Goal: Information Seeking & Learning: Learn about a topic

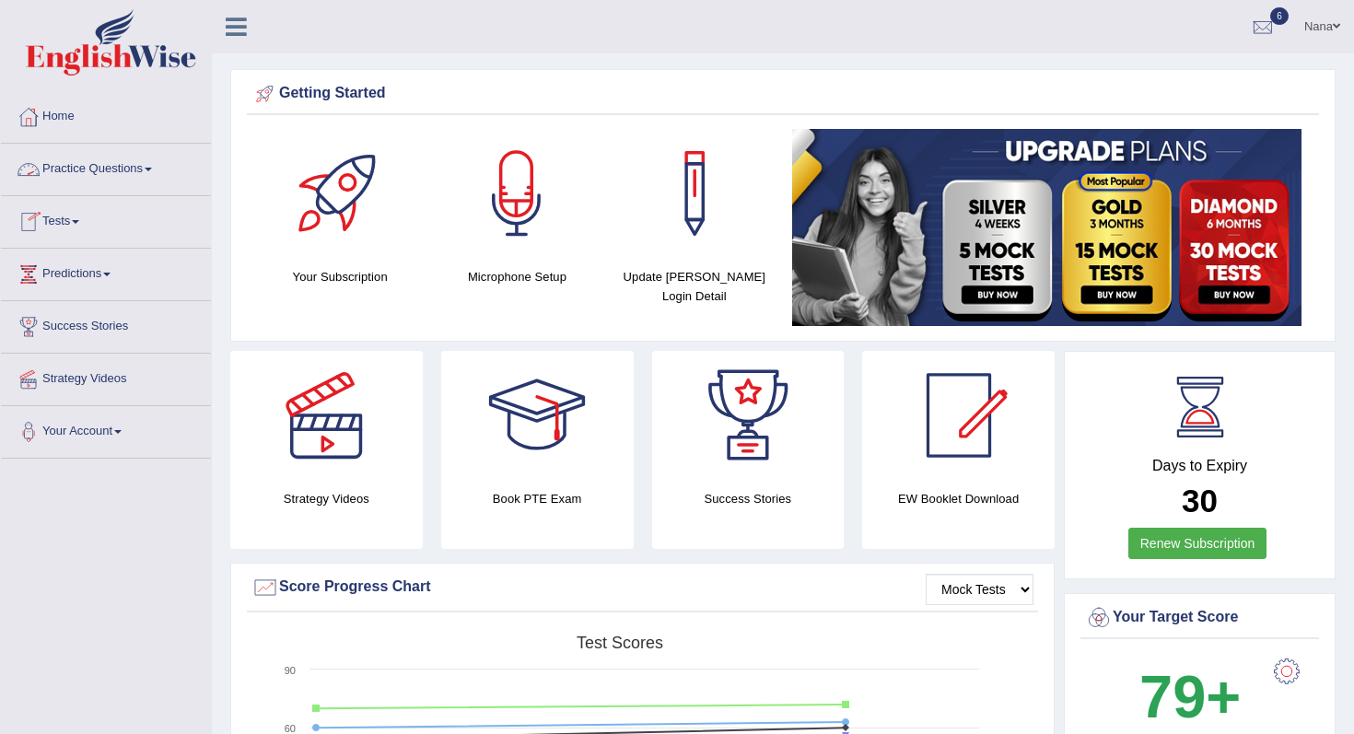
click at [99, 175] on link "Practice Questions" at bounding box center [106, 167] width 210 height 46
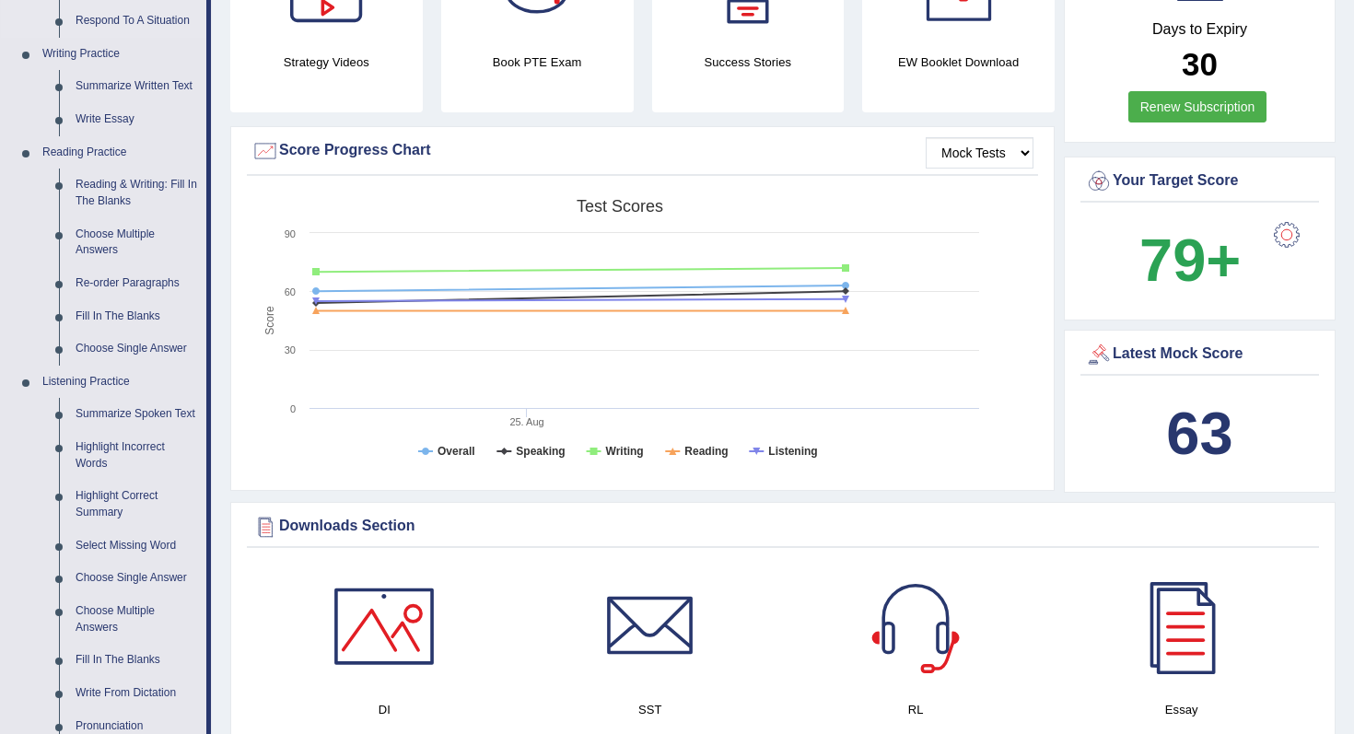
scroll to position [593, 0]
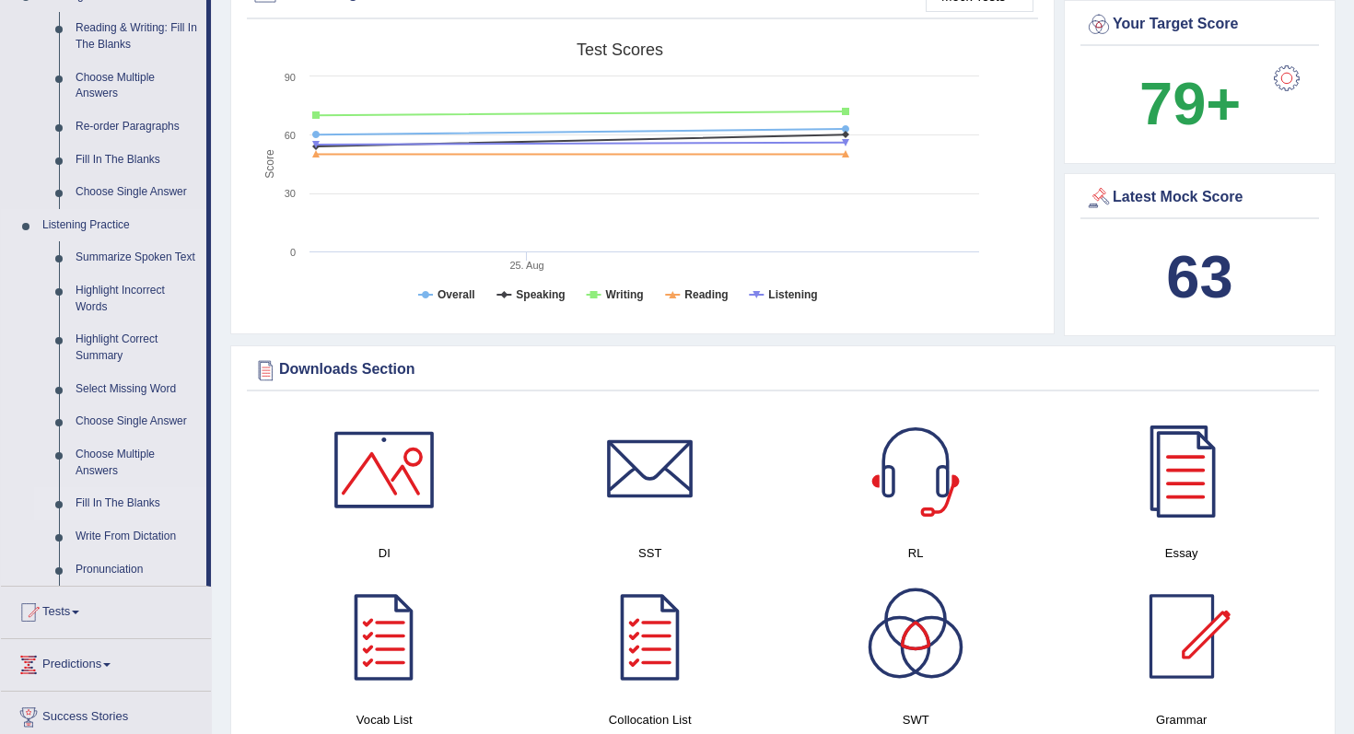
click at [113, 520] on link "Fill In The Blanks" at bounding box center [136, 503] width 139 height 33
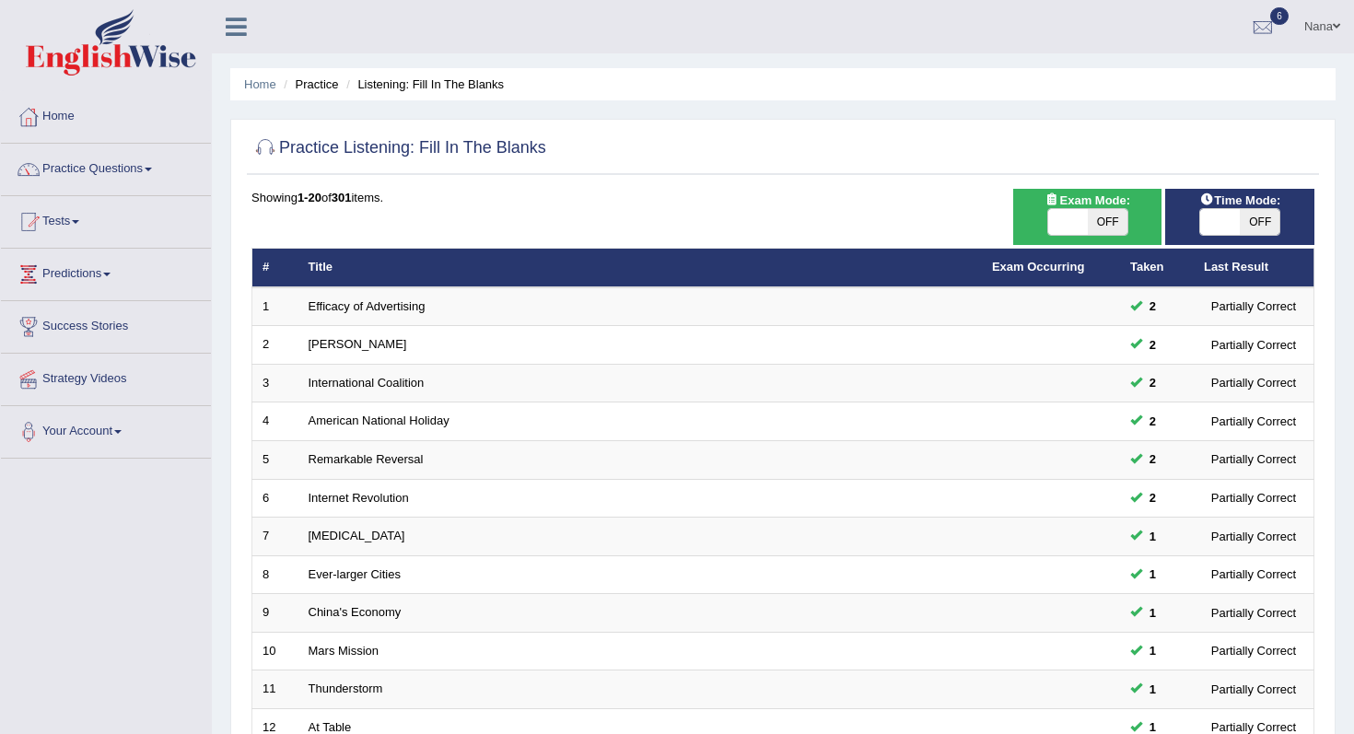
click at [1090, 211] on span "OFF" at bounding box center [1107, 222] width 40 height 26
checkbox input "true"
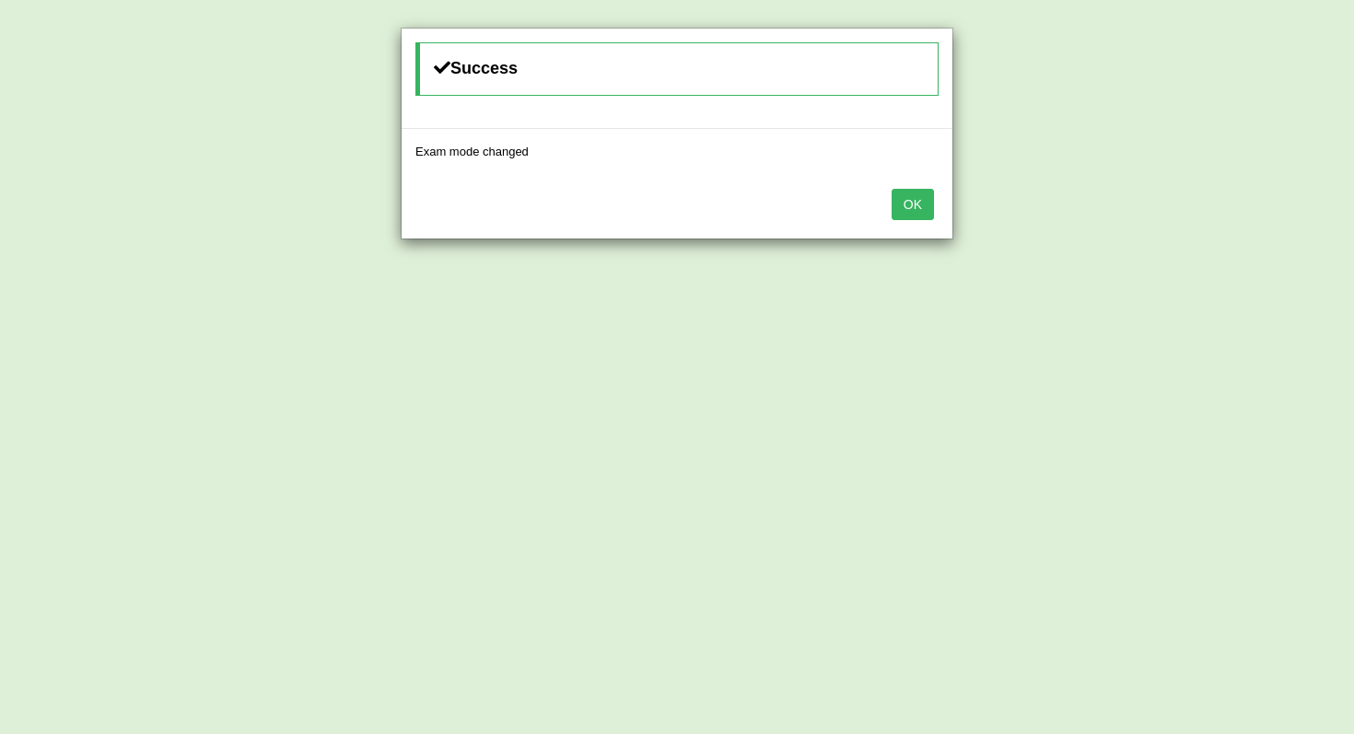
click at [925, 206] on button "OK" at bounding box center [912, 204] width 42 height 31
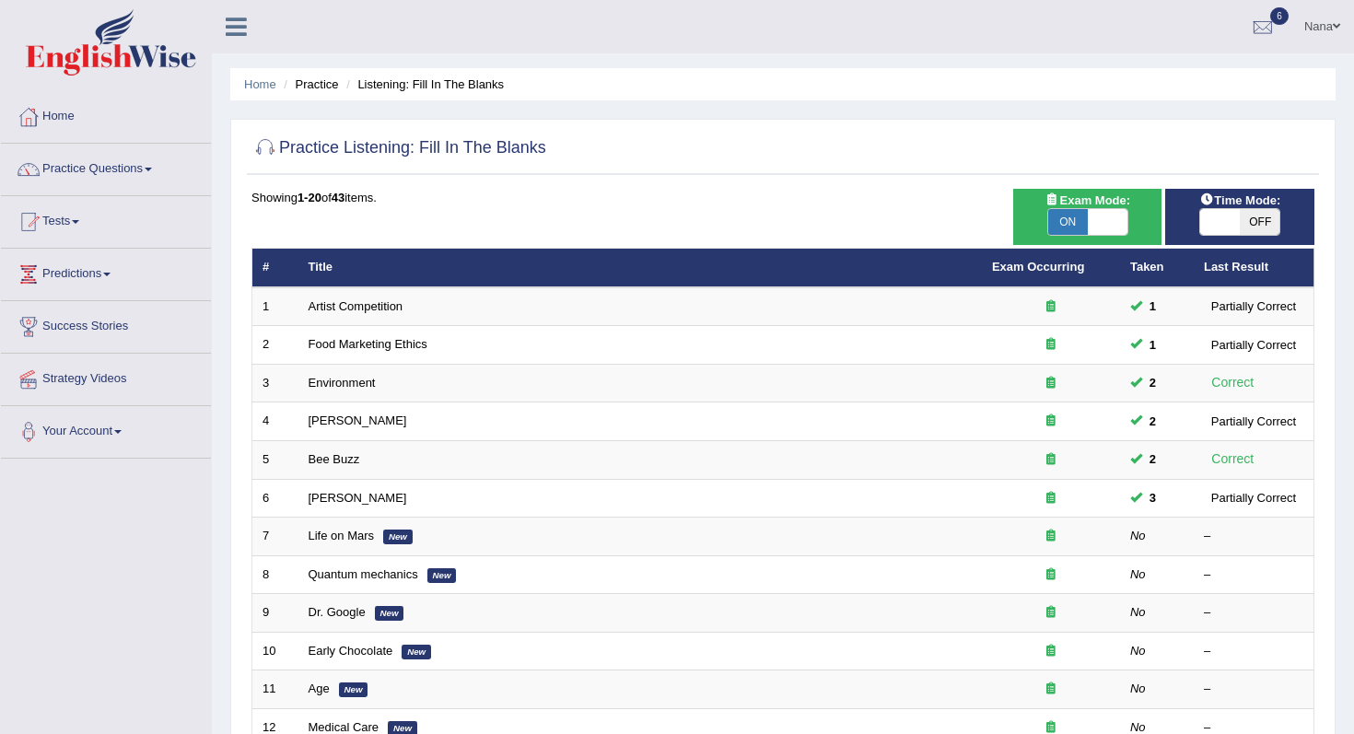
click at [1249, 215] on span "OFF" at bounding box center [1259, 222] width 40 height 26
checkbox input "true"
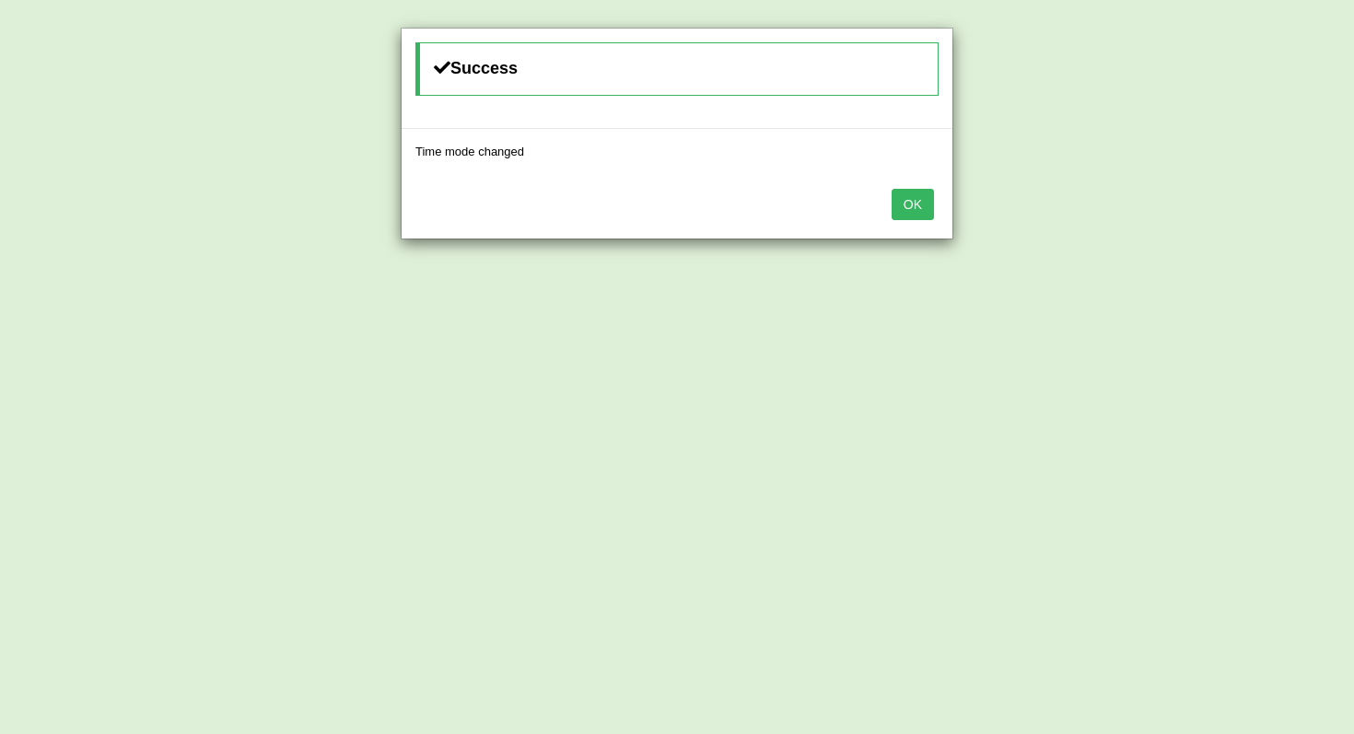
click at [915, 200] on button "OK" at bounding box center [912, 204] width 42 height 31
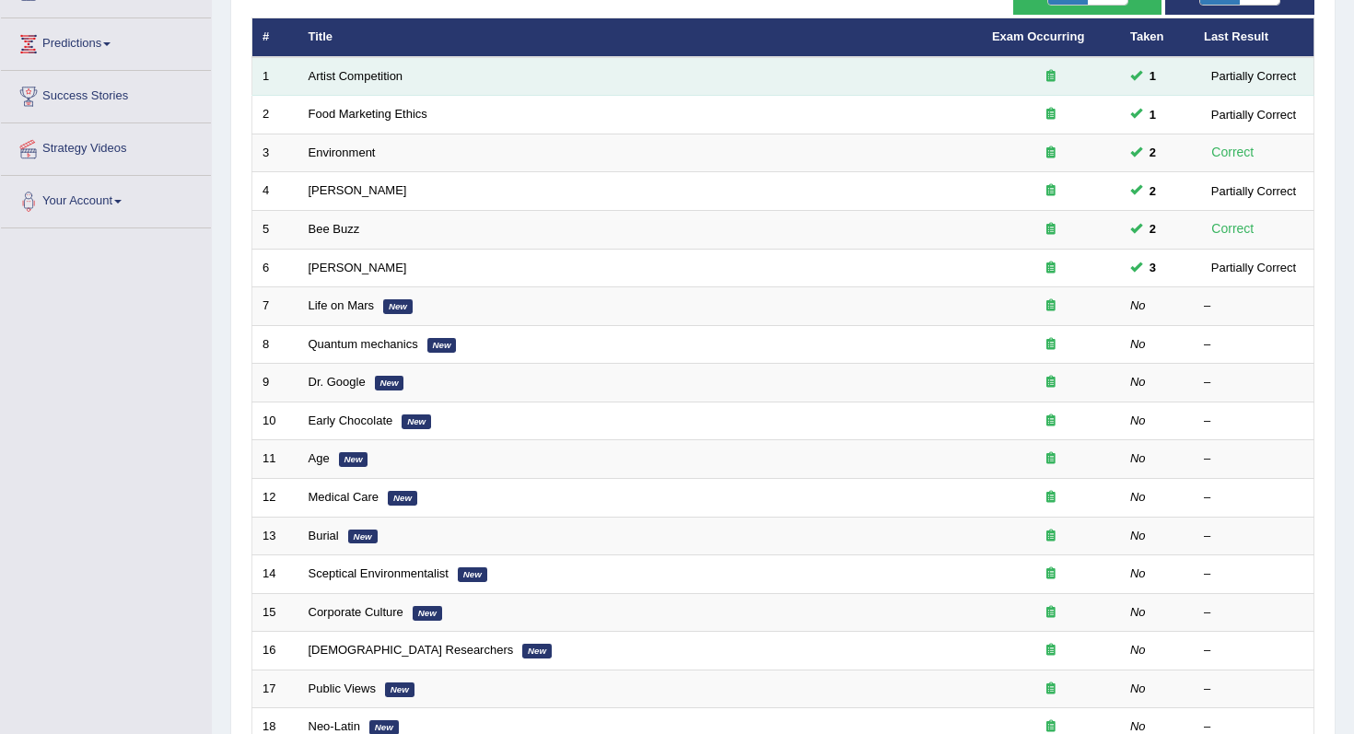
scroll to position [229, 0]
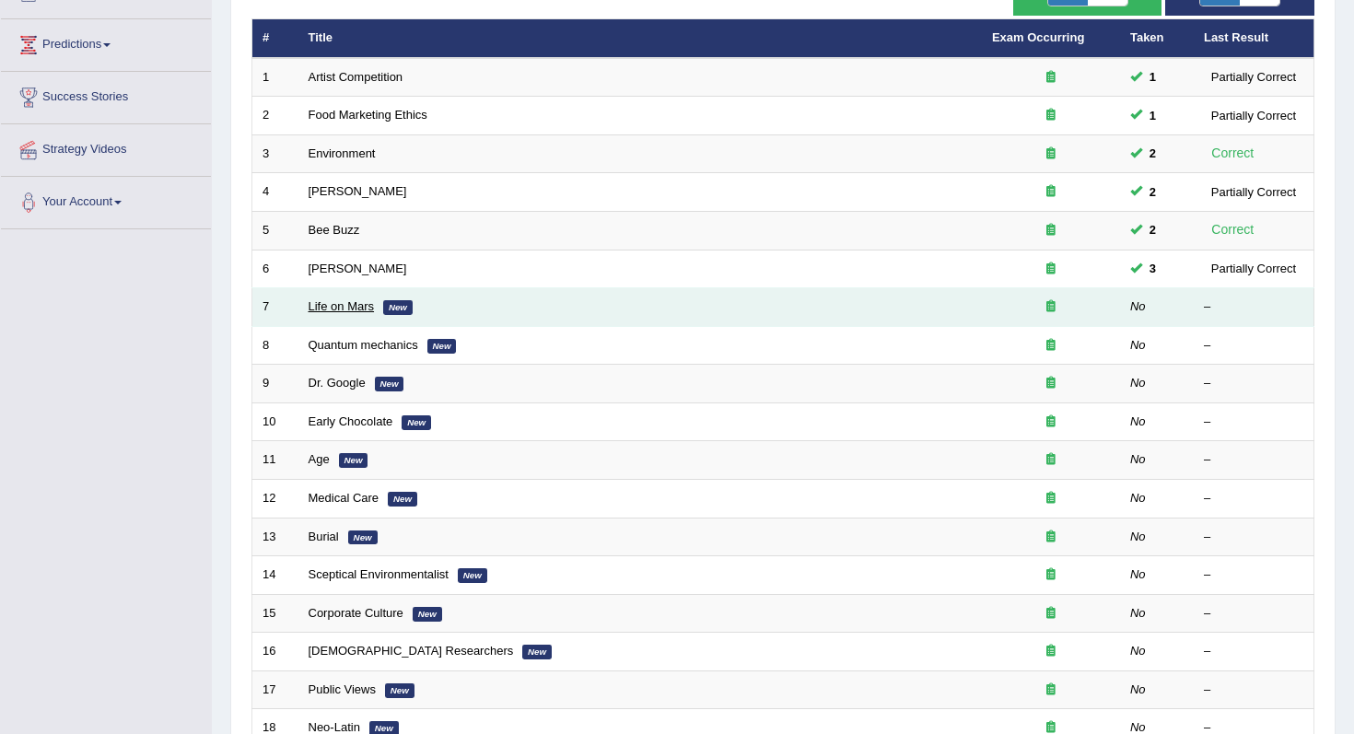
click at [351, 306] on link "Life on Mars" at bounding box center [341, 306] width 66 height 14
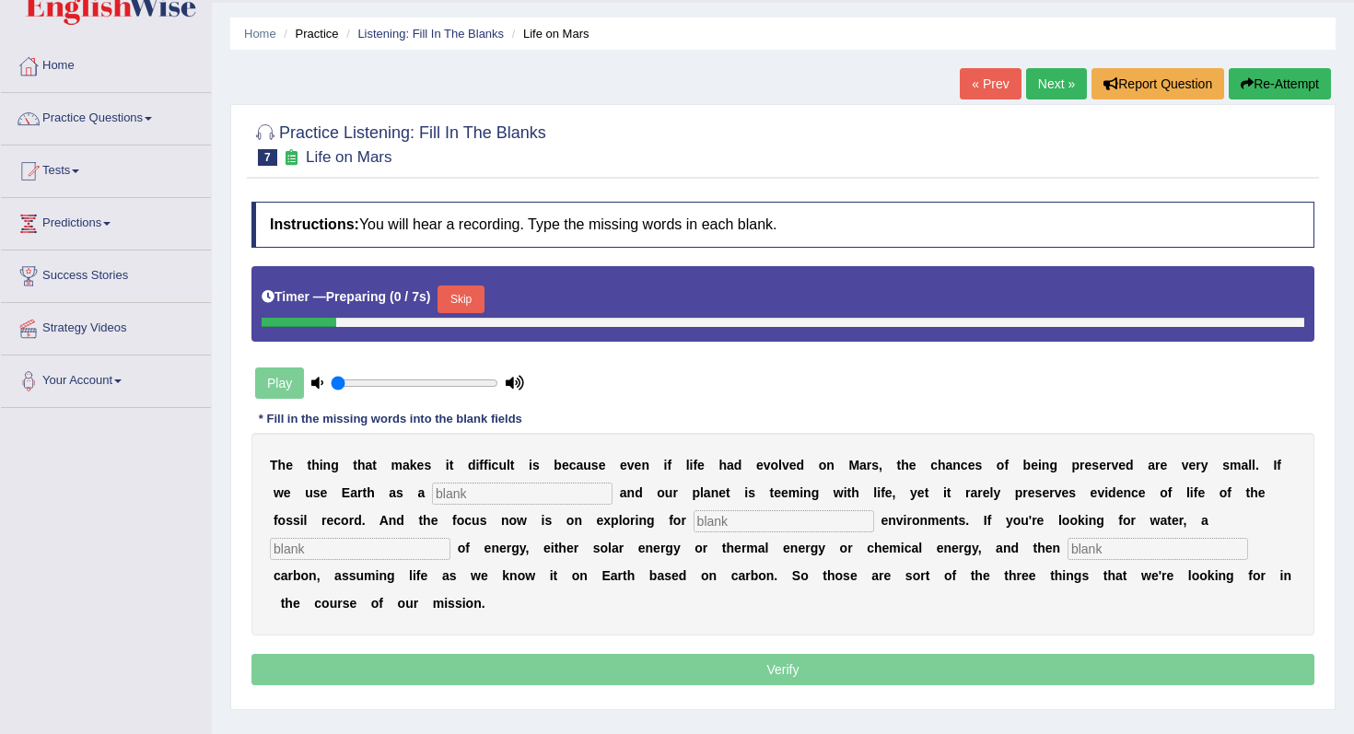
scroll to position [54, 0]
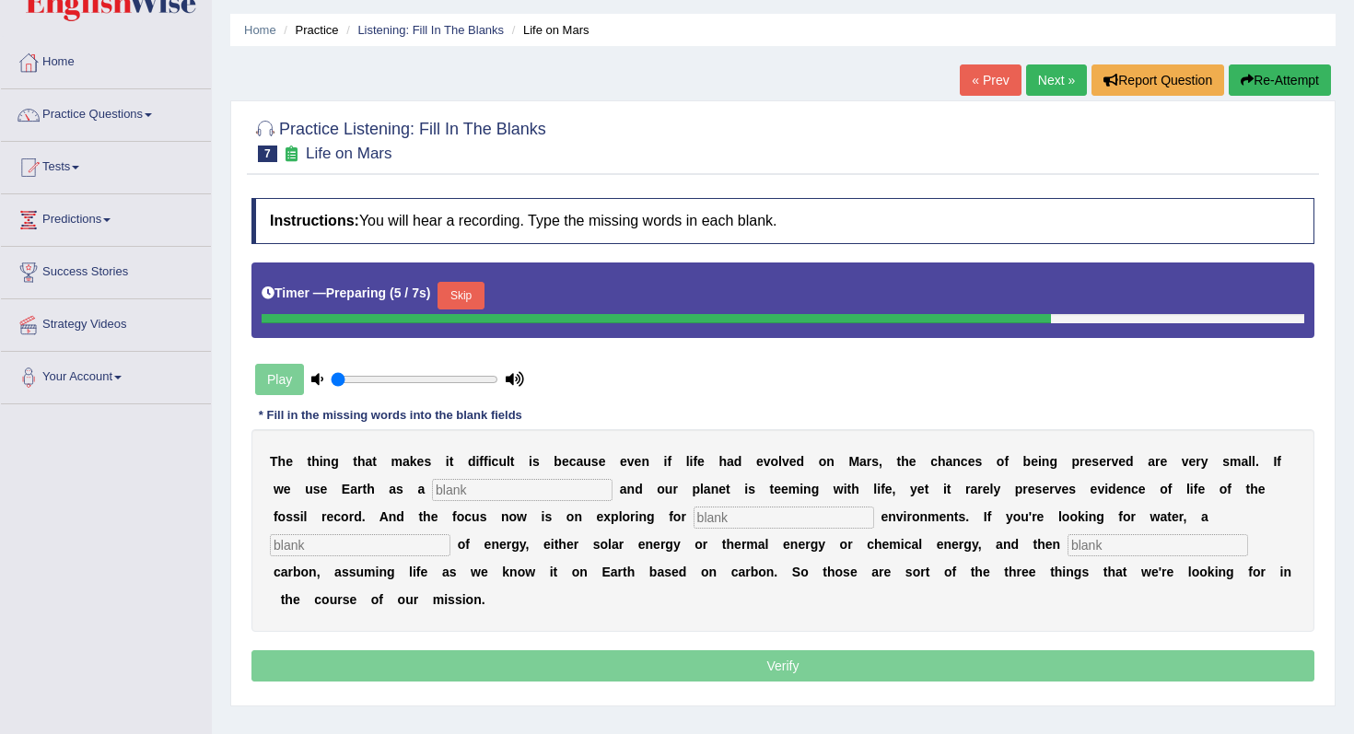
click at [495, 498] on input "text" at bounding box center [522, 490] width 180 height 22
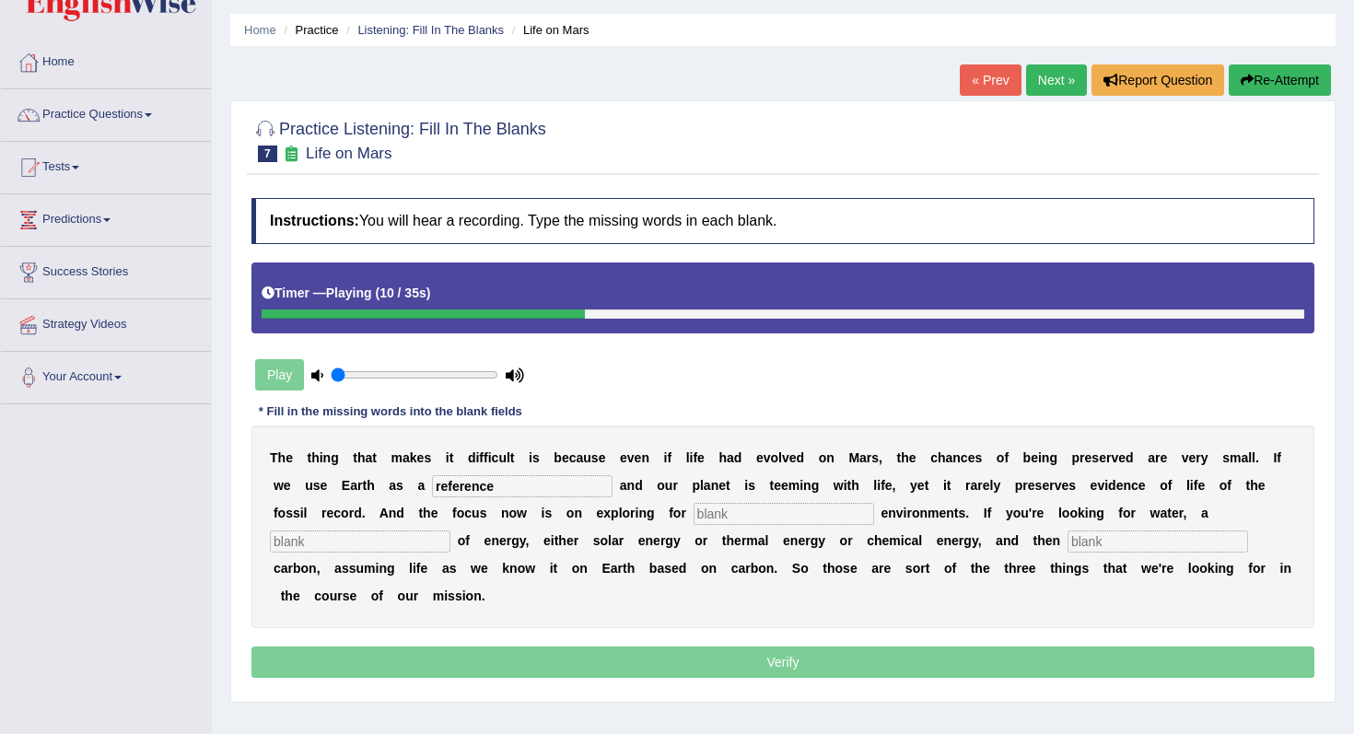
type input "reference"
type input "habitable"
type input "source"
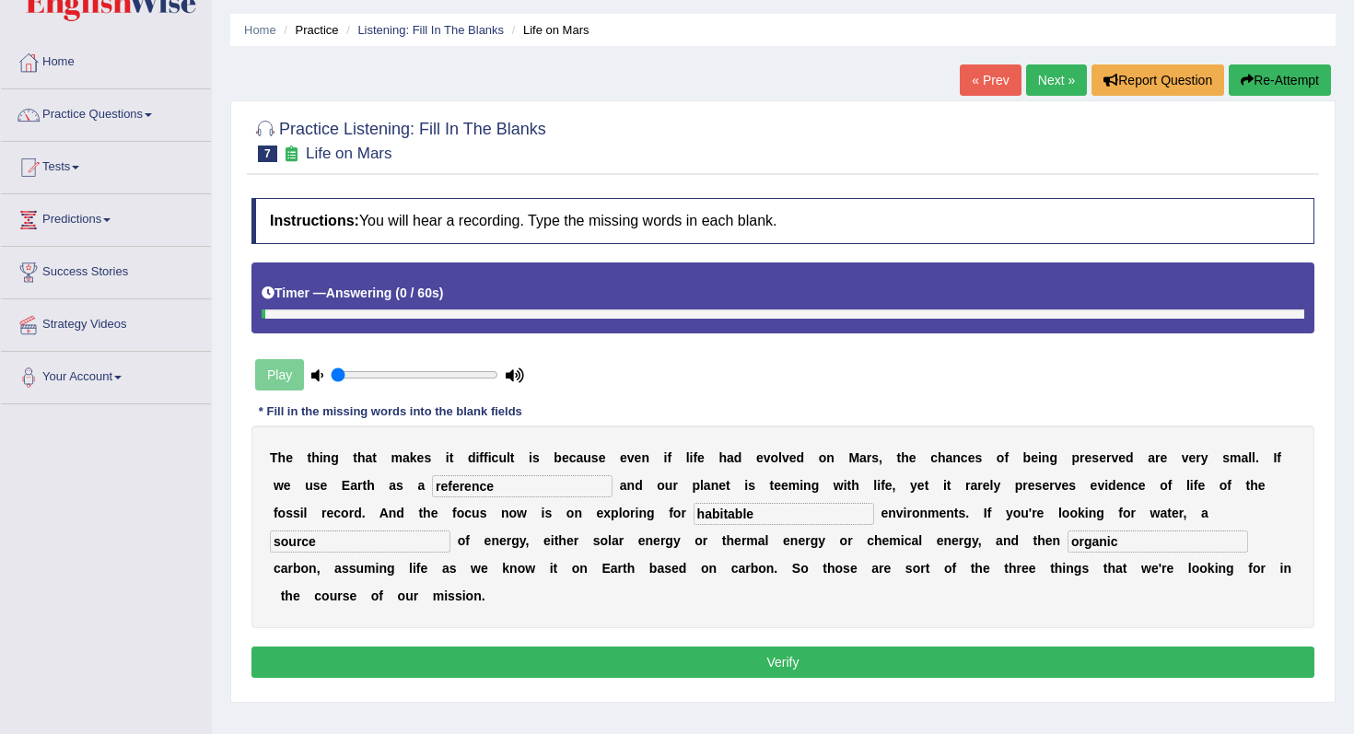
type input "organic"
click at [462, 646] on button "Verify" at bounding box center [782, 661] width 1063 height 31
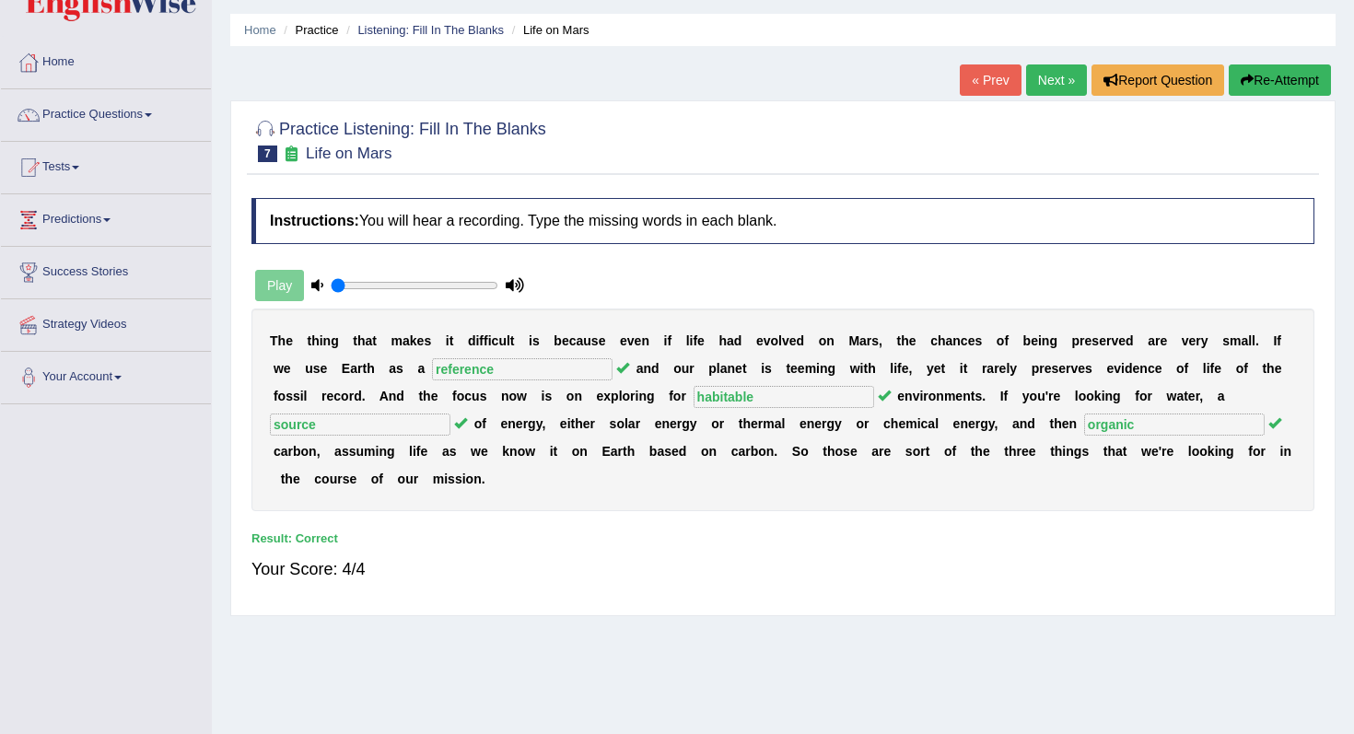
click at [1048, 77] on link "Next »" at bounding box center [1056, 79] width 61 height 31
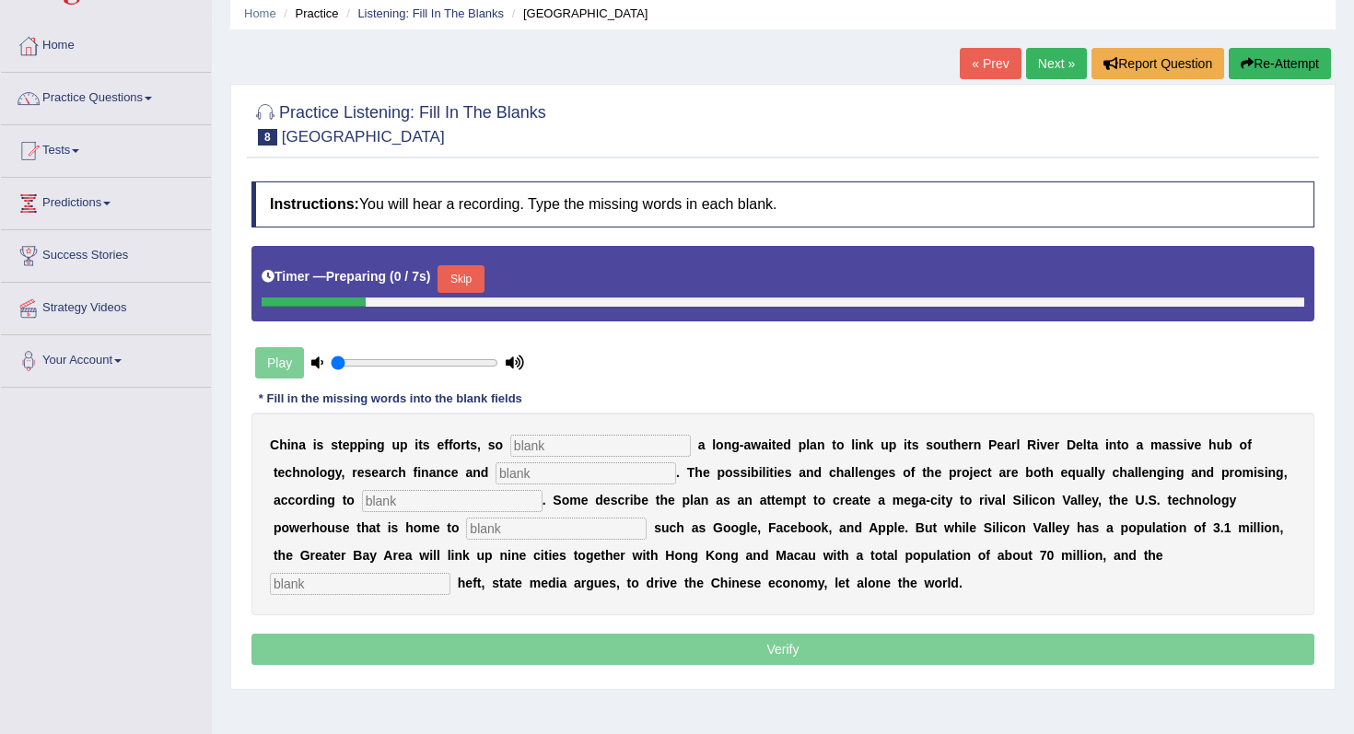
scroll to position [117, 0]
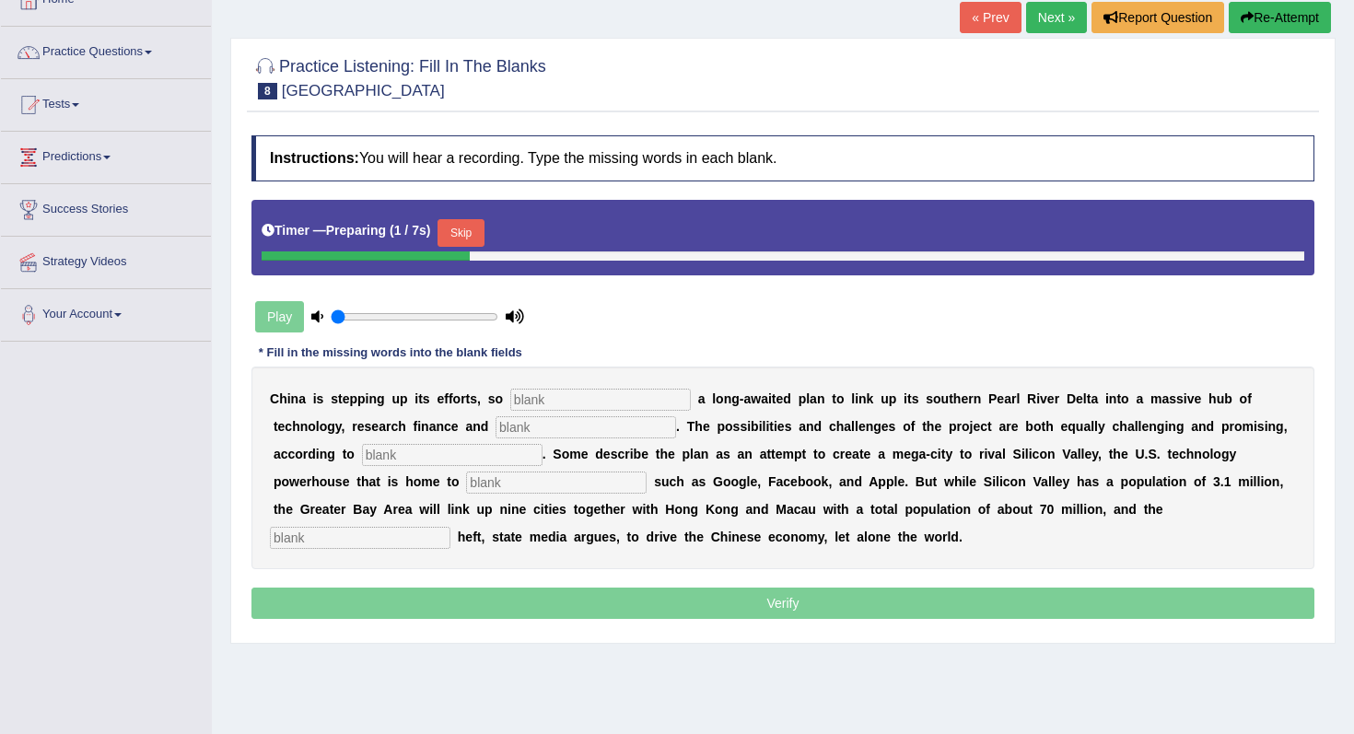
click at [645, 399] on input "text" at bounding box center [600, 400] width 180 height 22
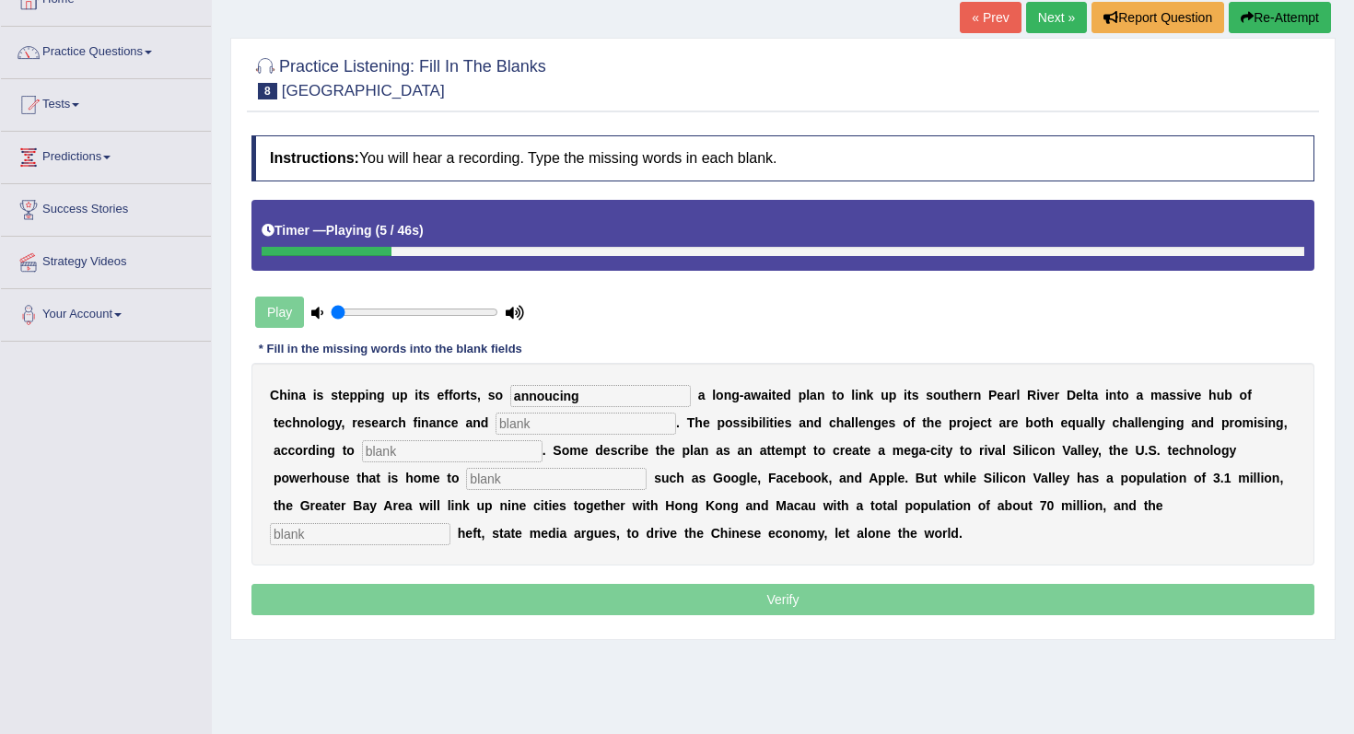
type input "annoucing"
type input "innovation"
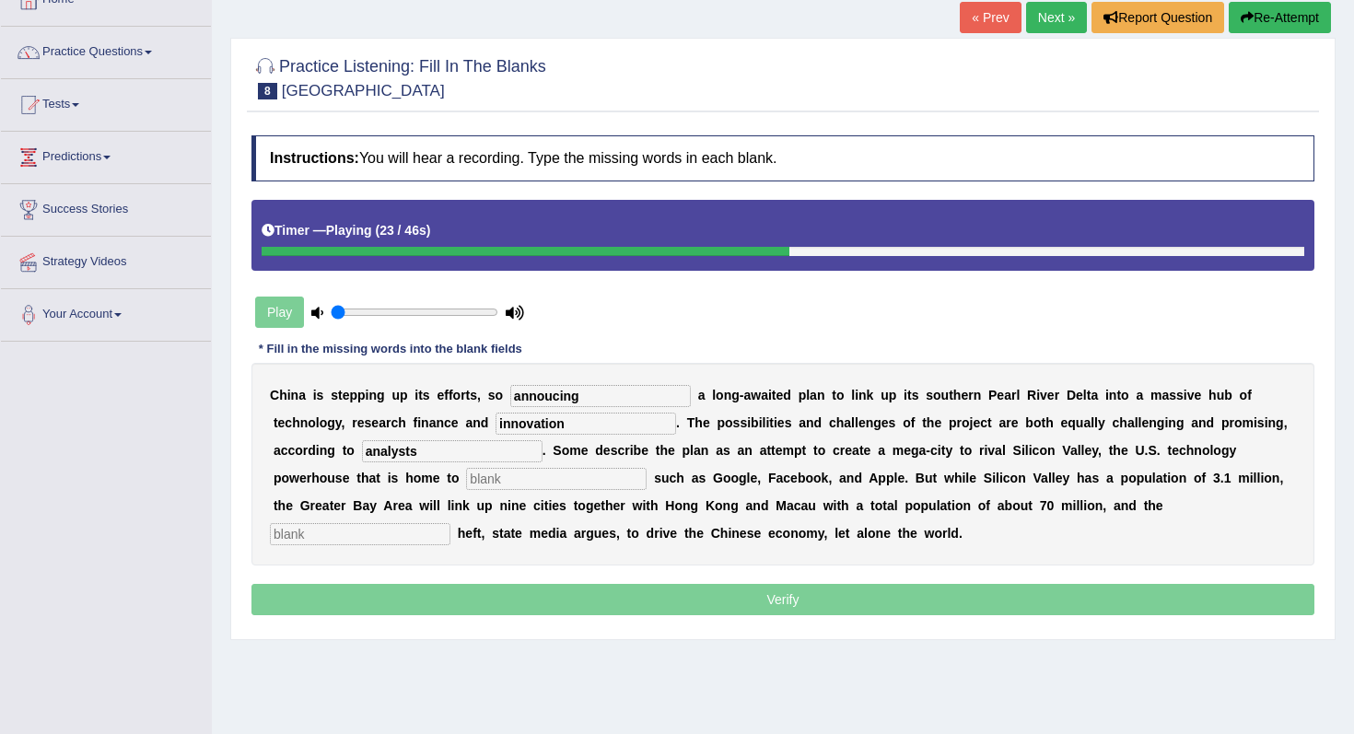
type input "analysts"
type input "company"
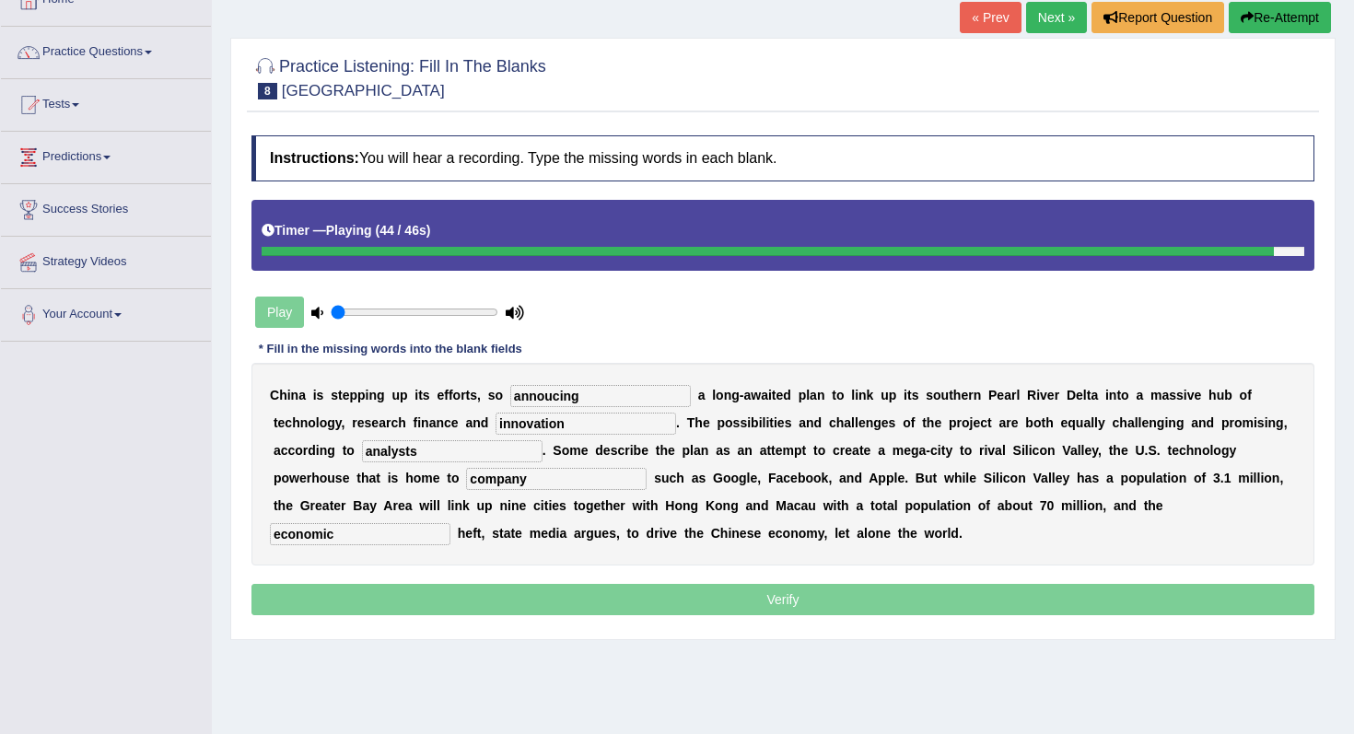
type input "economic"
click at [605, 400] on input "annoucing" at bounding box center [600, 396] width 180 height 22
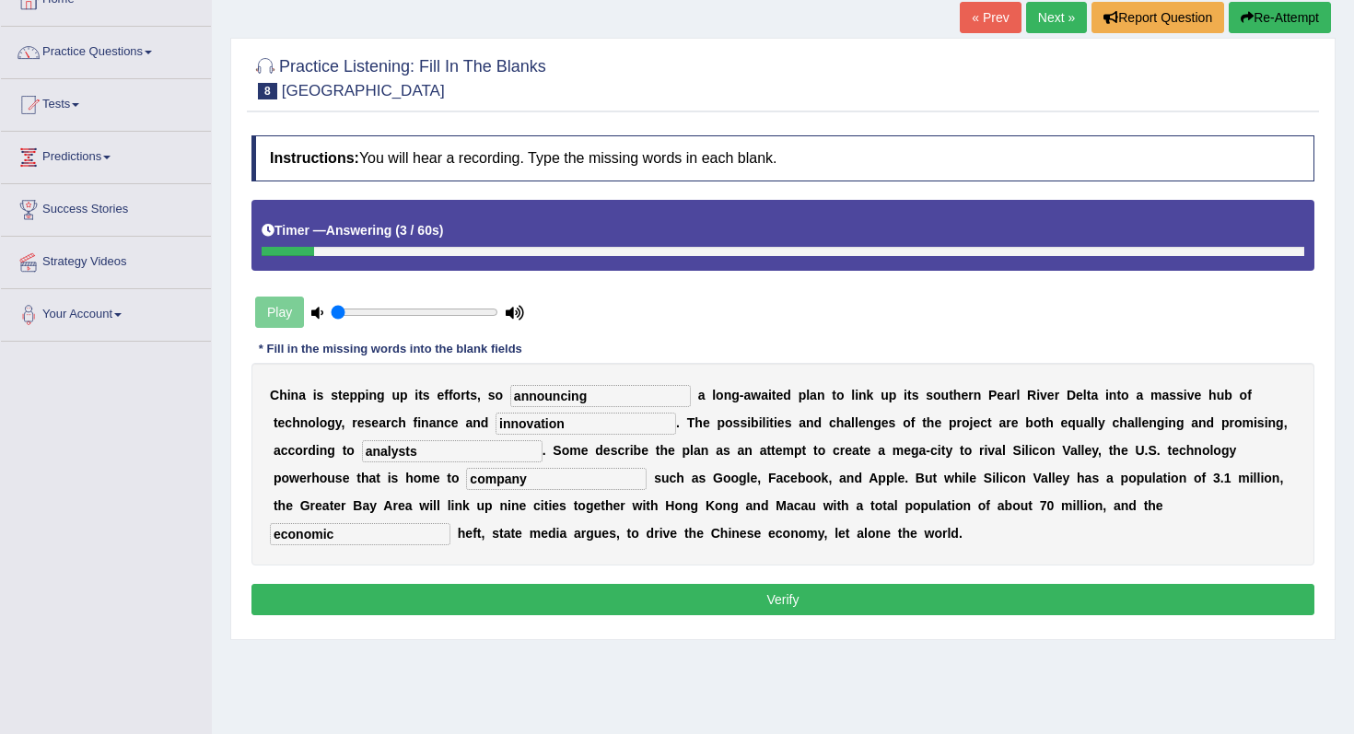
type input "announcing"
click at [416, 456] on input "analysts" at bounding box center [452, 451] width 180 height 22
type input "n"
type input "analytics"
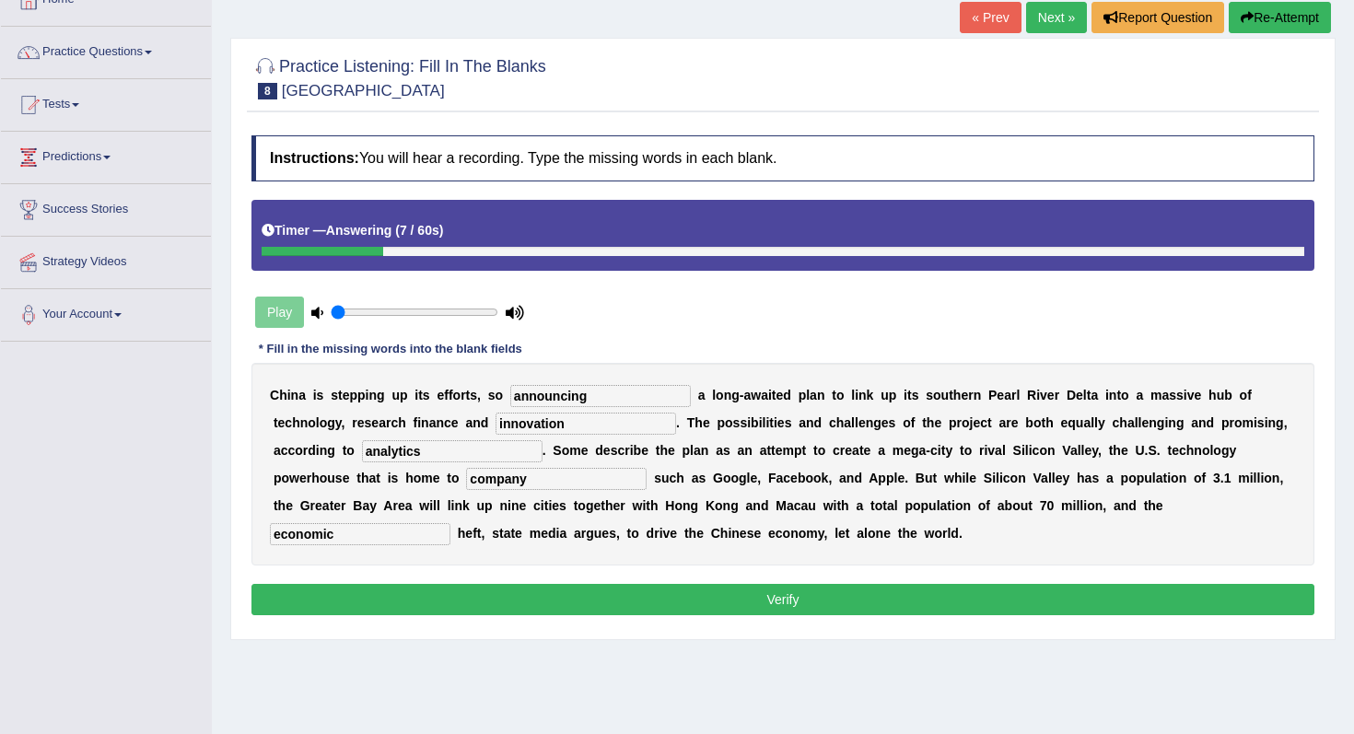
click at [451, 589] on button "Verify" at bounding box center [782, 599] width 1063 height 31
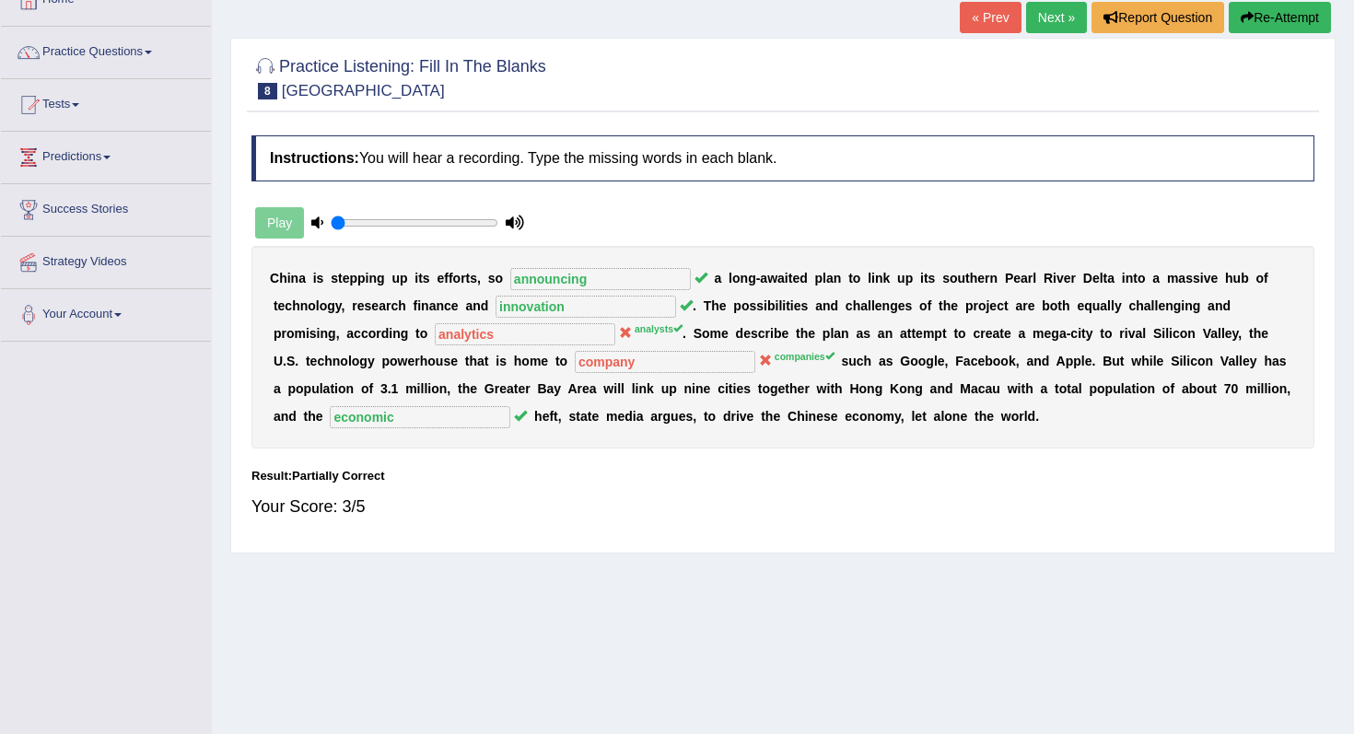
scroll to position [22, 0]
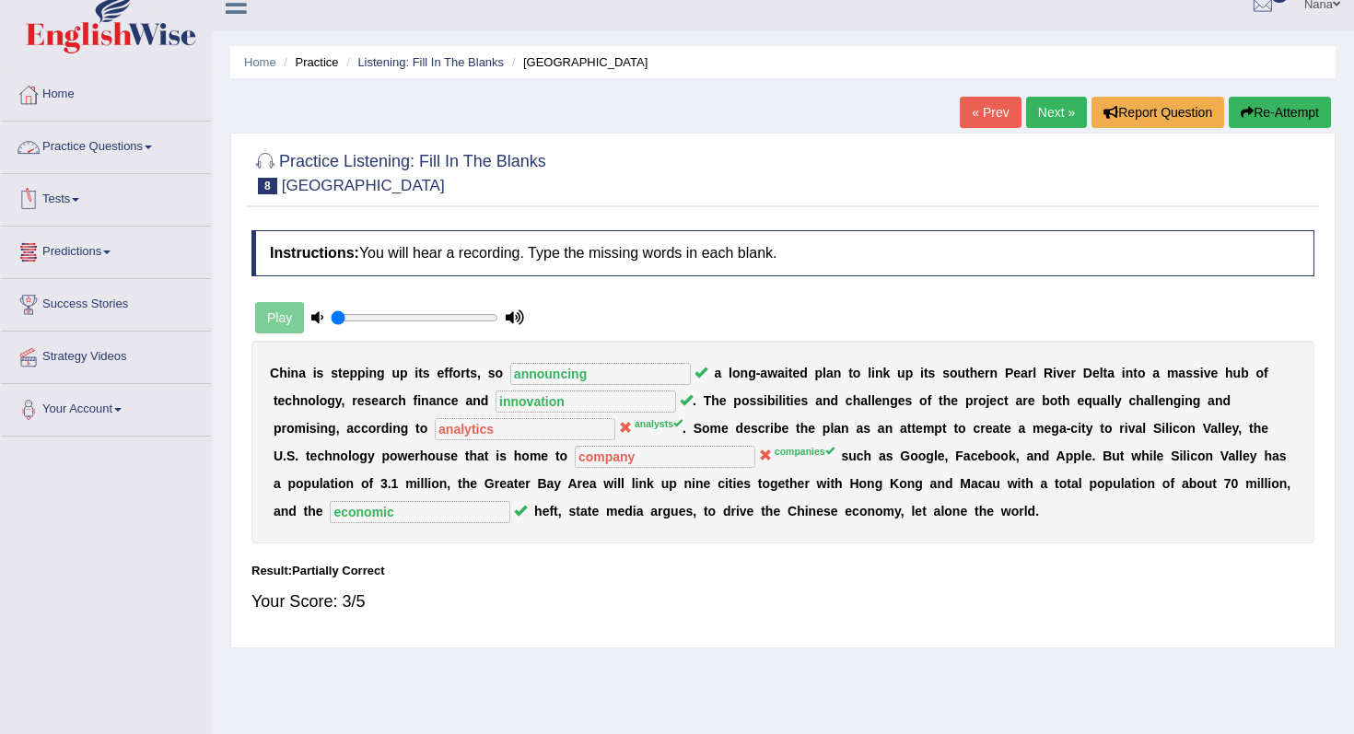
click at [78, 196] on link "Tests" at bounding box center [106, 197] width 210 height 46
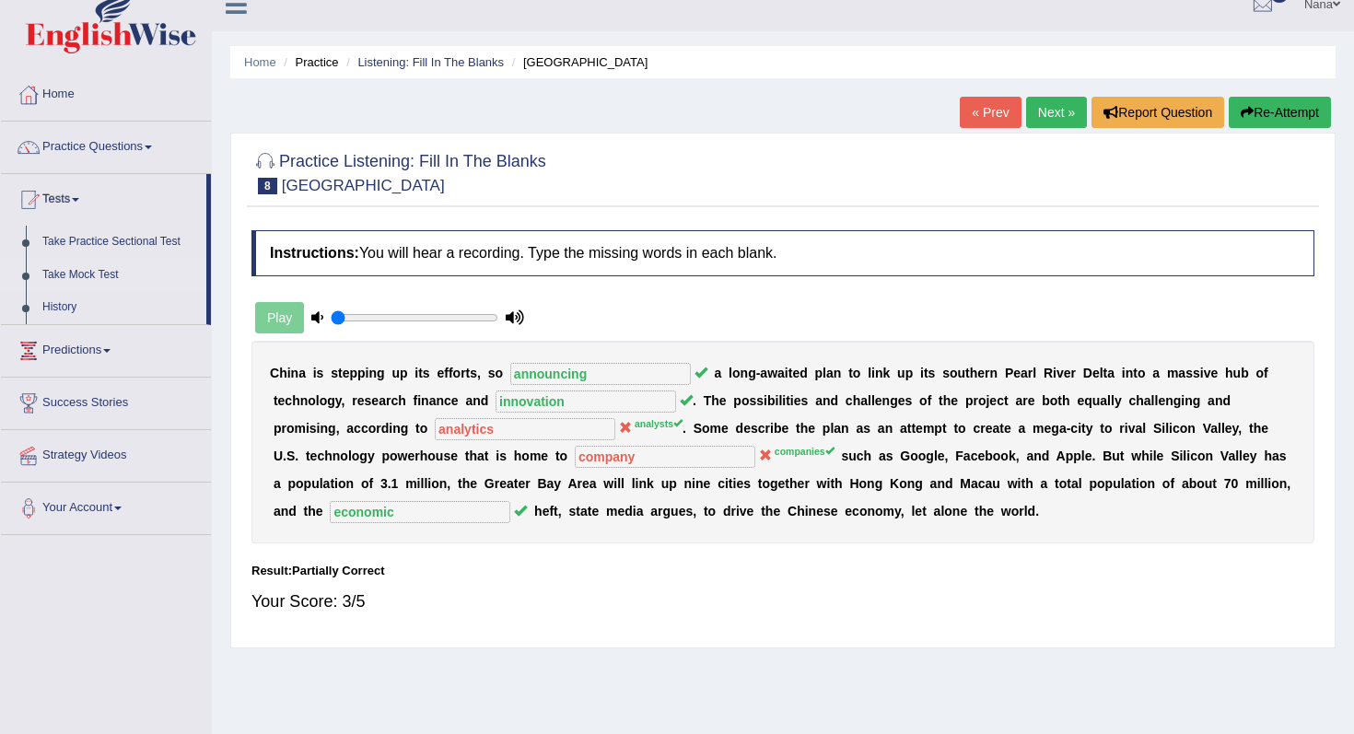
click at [95, 277] on link "Take Mock Test" at bounding box center [120, 275] width 172 height 33
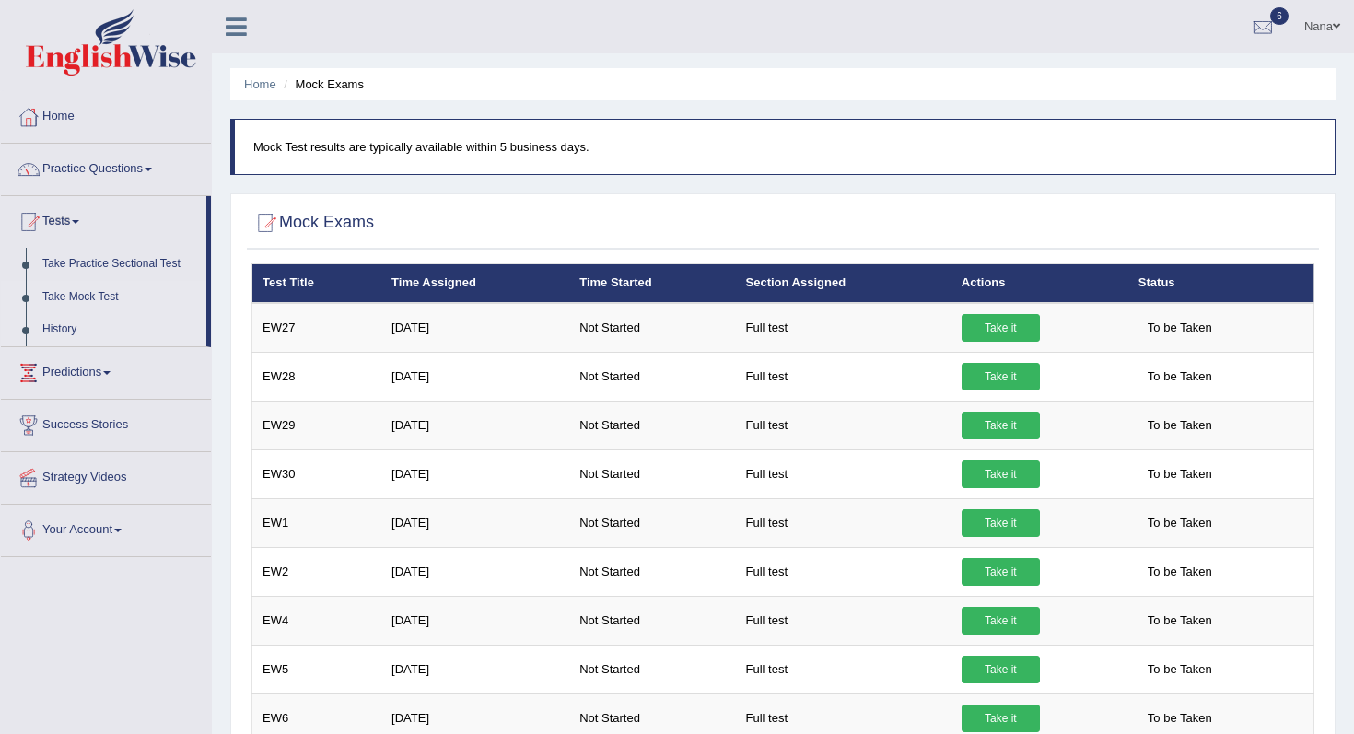
click at [56, 331] on link "History" at bounding box center [120, 329] width 172 height 33
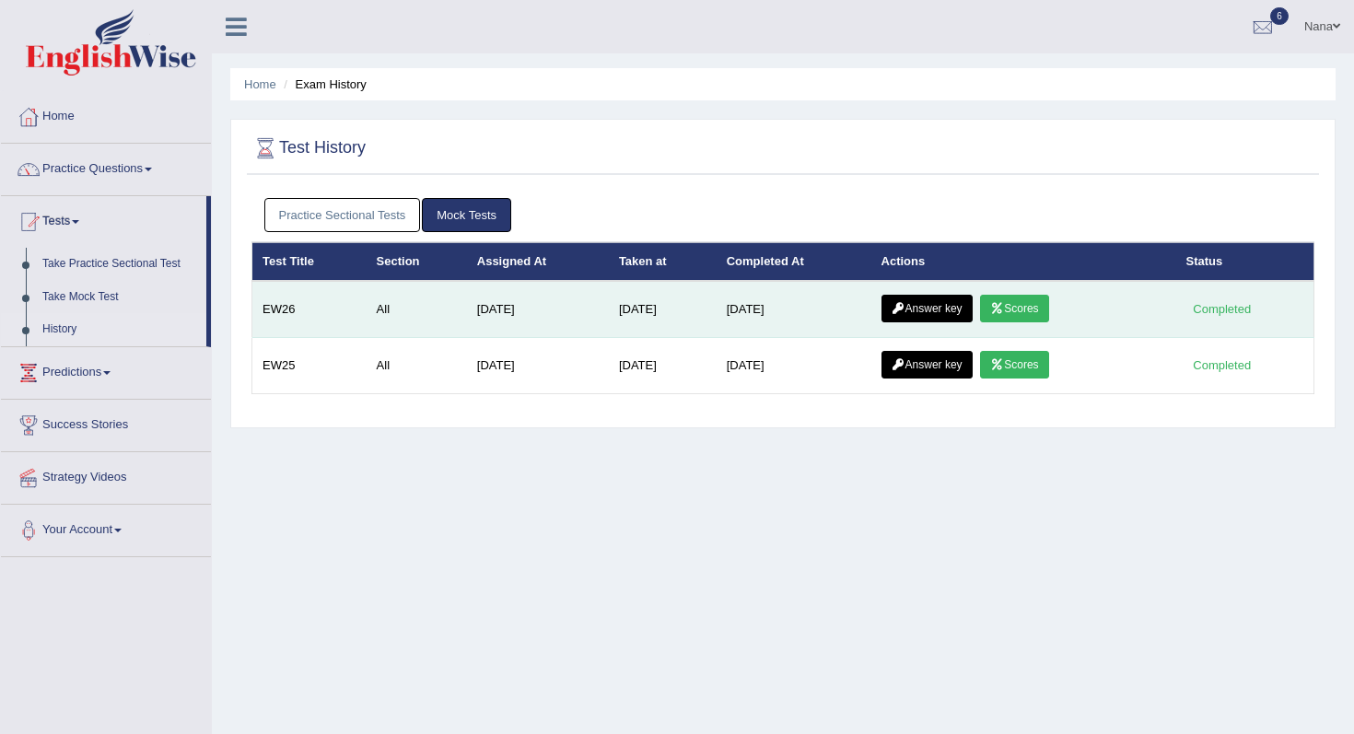
click at [1029, 294] on td "Answer key Scores" at bounding box center [1023, 309] width 305 height 57
click at [1032, 305] on link "Scores" at bounding box center [1014, 309] width 68 height 28
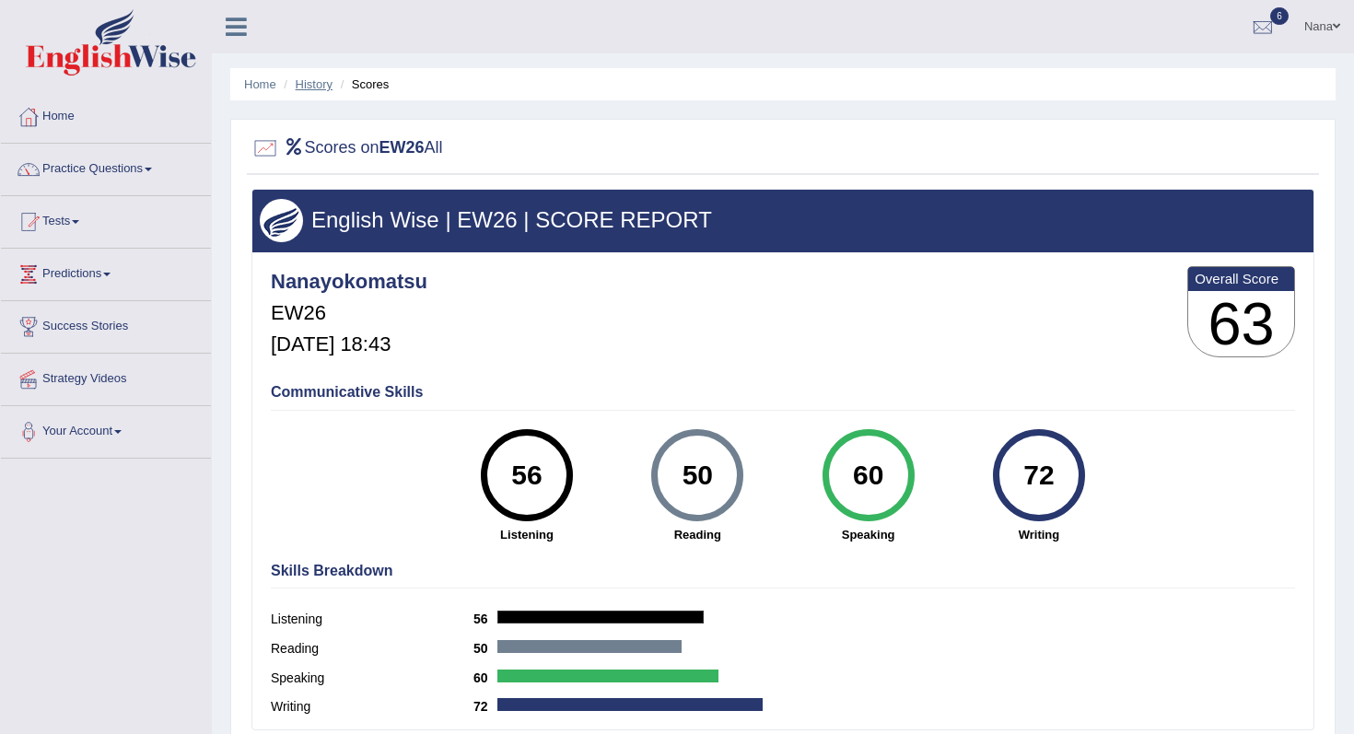
click at [307, 90] on link "History" at bounding box center [314, 84] width 37 height 14
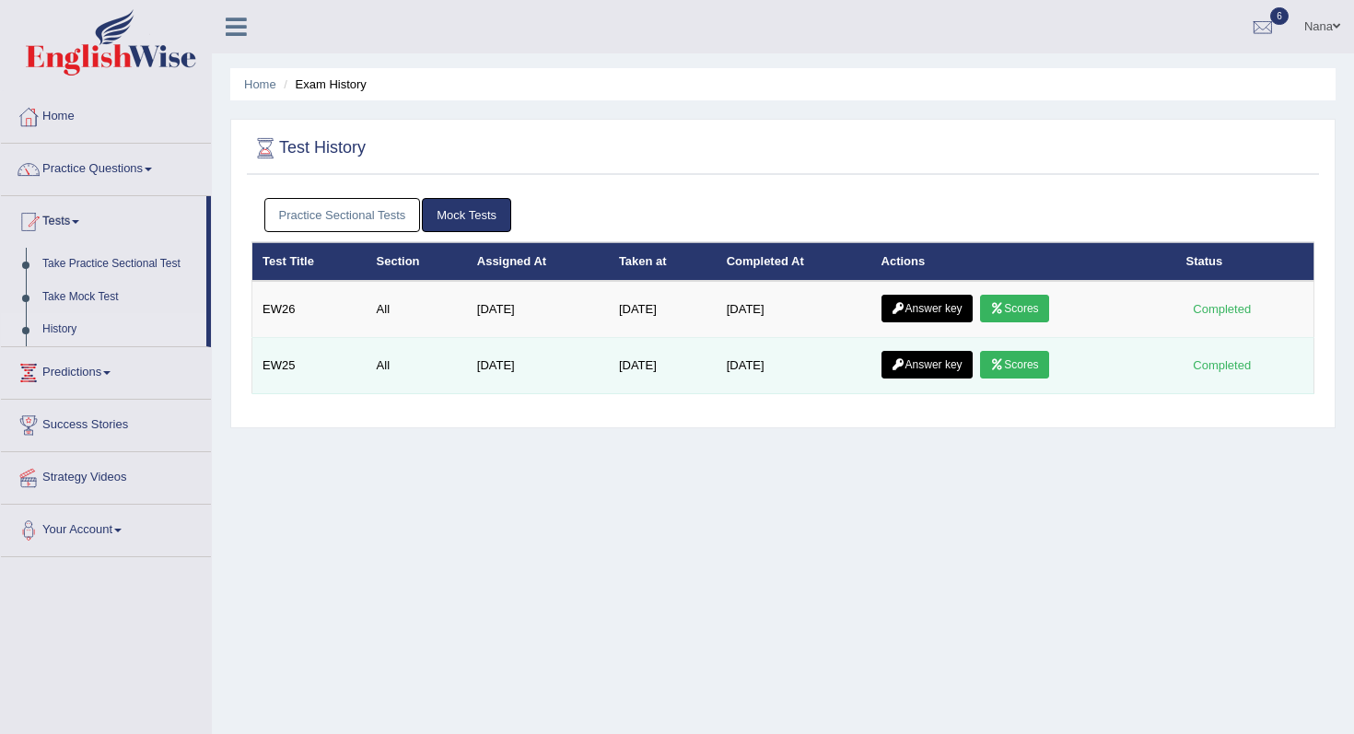
click at [1022, 362] on link "Scores" at bounding box center [1014, 365] width 68 height 28
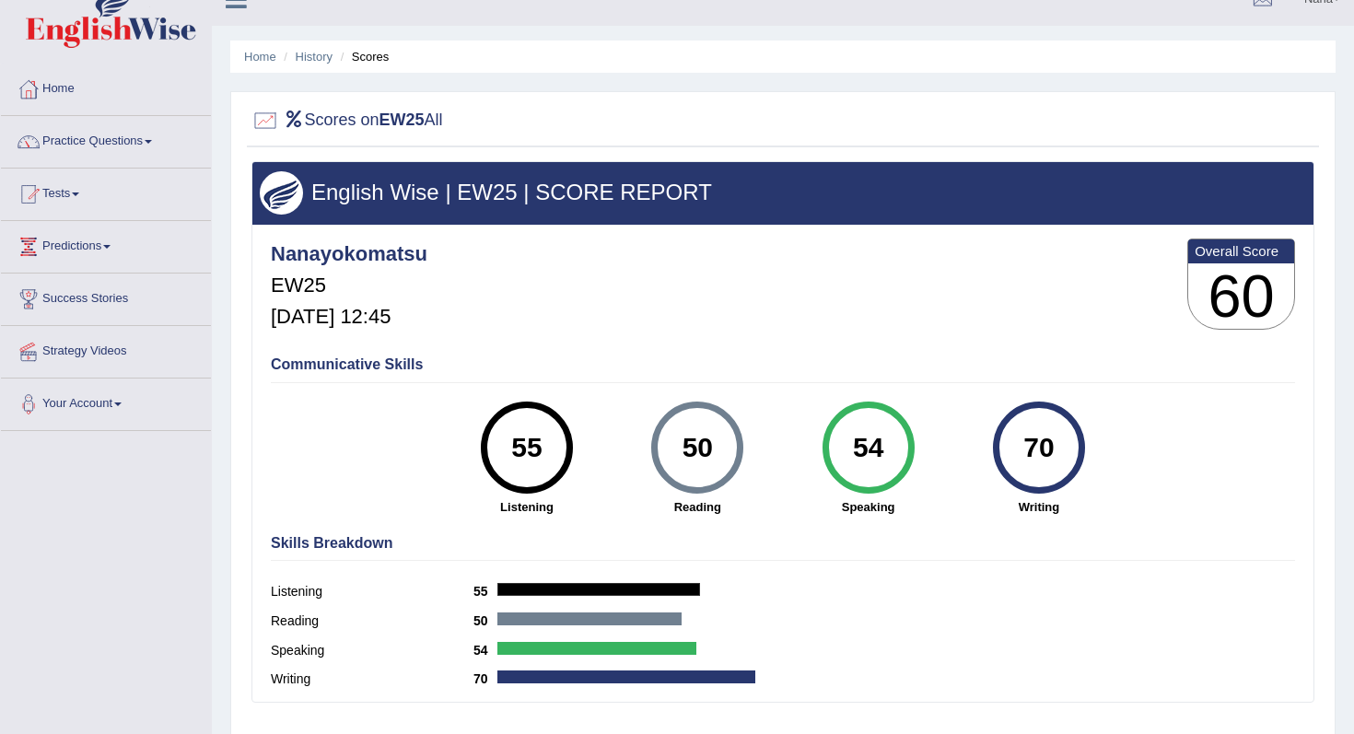
scroll to position [46, 0]
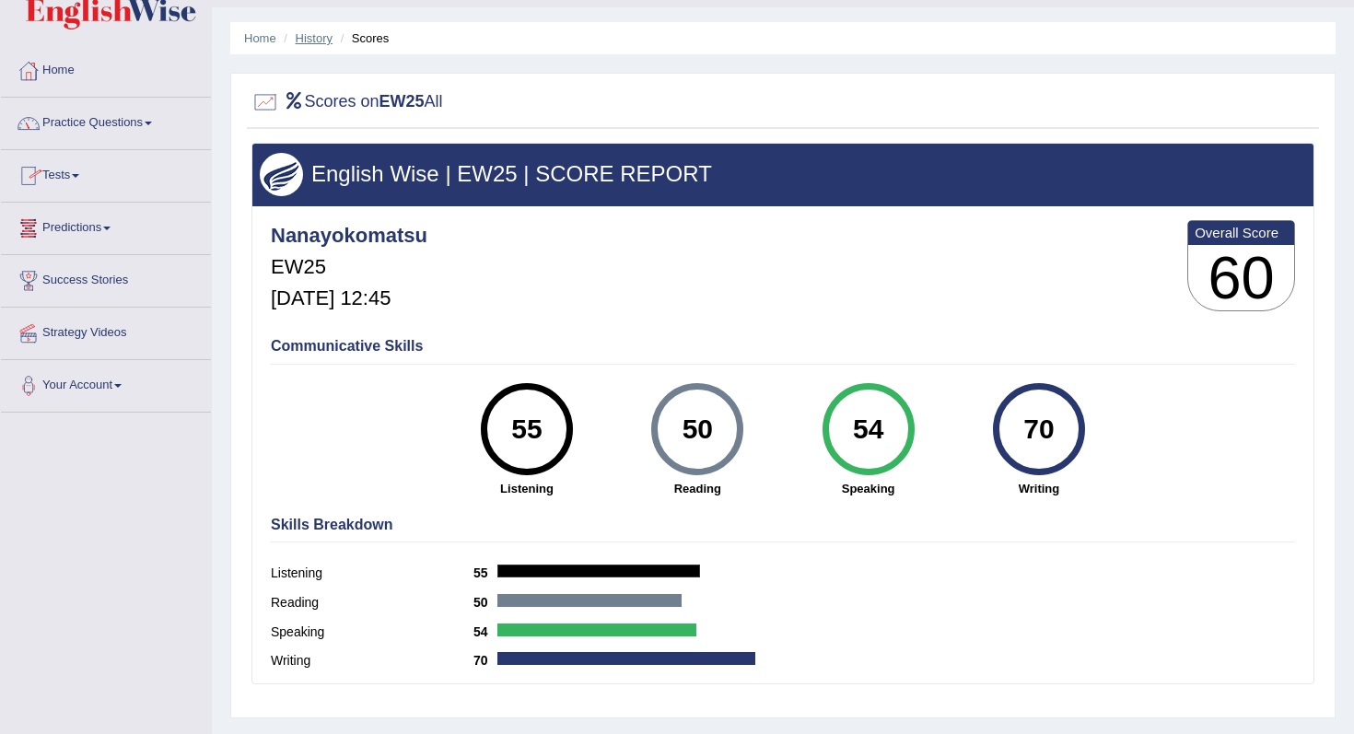
click at [325, 42] on link "History" at bounding box center [314, 38] width 37 height 14
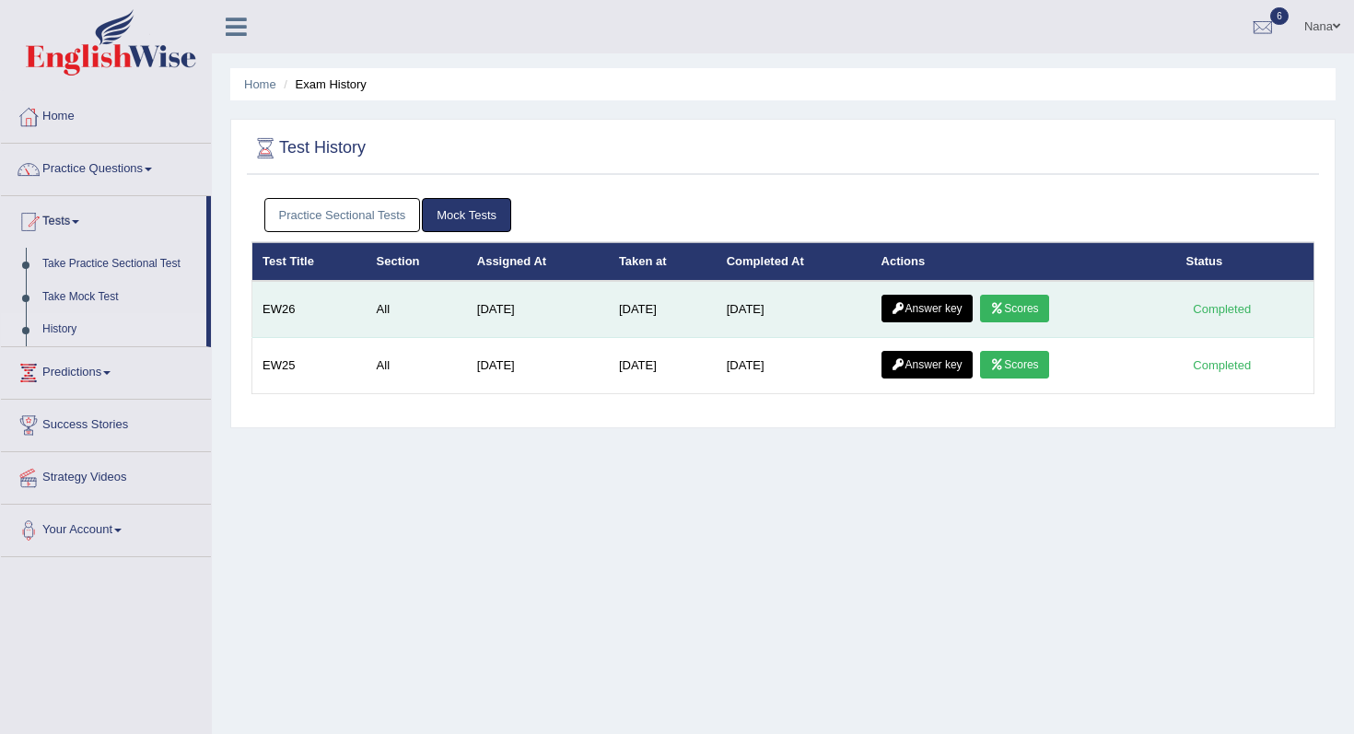
click at [962, 308] on link "Answer key" at bounding box center [926, 309] width 91 height 28
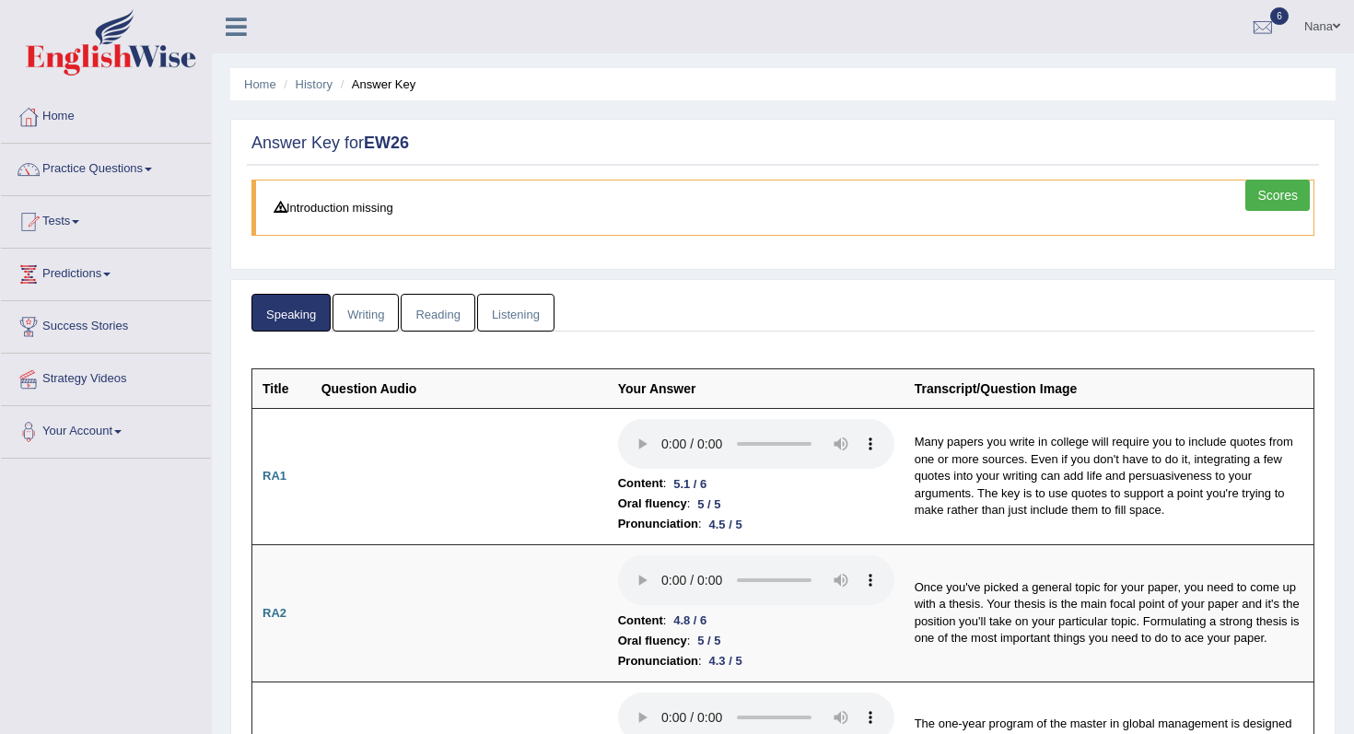
click at [142, 162] on link "Practice Questions" at bounding box center [106, 167] width 210 height 46
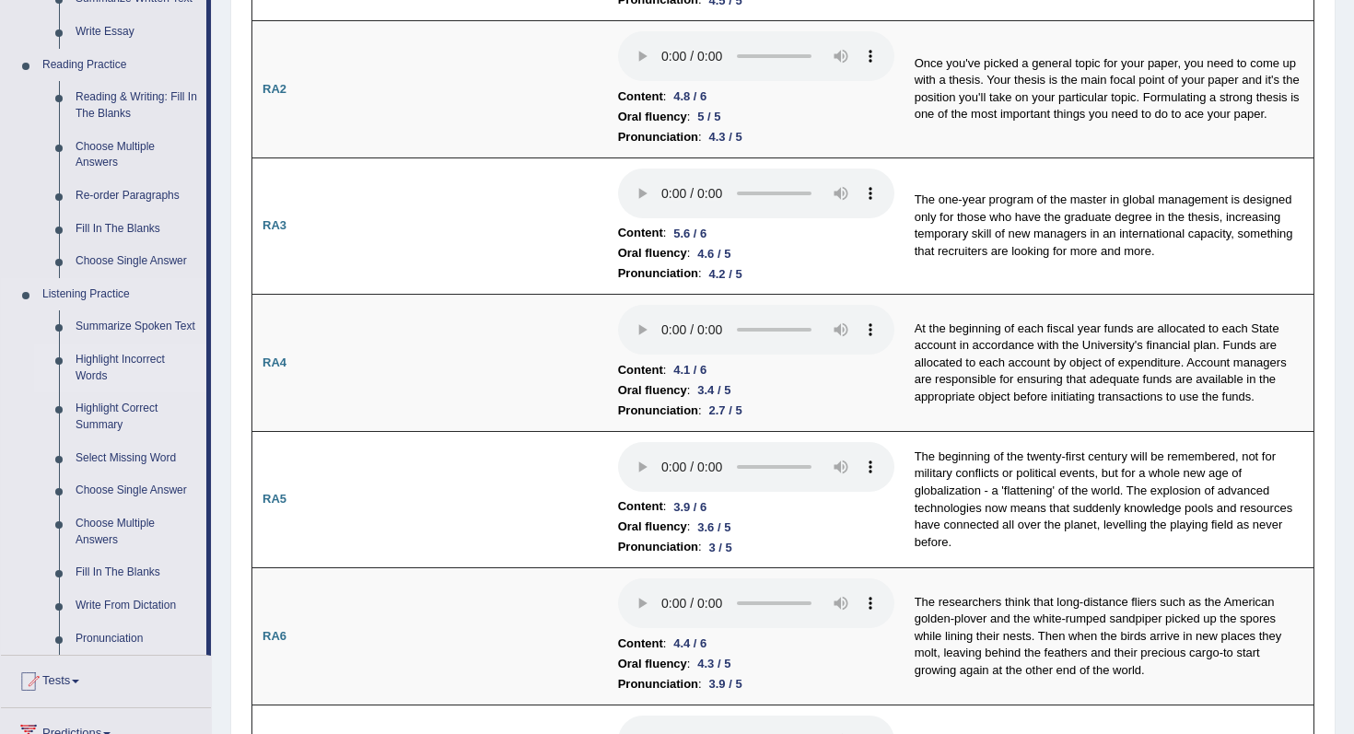
scroll to position [520, 0]
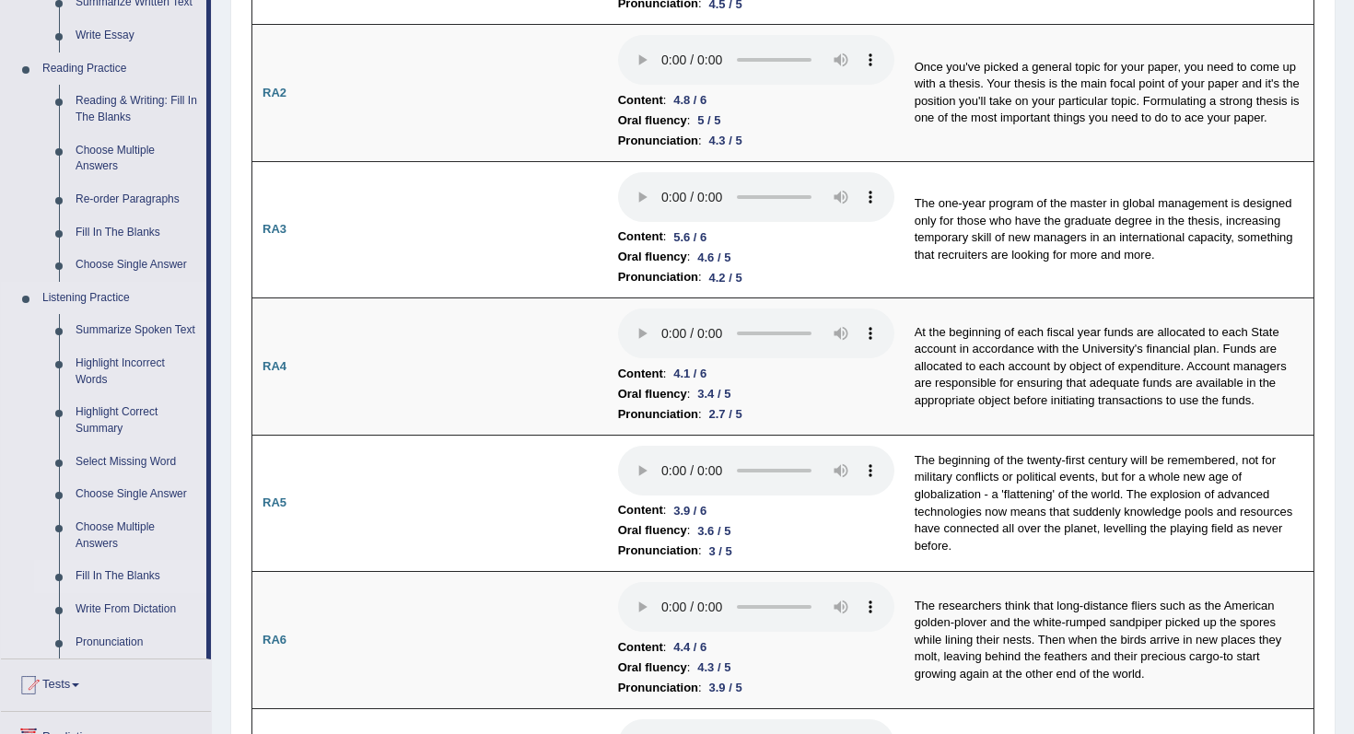
click at [110, 593] on link "Fill In The Blanks" at bounding box center [136, 576] width 139 height 33
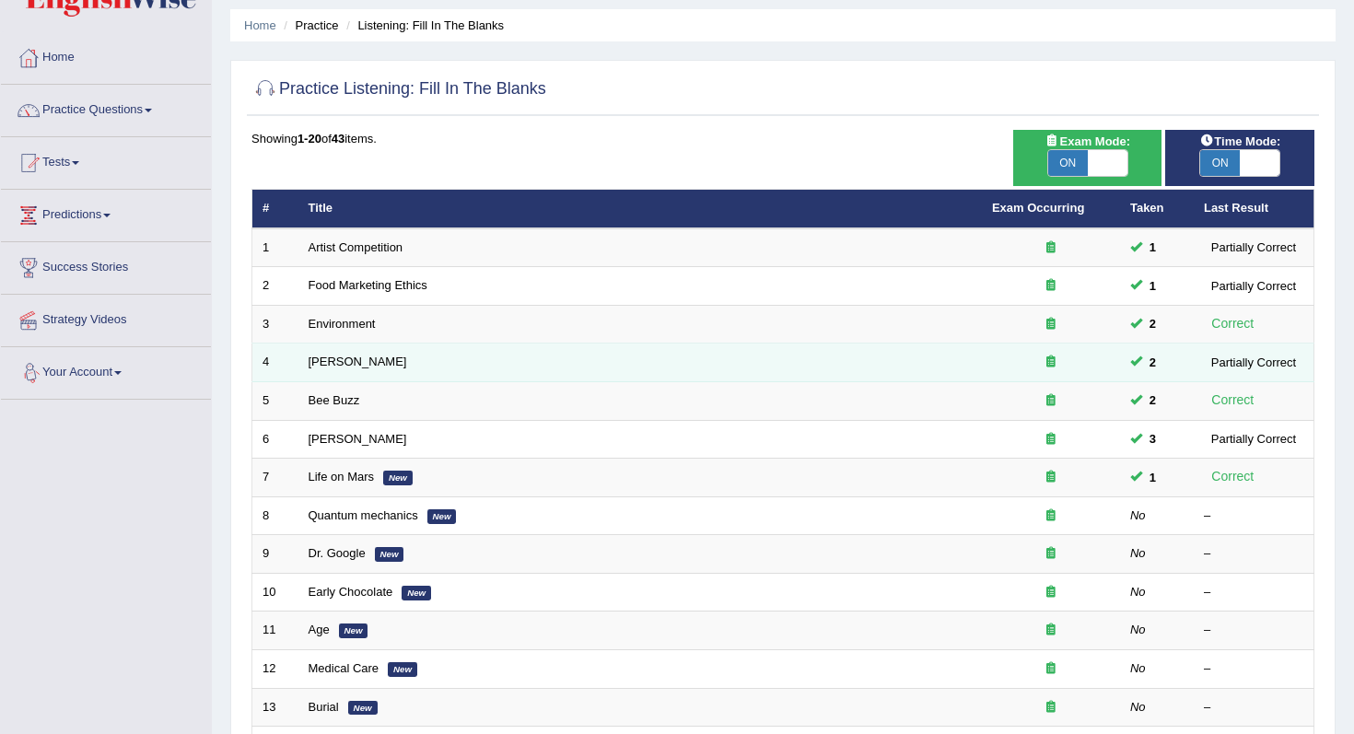
scroll to position [65, 0]
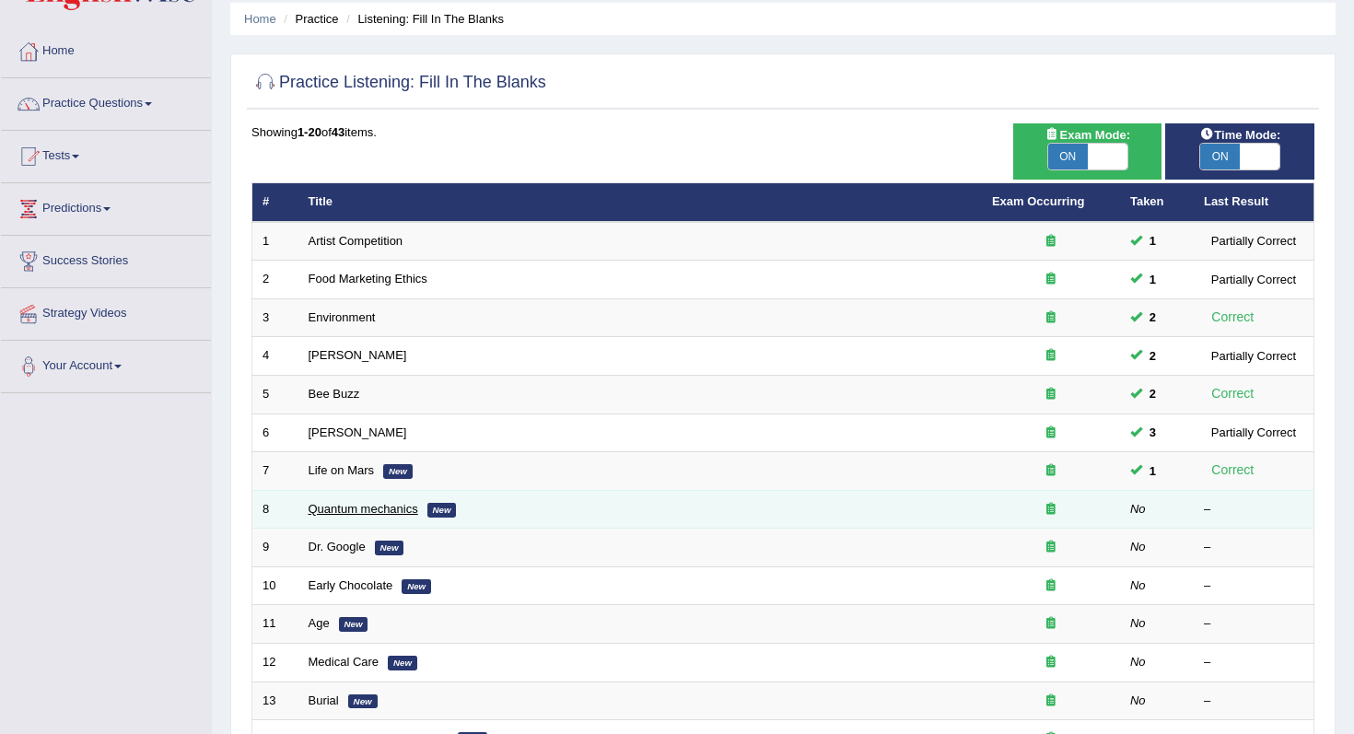
click at [367, 509] on link "Quantum mechanics" at bounding box center [363, 509] width 110 height 14
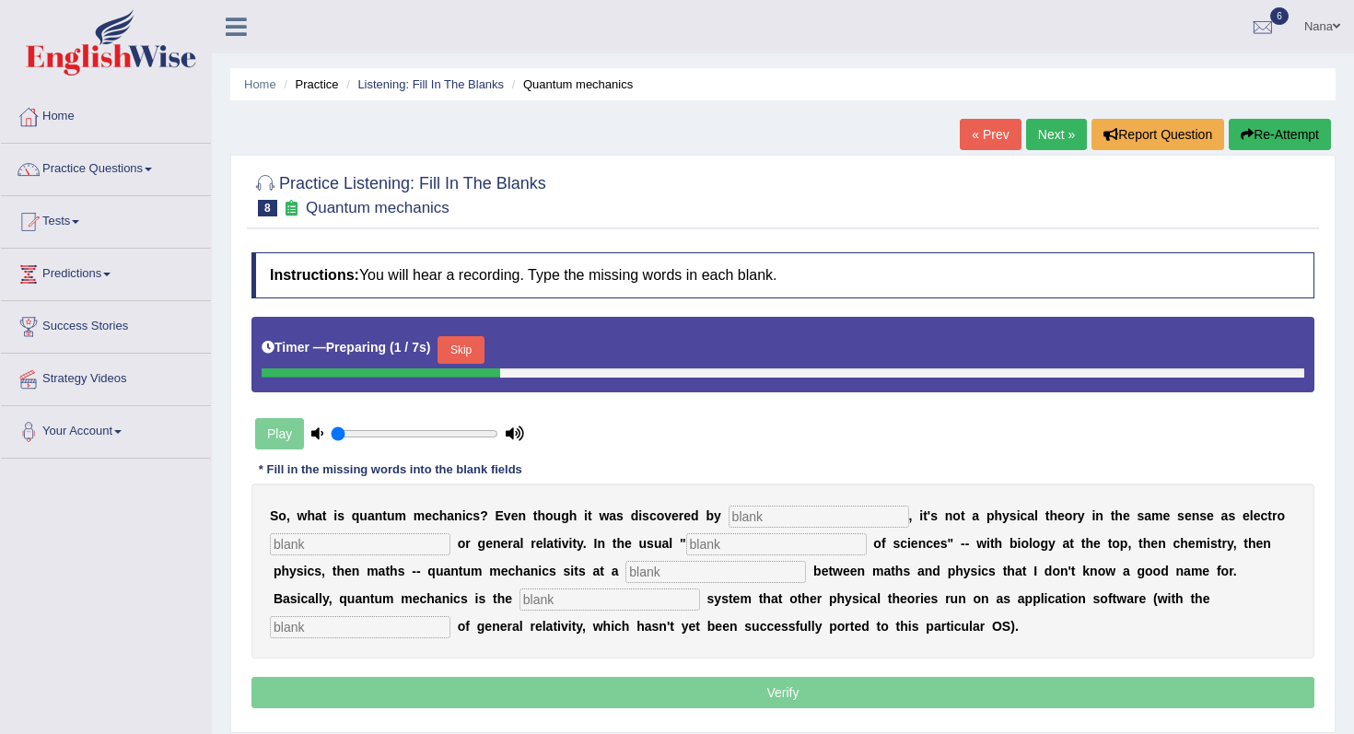
click at [773, 520] on input "text" at bounding box center [818, 516] width 180 height 22
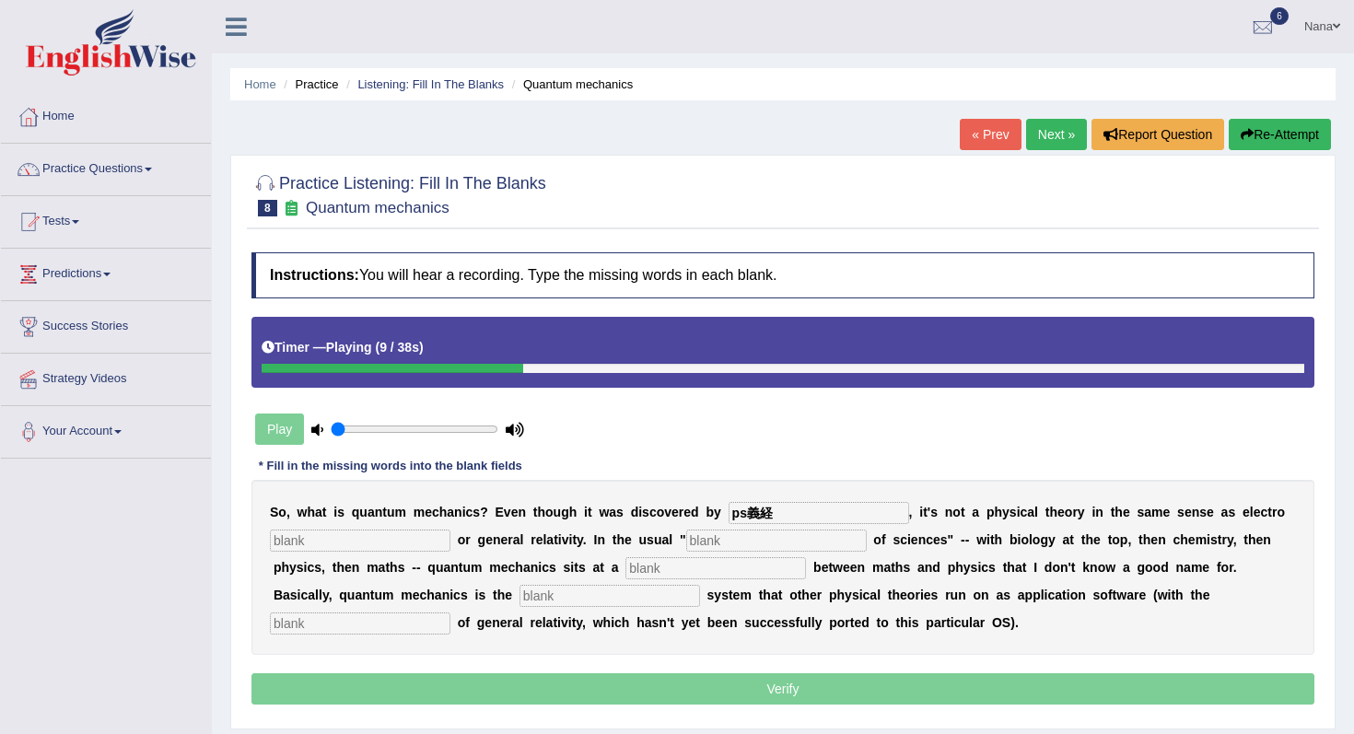
type input "ps義経"
click at [377, 539] on input "text" at bounding box center [360, 540] width 180 height 22
type input "ま"
type input "hyrake"
click at [324, 533] on input "text" at bounding box center [360, 540] width 180 height 22
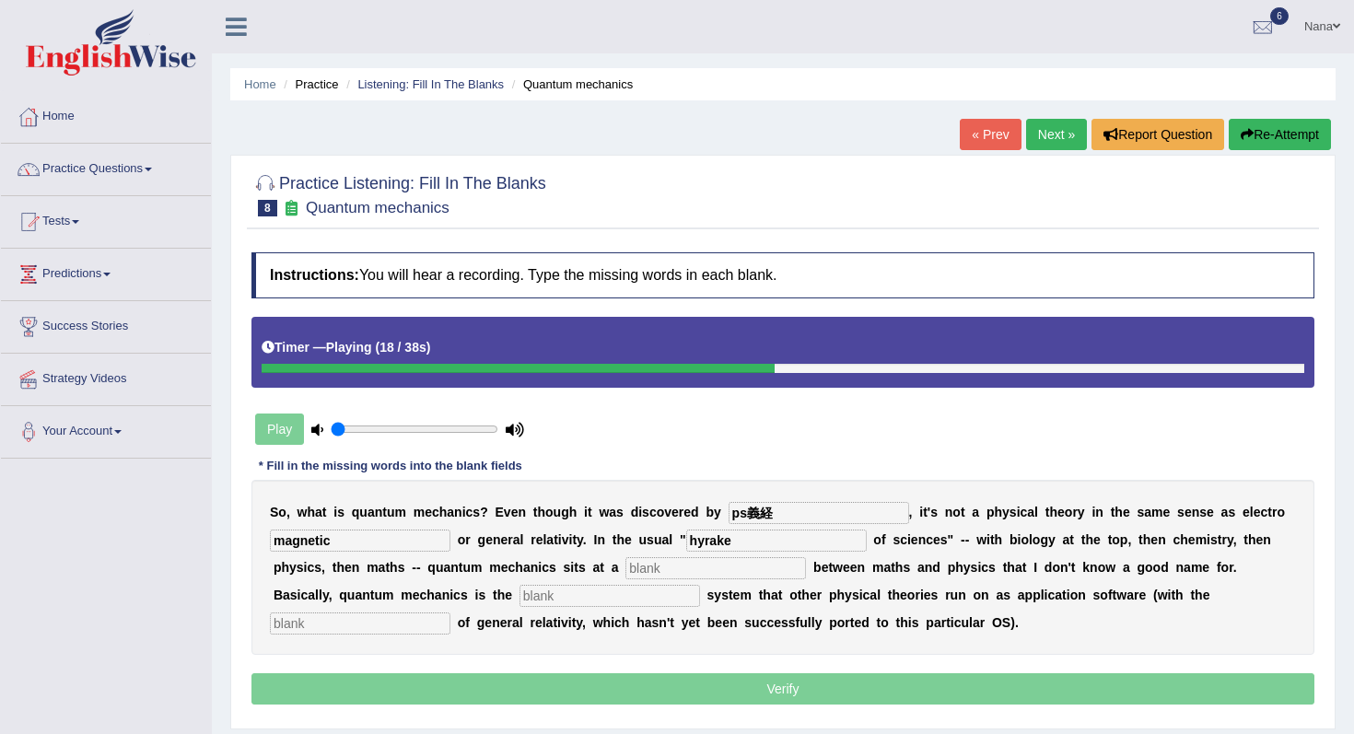
type input "magnetic"
type input "level"
type input "opporating"
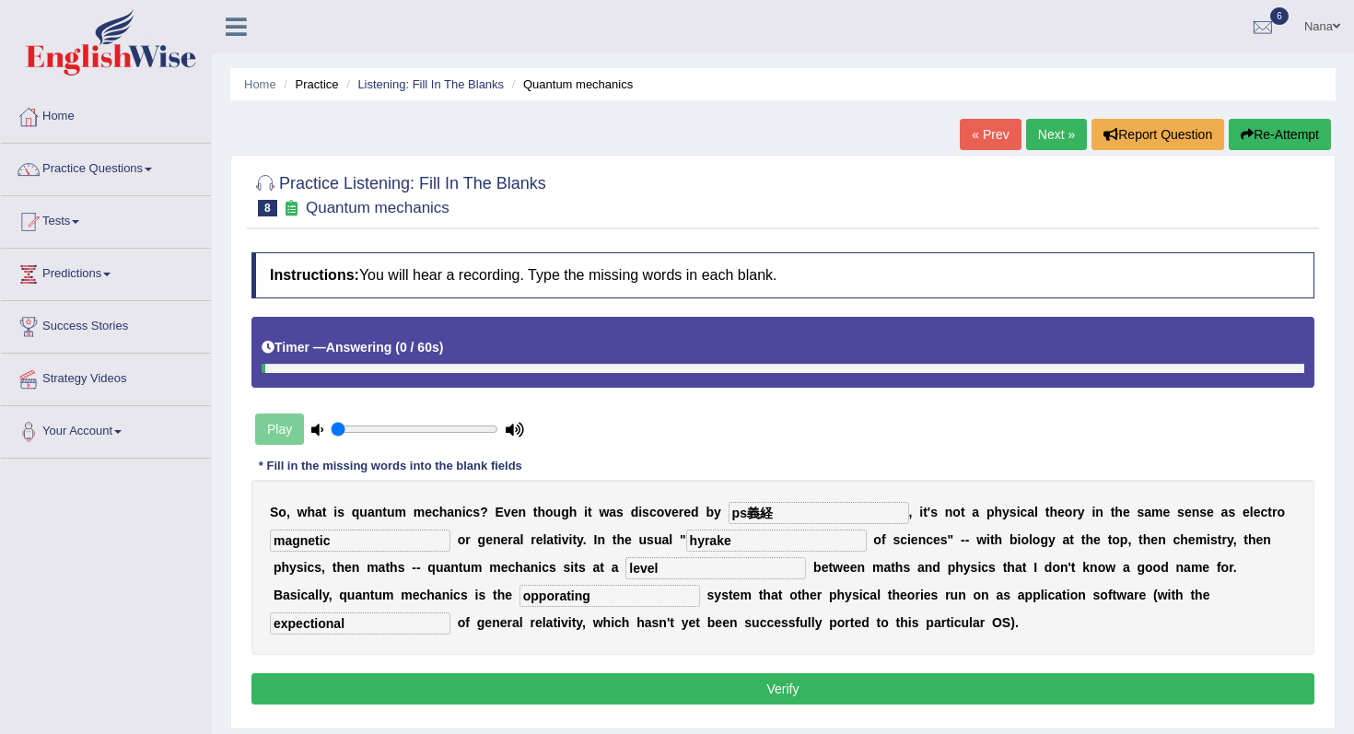
type input "expectional"
click at [519, 593] on input "opporating" at bounding box center [609, 596] width 180 height 22
type input "o"
type input "opperating"
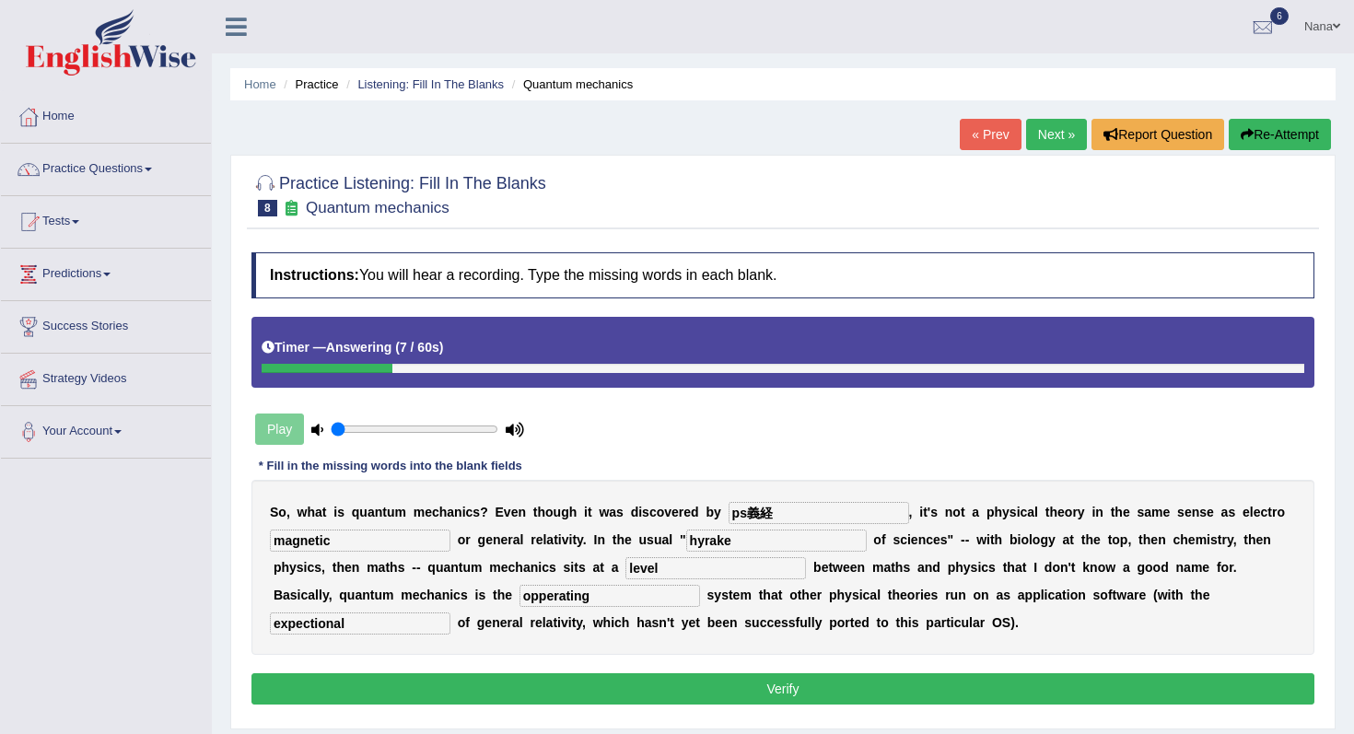
click at [489, 692] on button "Verify" at bounding box center [782, 688] width 1063 height 31
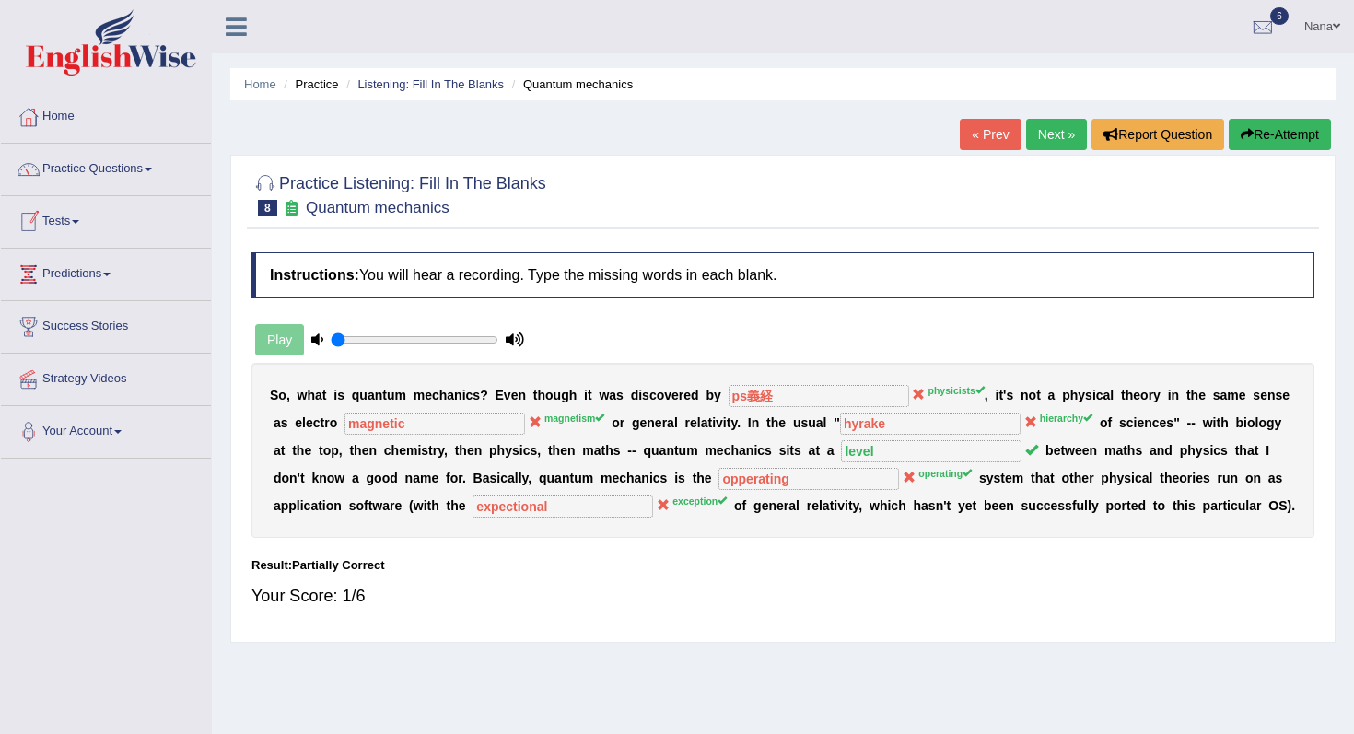
click at [1305, 145] on button "Re-Attempt" at bounding box center [1279, 134] width 102 height 31
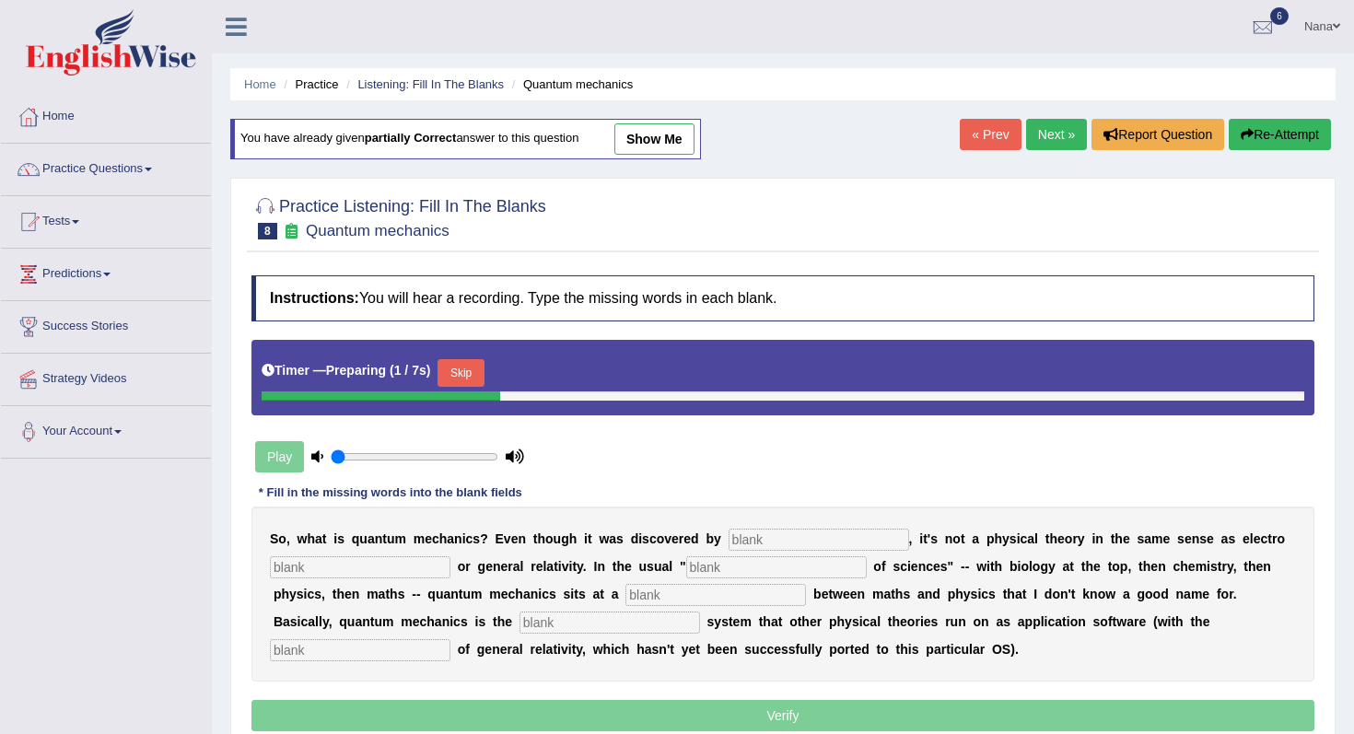
click at [738, 533] on input "text" at bounding box center [818, 540] width 180 height 22
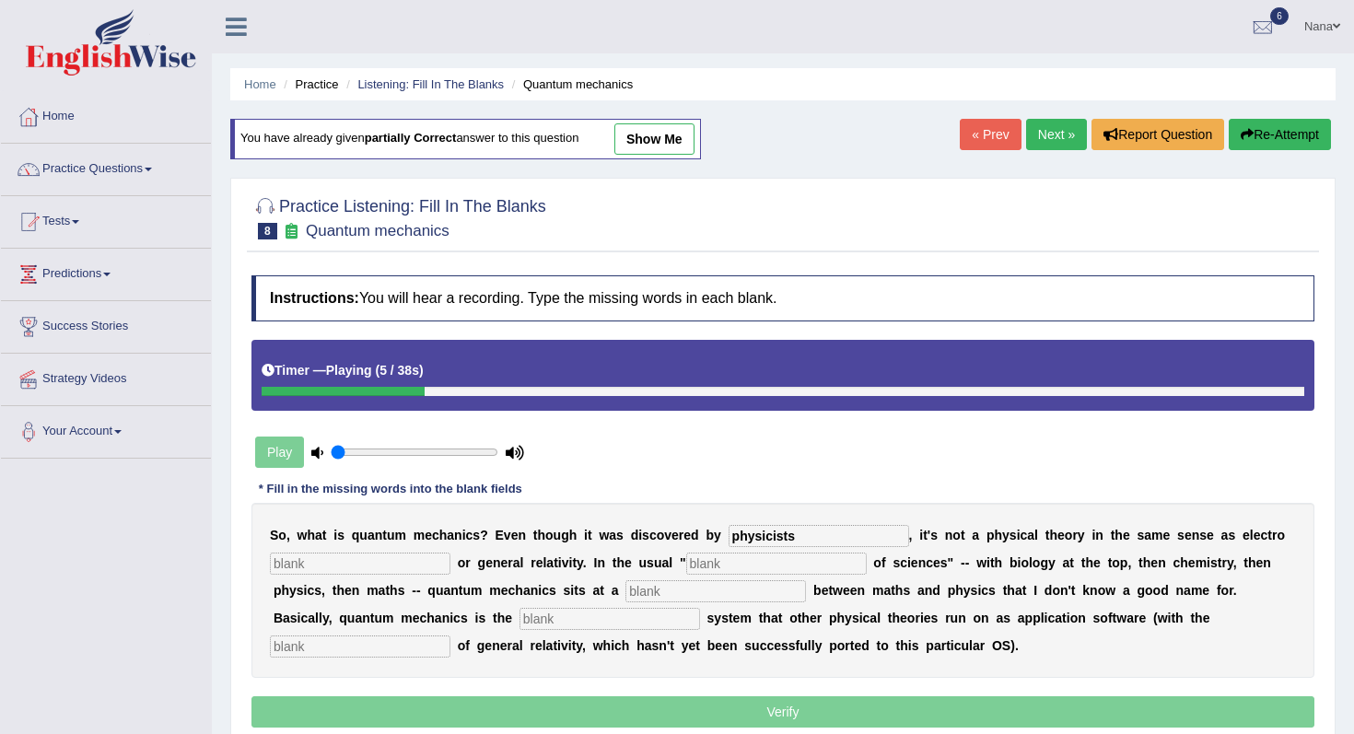
type input "physicists"
type input "magnetism"
type input "hie"
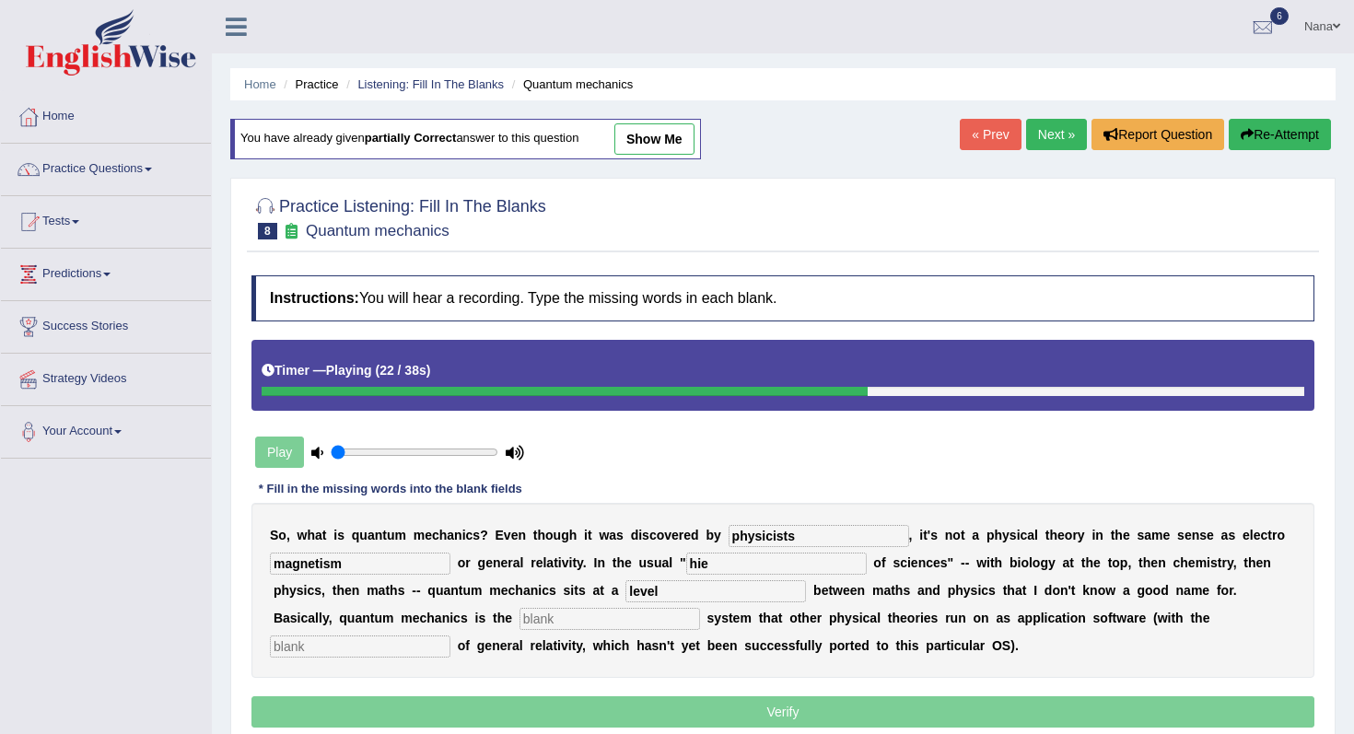
type input "level"
type input "operating"
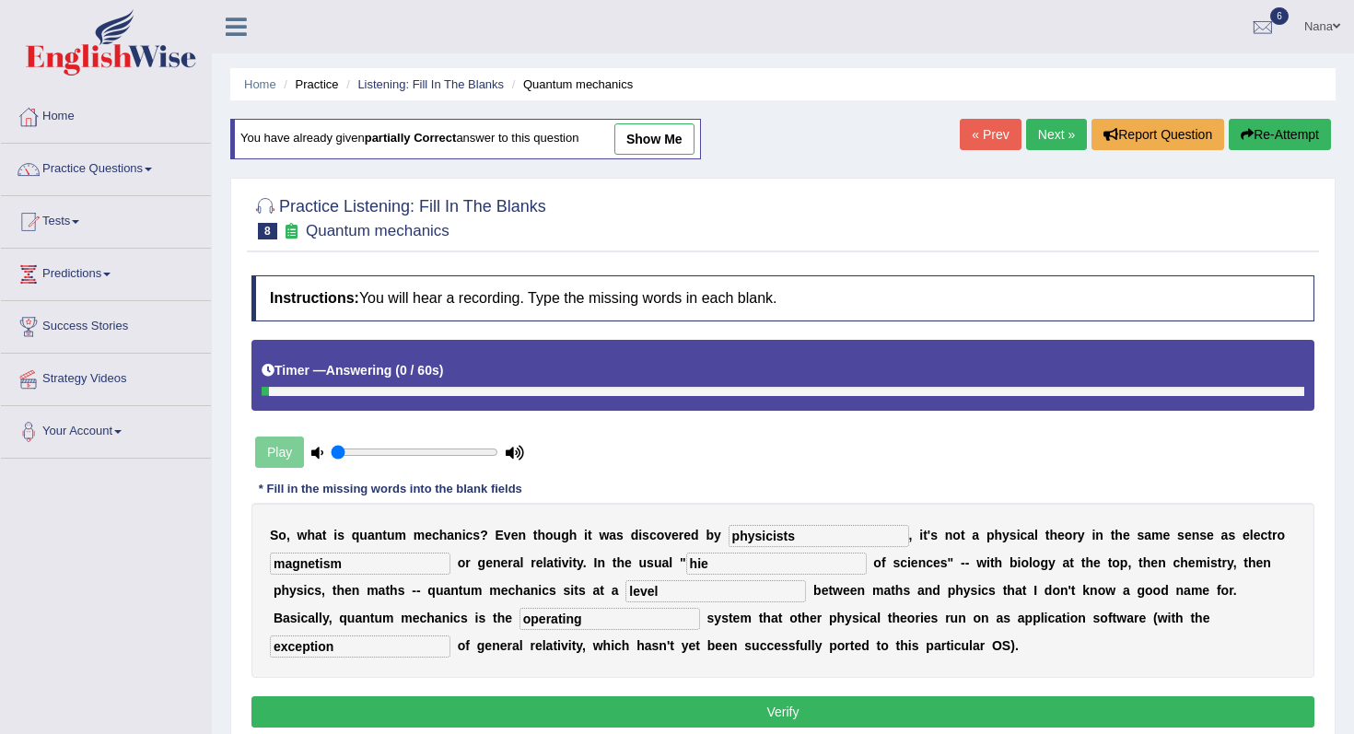
type input "exception"
click at [758, 560] on input "hie" at bounding box center [776, 563] width 180 height 22
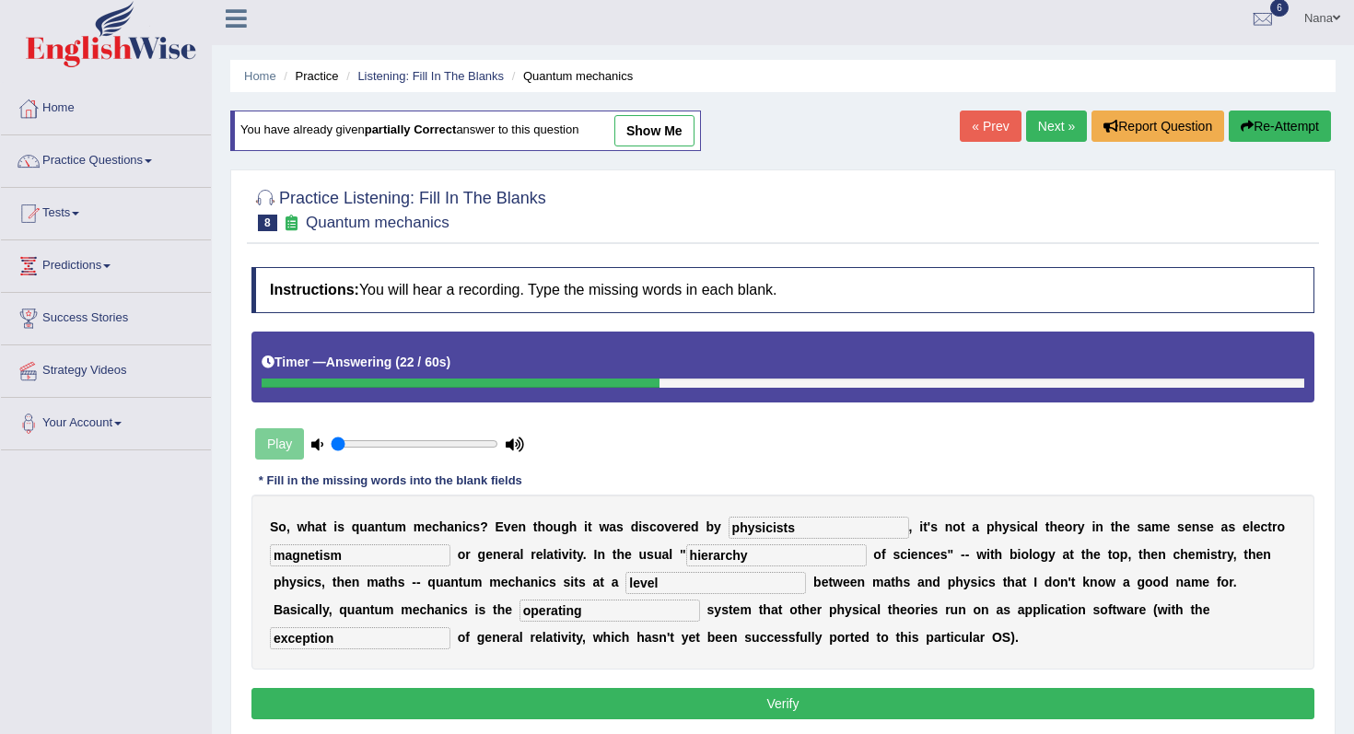
scroll to position [9, 0]
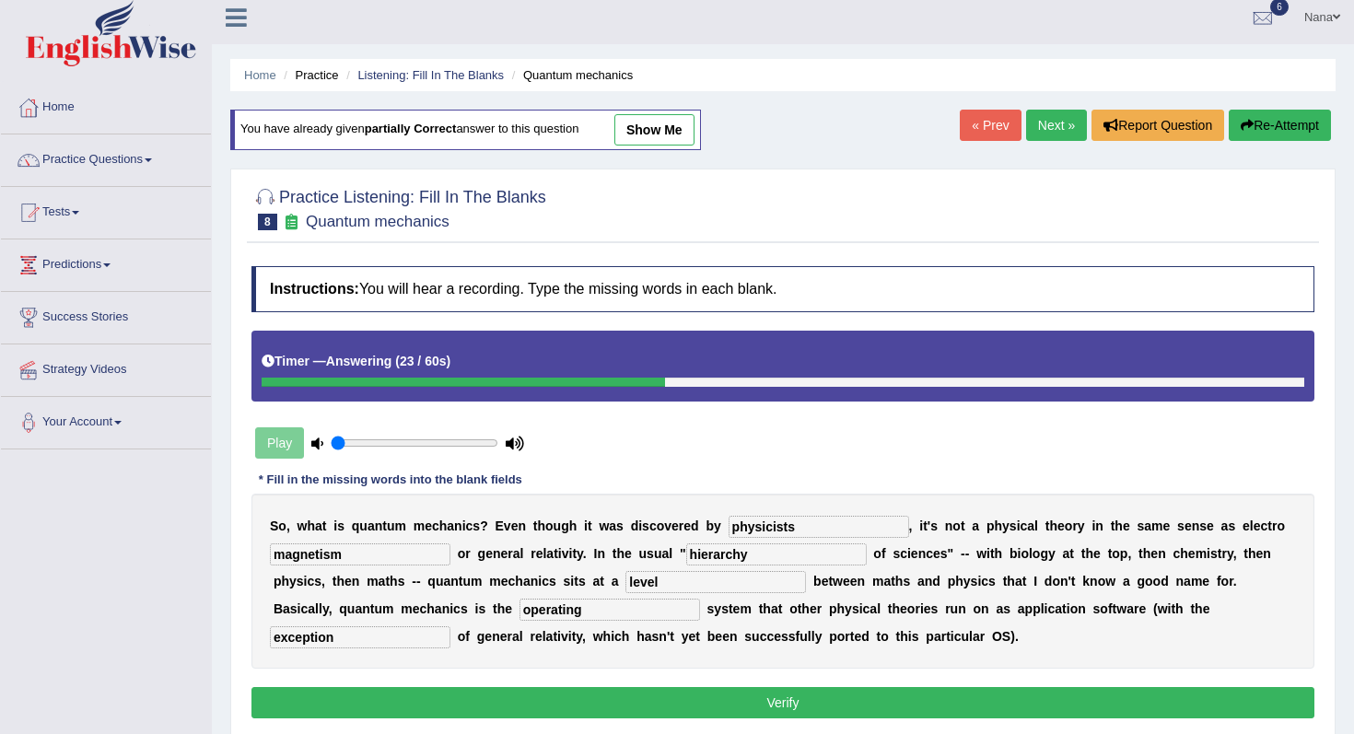
type input "hierarchy"
click at [1014, 687] on button "Verify" at bounding box center [782, 702] width 1063 height 31
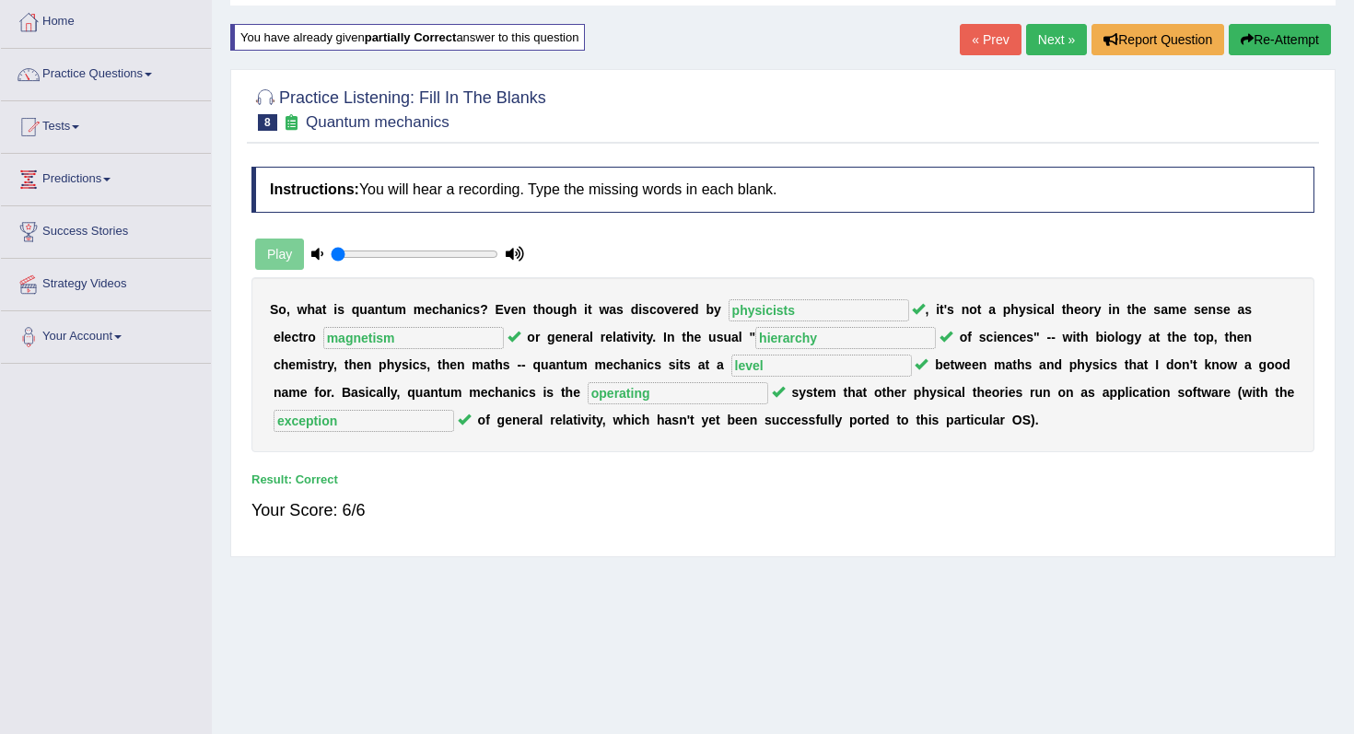
scroll to position [0, 0]
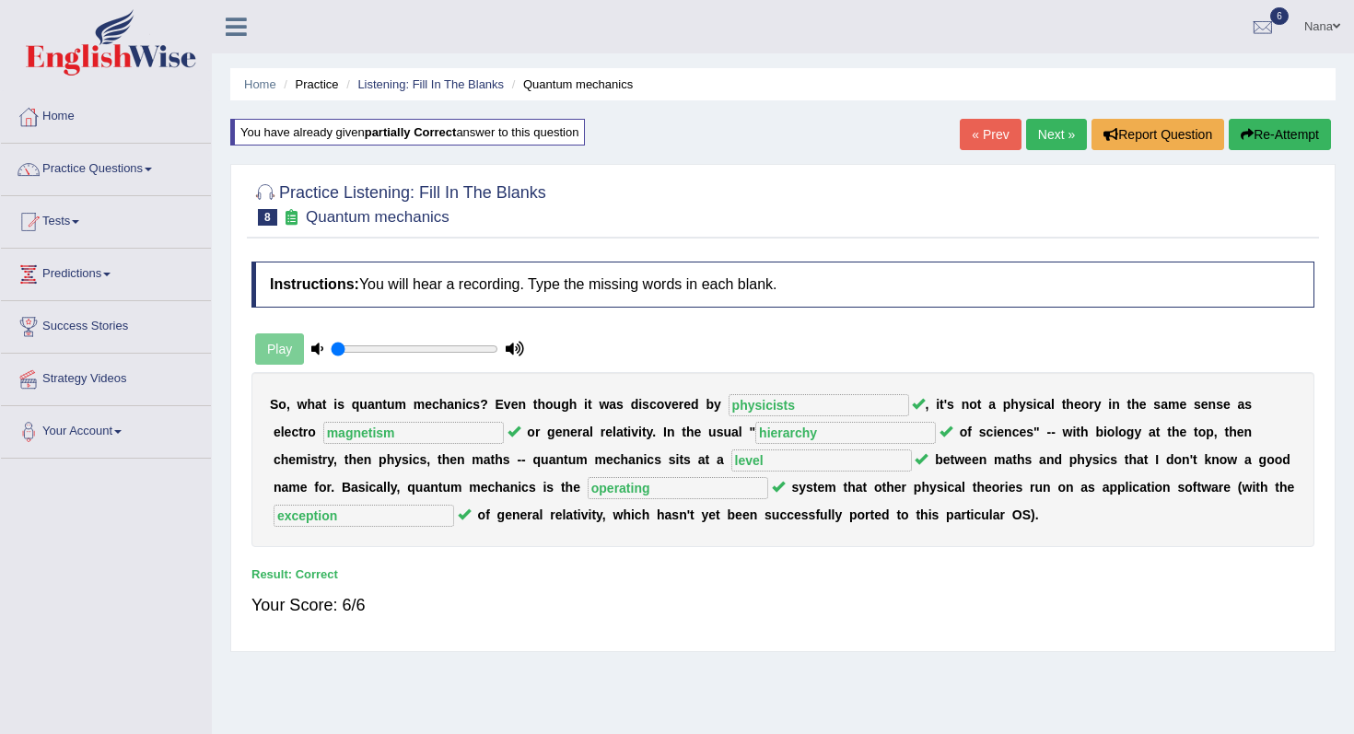
click at [1041, 134] on link "Next »" at bounding box center [1056, 134] width 61 height 31
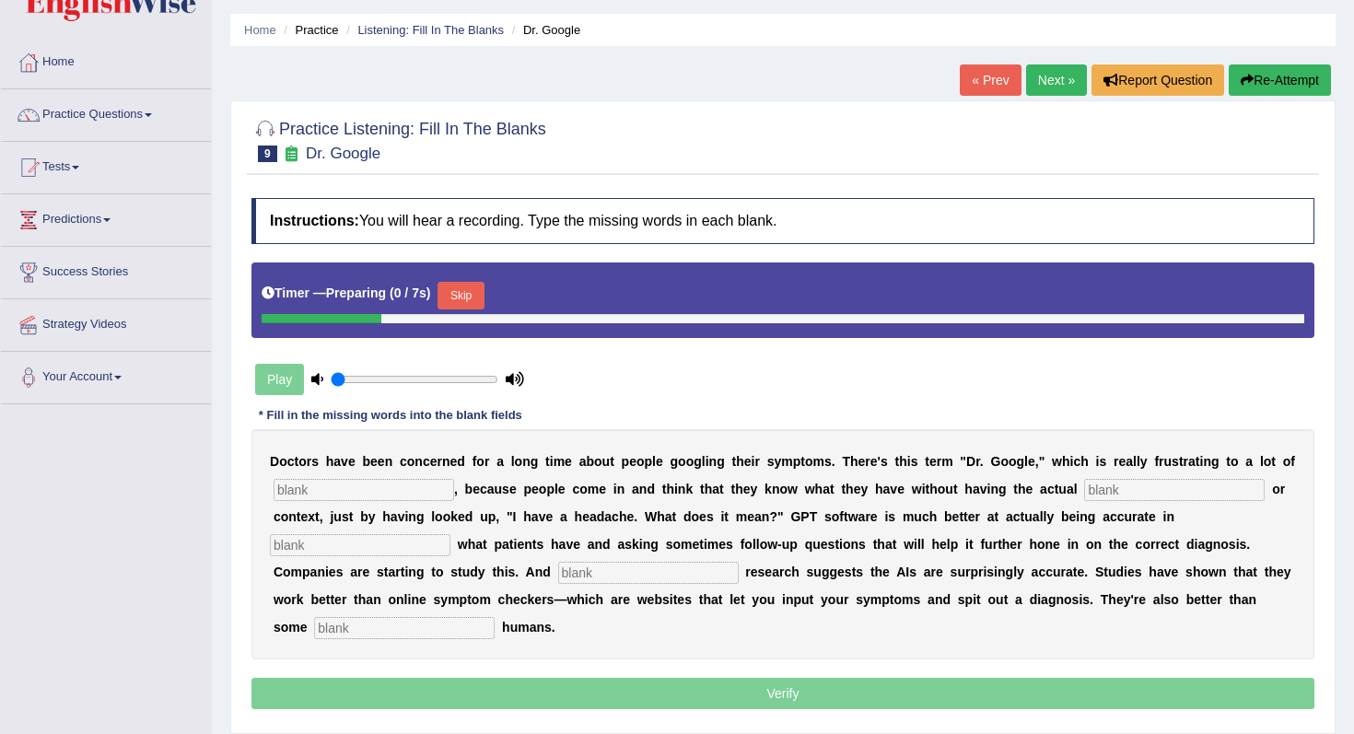
scroll to position [60, 0]
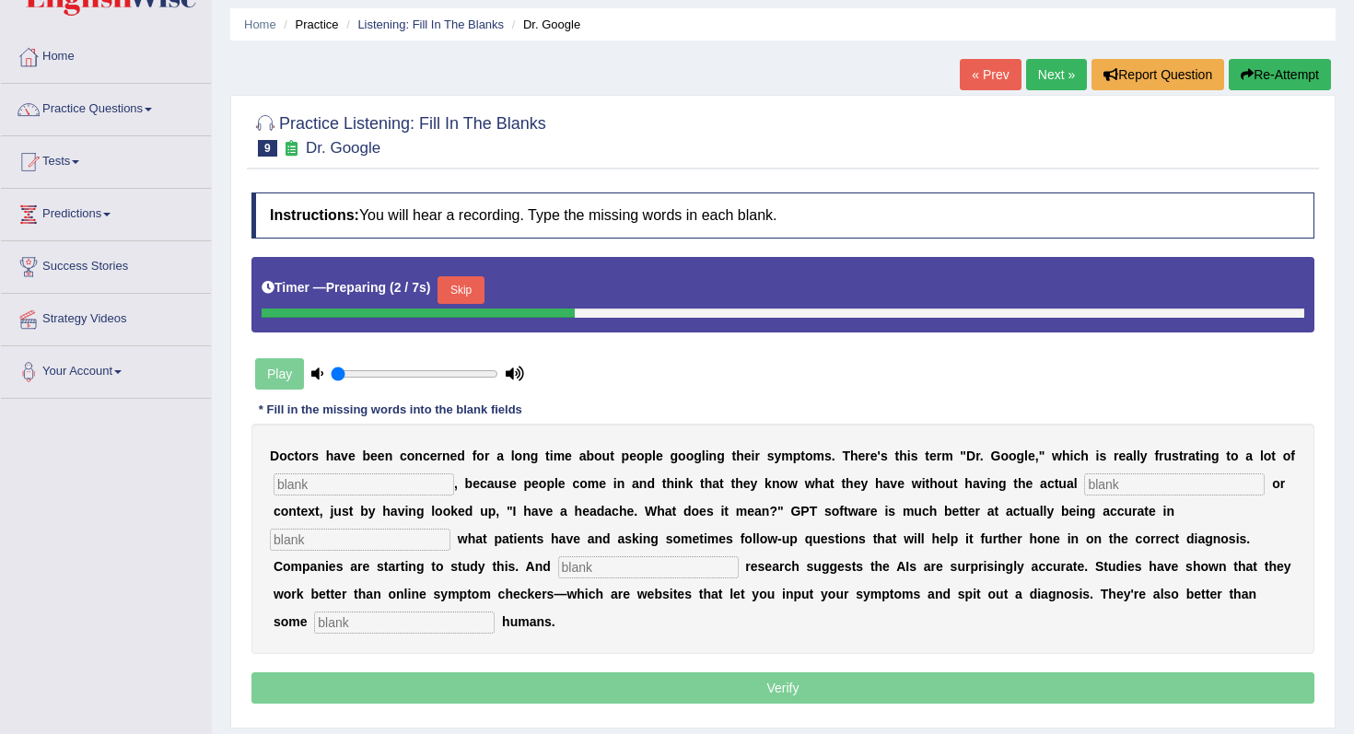
click at [345, 494] on input "text" at bounding box center [363, 484] width 180 height 22
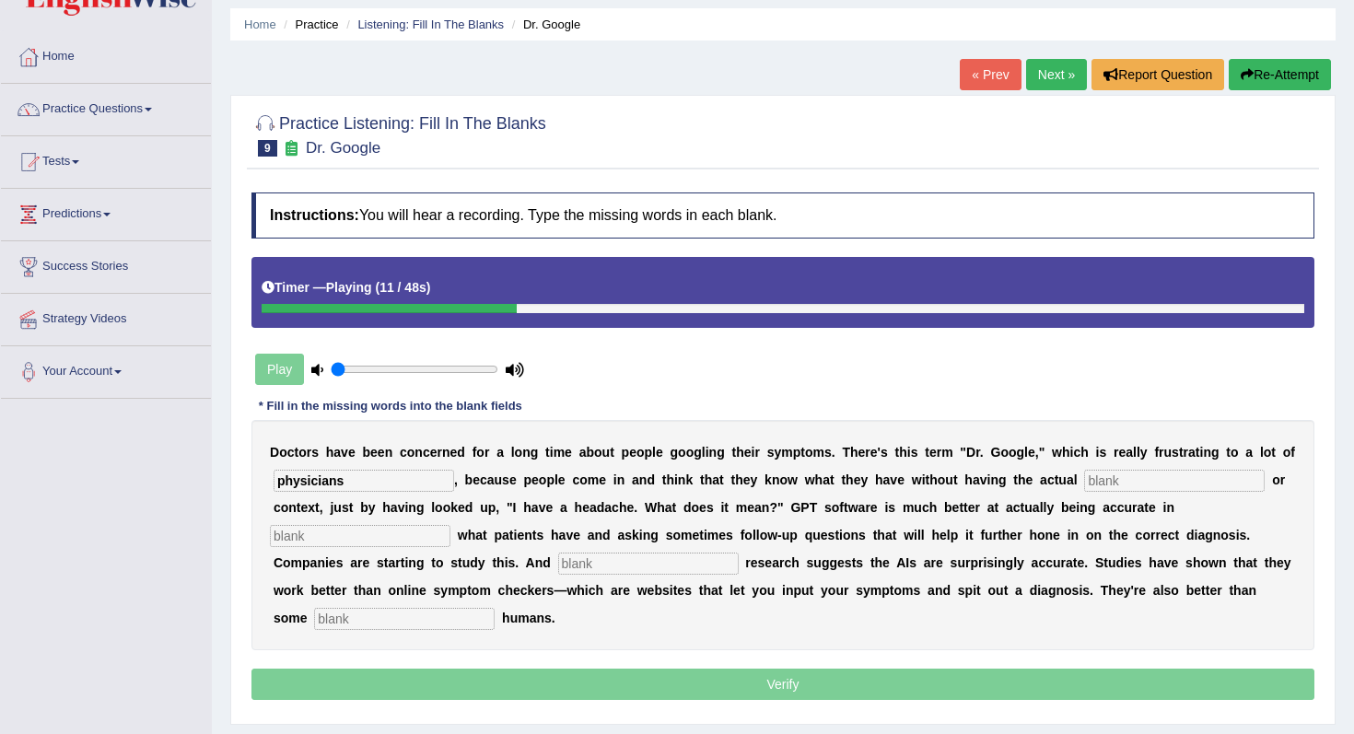
type input "physicians"
type input "expetee"
click at [558, 564] on input "text" at bounding box center [648, 563] width 180 height 22
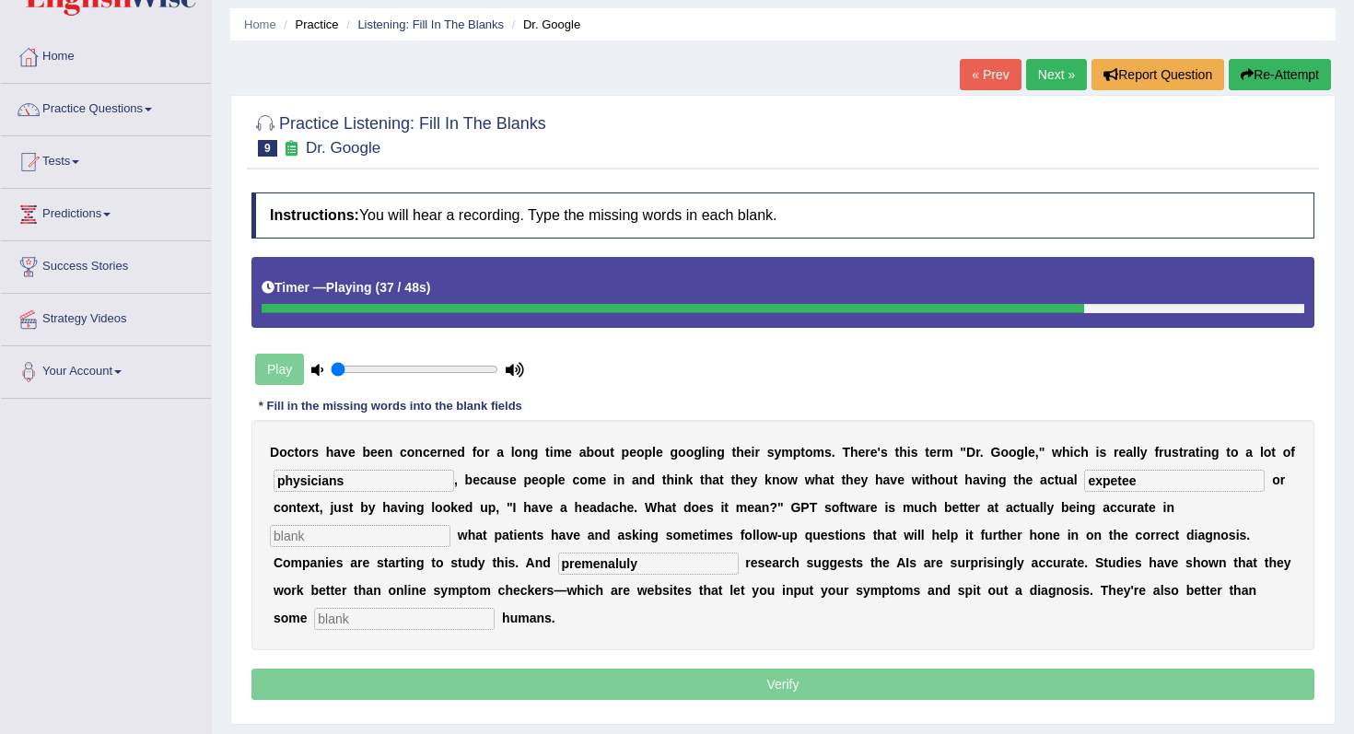
type input "premenaluly"
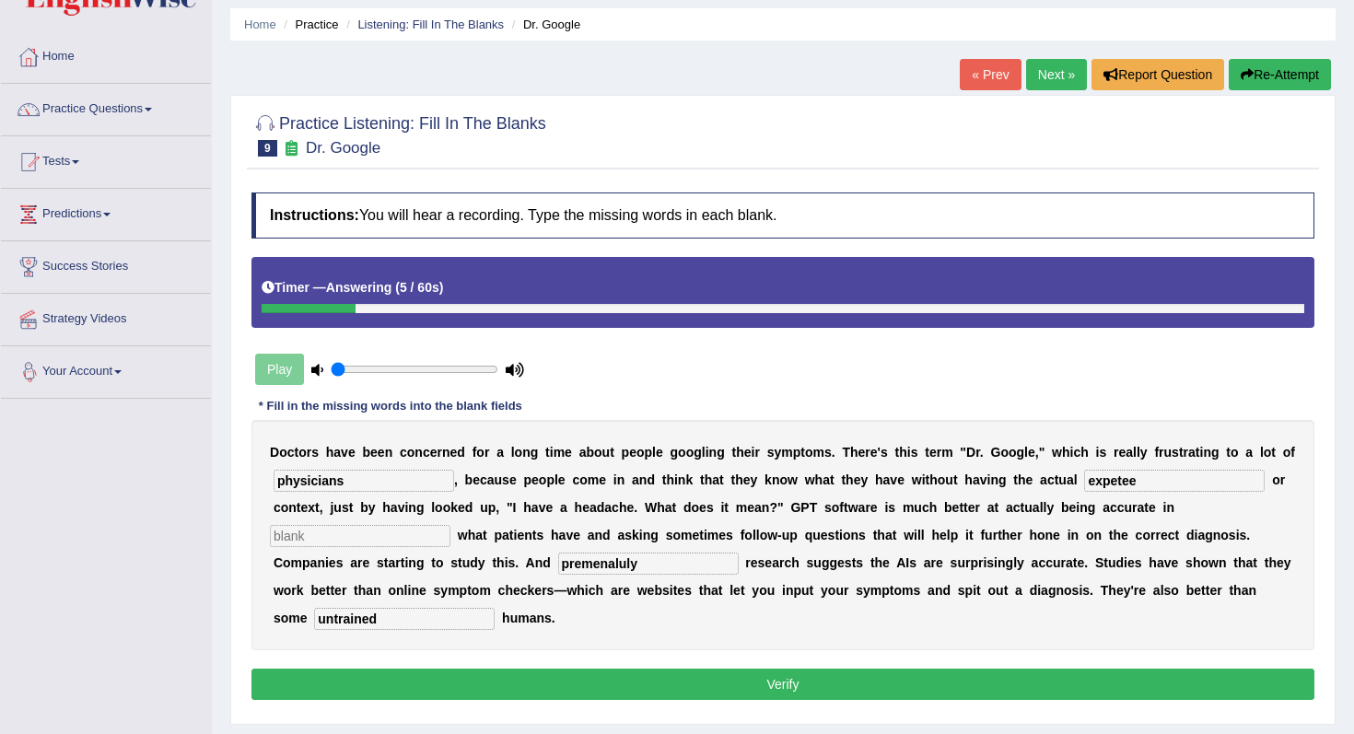
type input "untrained"
click at [368, 492] on div "D o c t o r s h a v e b e e n c o n c e r n e d f o r a l o n g t i m e a b o u…" at bounding box center [782, 535] width 1063 height 230
click at [368, 483] on input "physicians" at bounding box center [363, 481] width 180 height 22
type input "physicians"
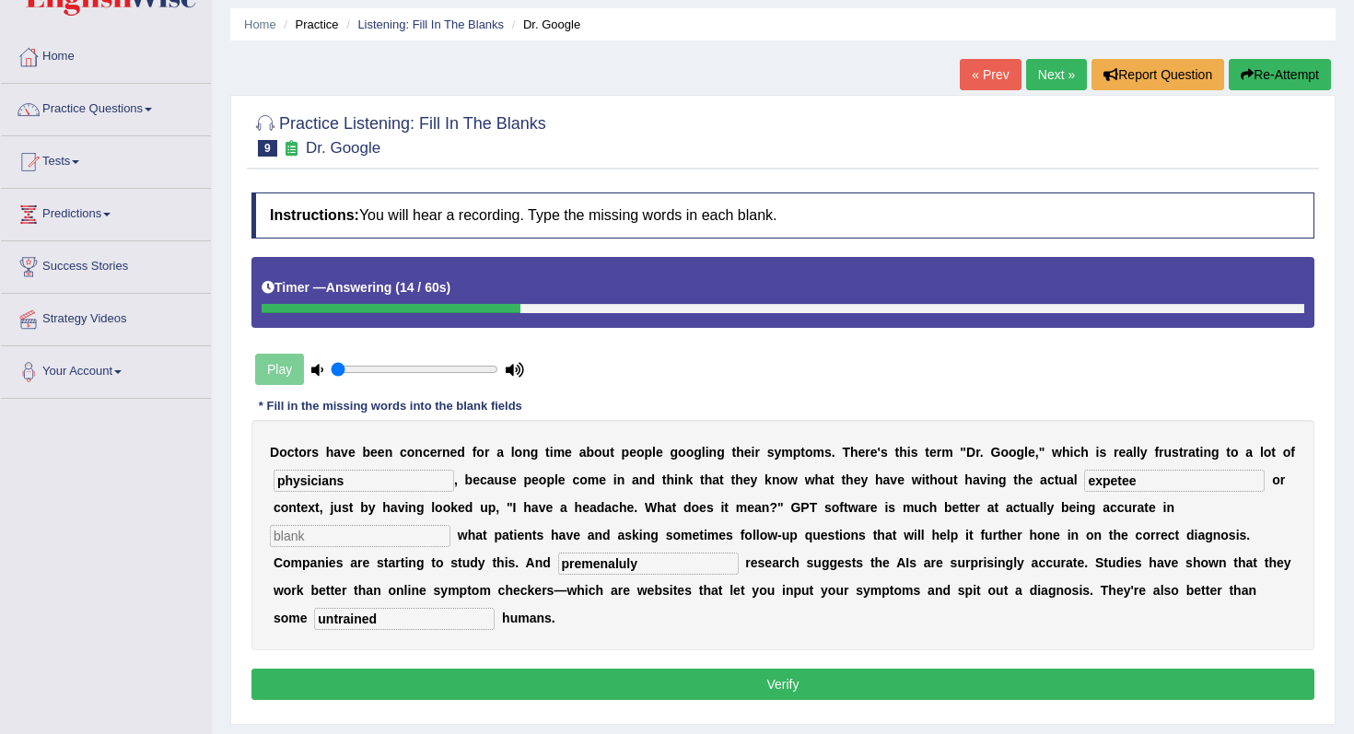
click at [347, 668] on button "Verify" at bounding box center [782, 683] width 1063 height 31
click at [450, 525] on input "text" at bounding box center [360, 536] width 180 height 22
type input "c"
click at [1089, 668] on button "Verify" at bounding box center [782, 683] width 1063 height 31
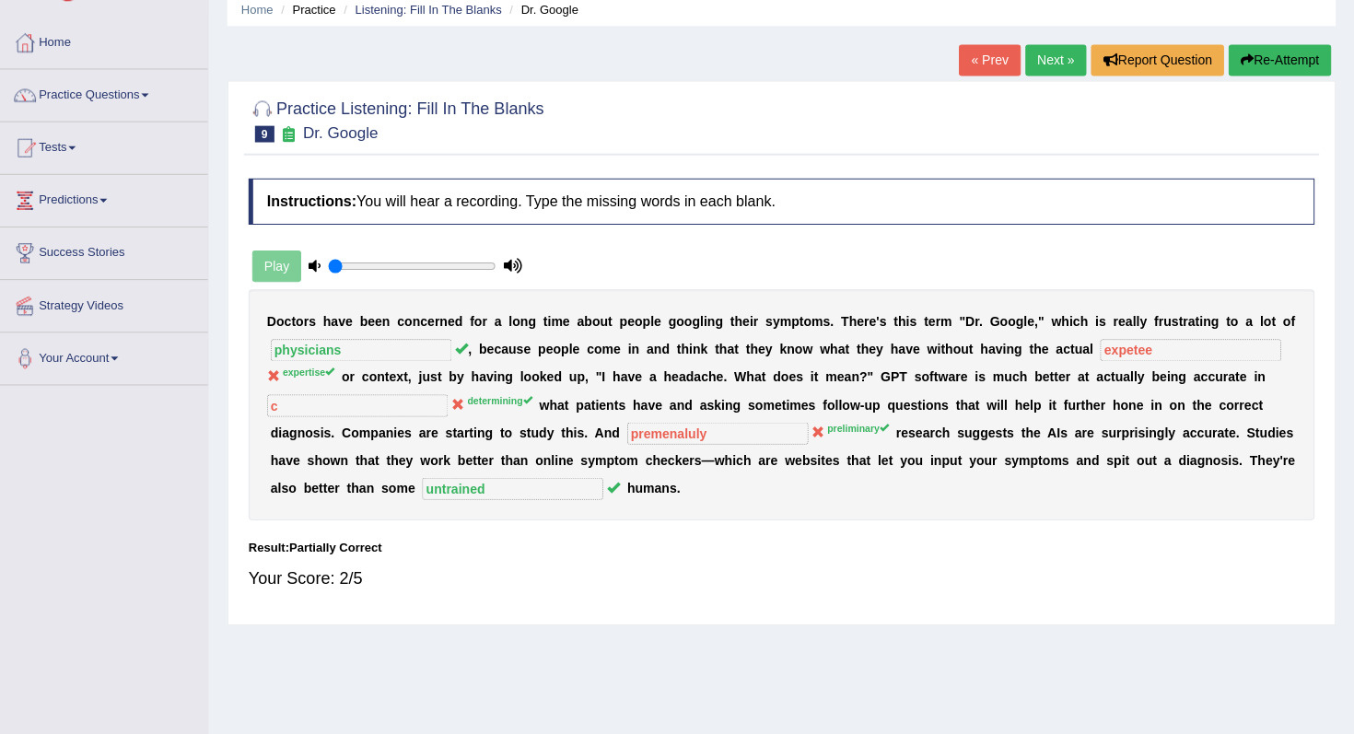
scroll to position [74, 0]
click at [1270, 69] on button "Re-Attempt" at bounding box center [1279, 60] width 102 height 31
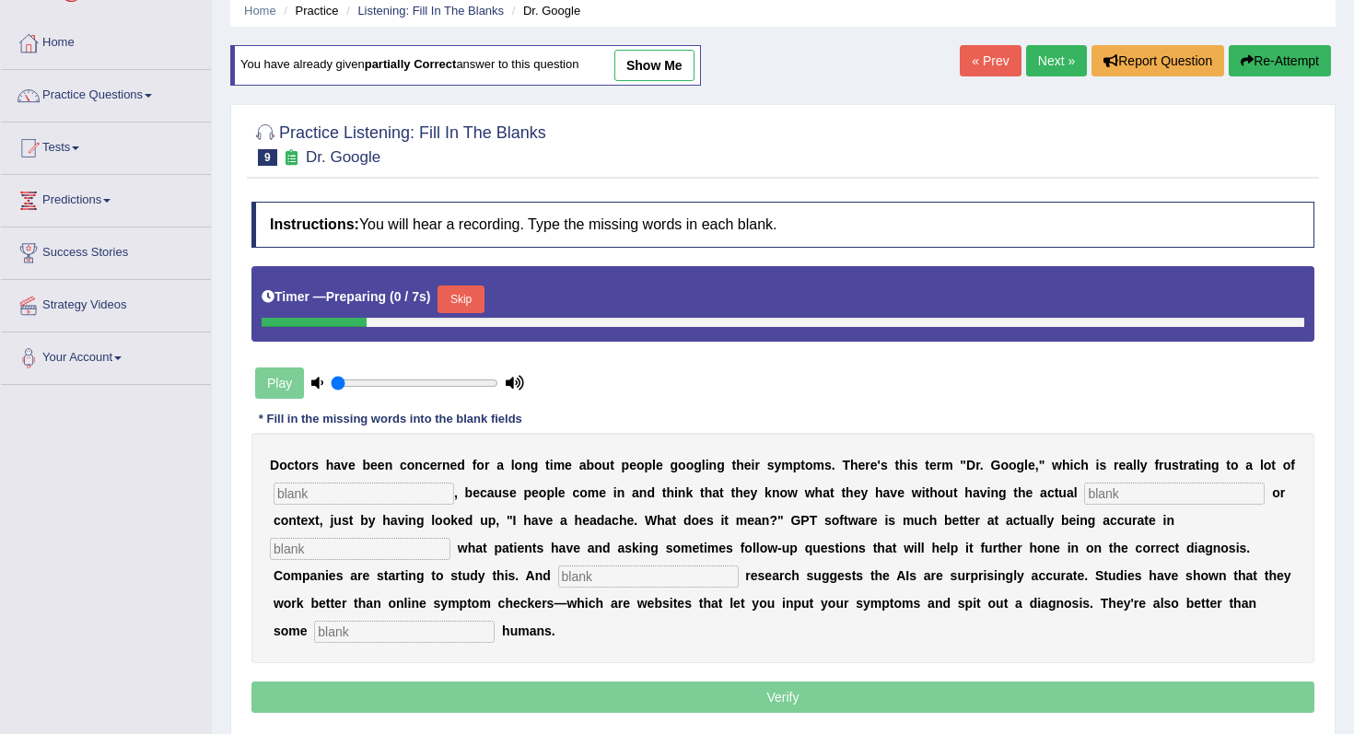
click at [476, 291] on button "Skip" at bounding box center [460, 299] width 46 height 28
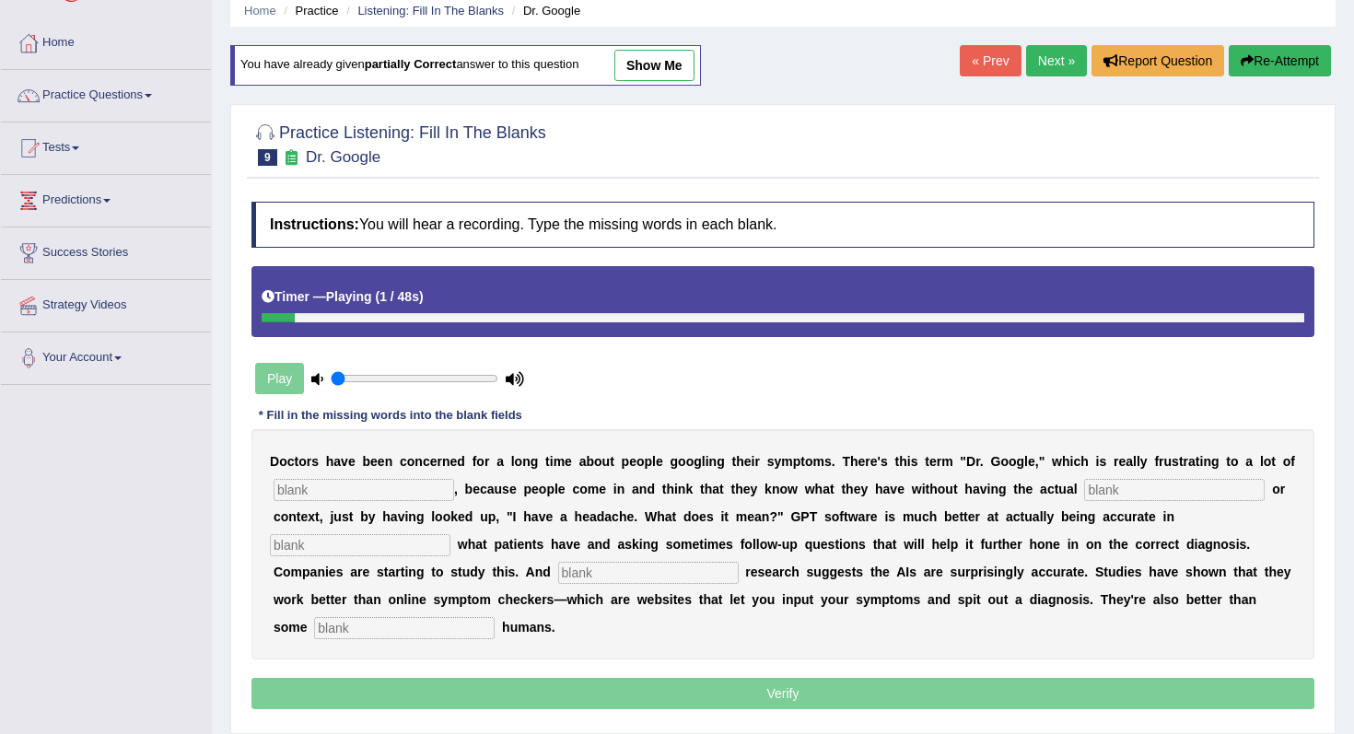
click at [395, 495] on input "text" at bounding box center [363, 490] width 180 height 22
type input "physicians"
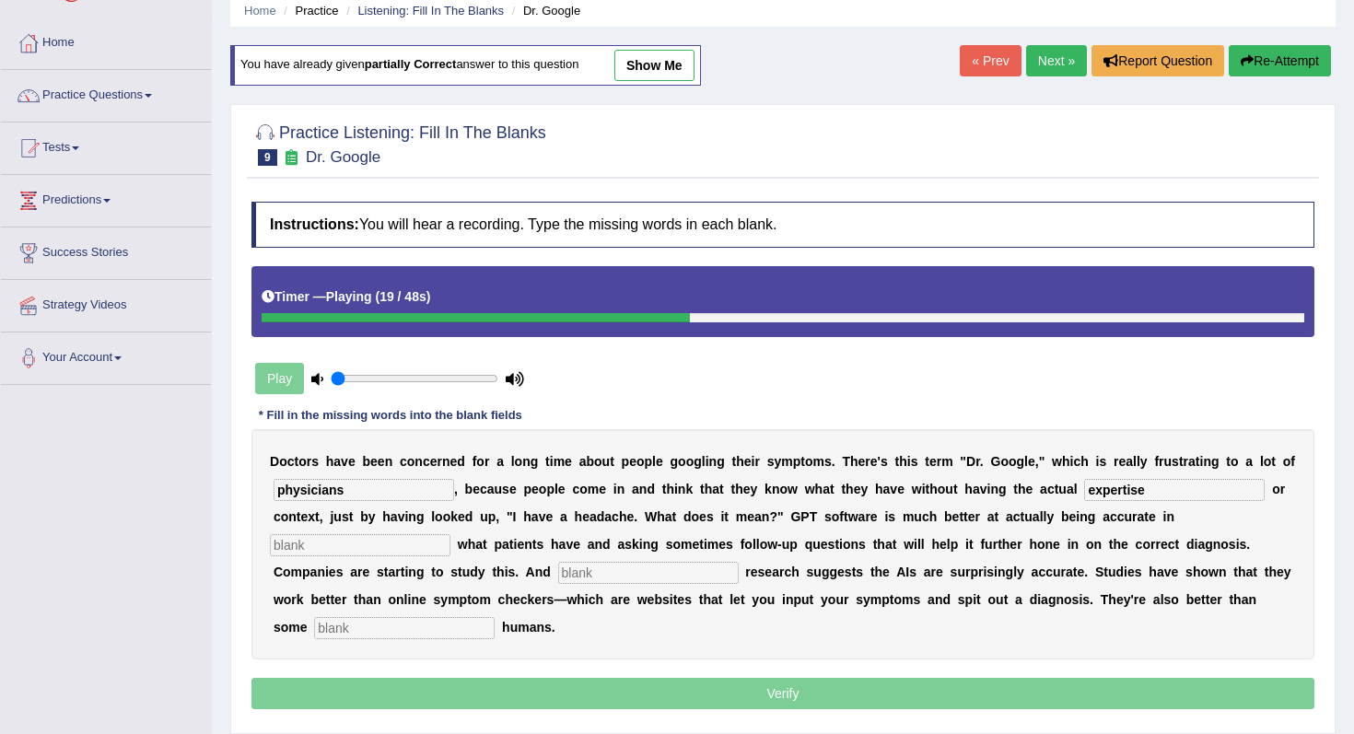
type input "expertise"
type input "determining"
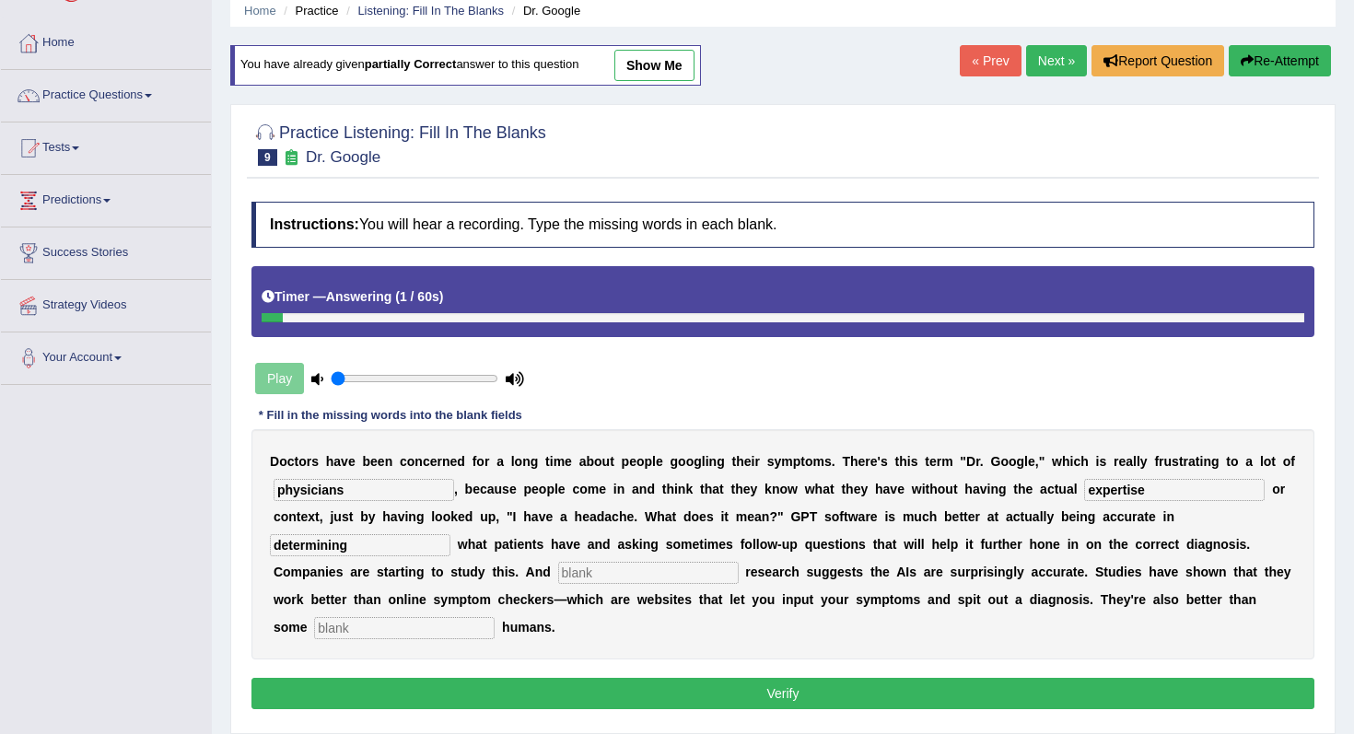
click at [494, 617] on input "text" at bounding box center [404, 628] width 180 height 22
type input "untrained"
click at [402, 683] on div "Instructions: You will hear a recording. Type the missing words in each blank. …" at bounding box center [783, 457] width 1072 height 530
click at [402, 678] on button "Verify" at bounding box center [782, 693] width 1063 height 31
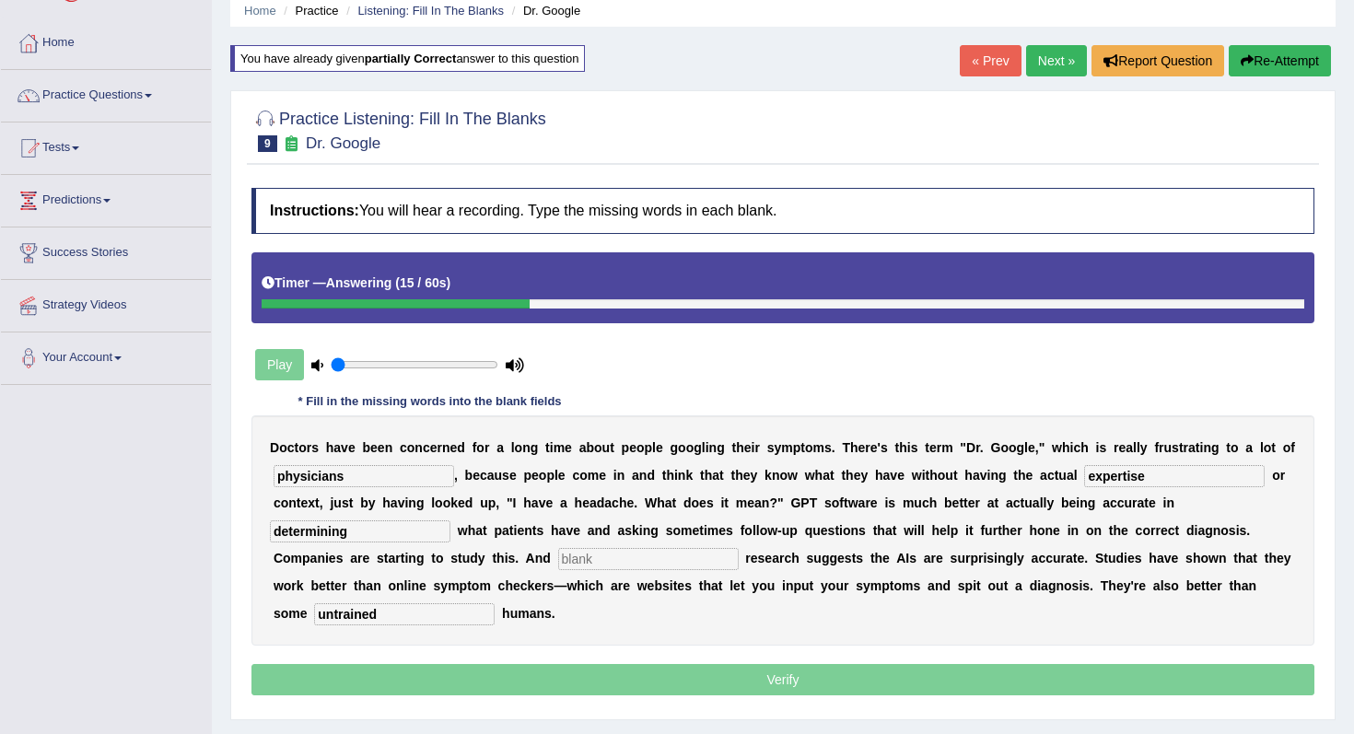
click at [558, 559] on input "text" at bounding box center [648, 559] width 180 height 22
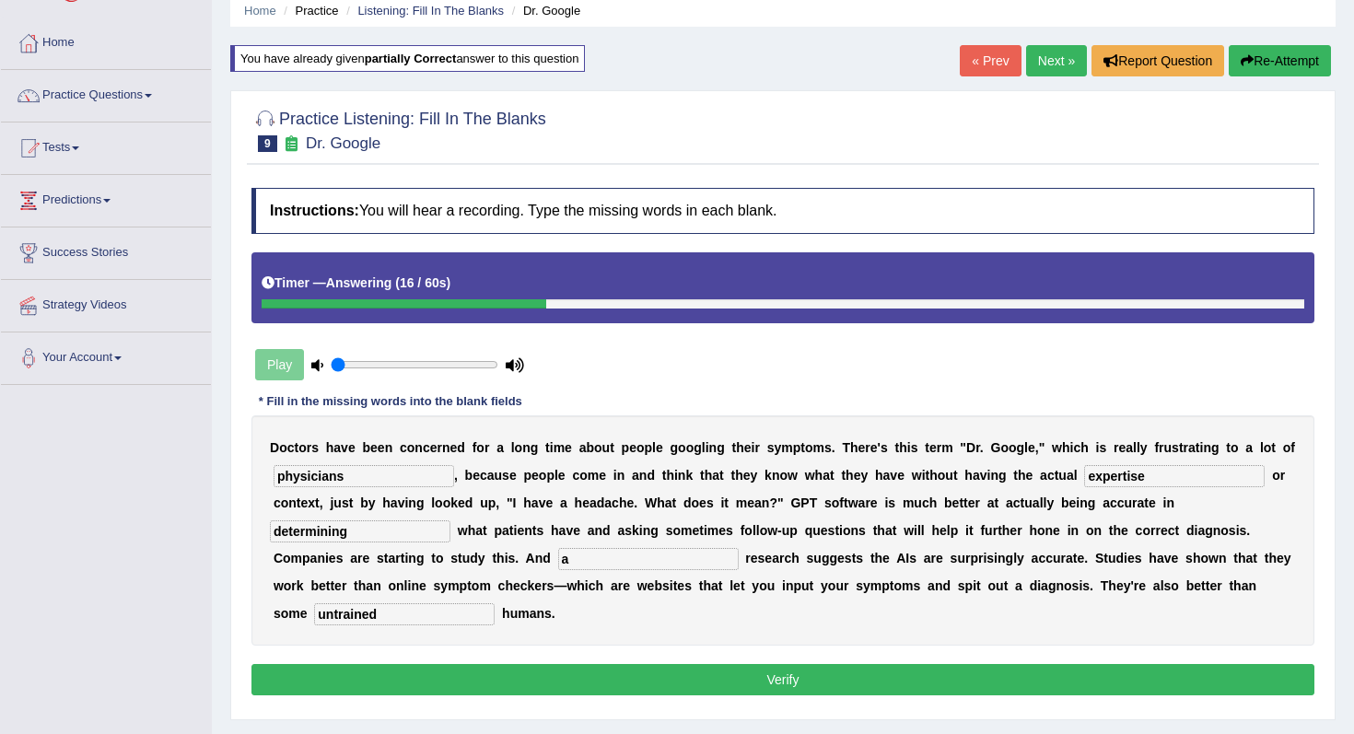
type input "a"
click at [411, 664] on button "Verify" at bounding box center [782, 679] width 1063 height 31
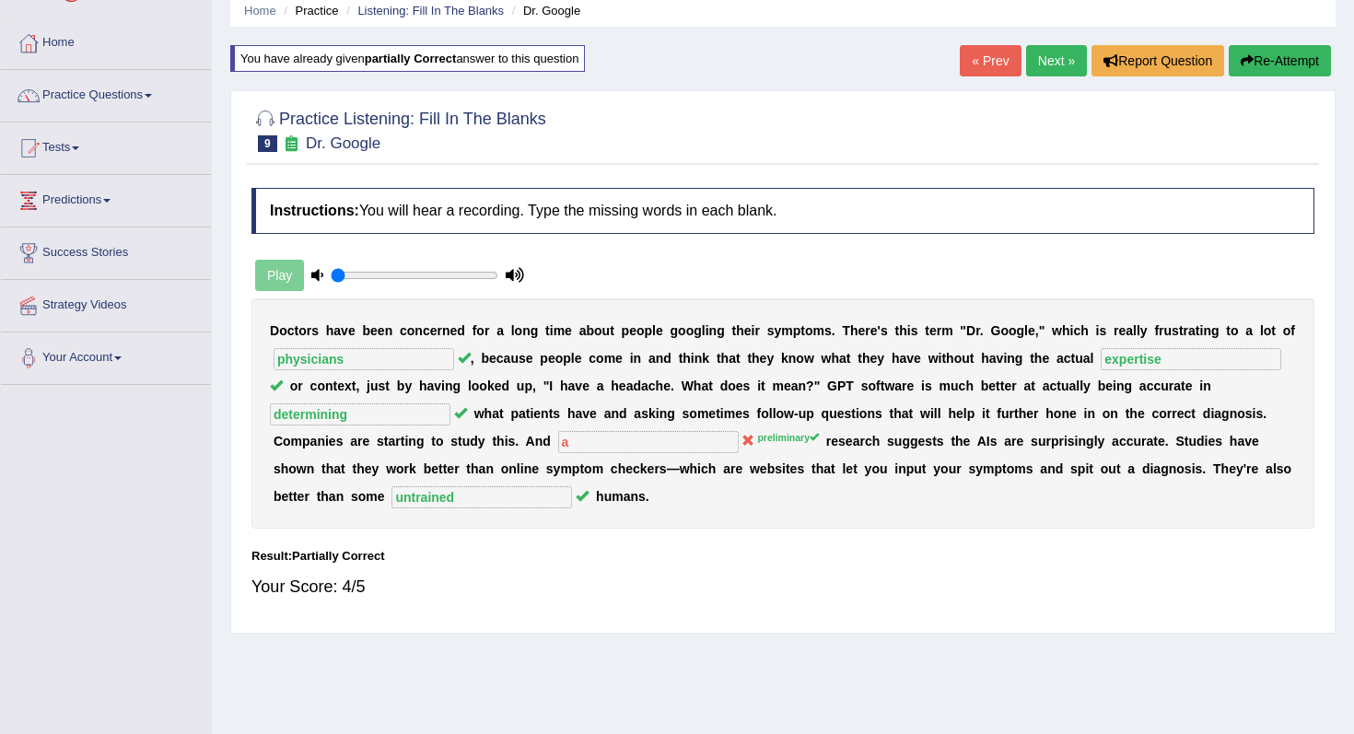
click at [1048, 71] on link "Next »" at bounding box center [1056, 60] width 61 height 31
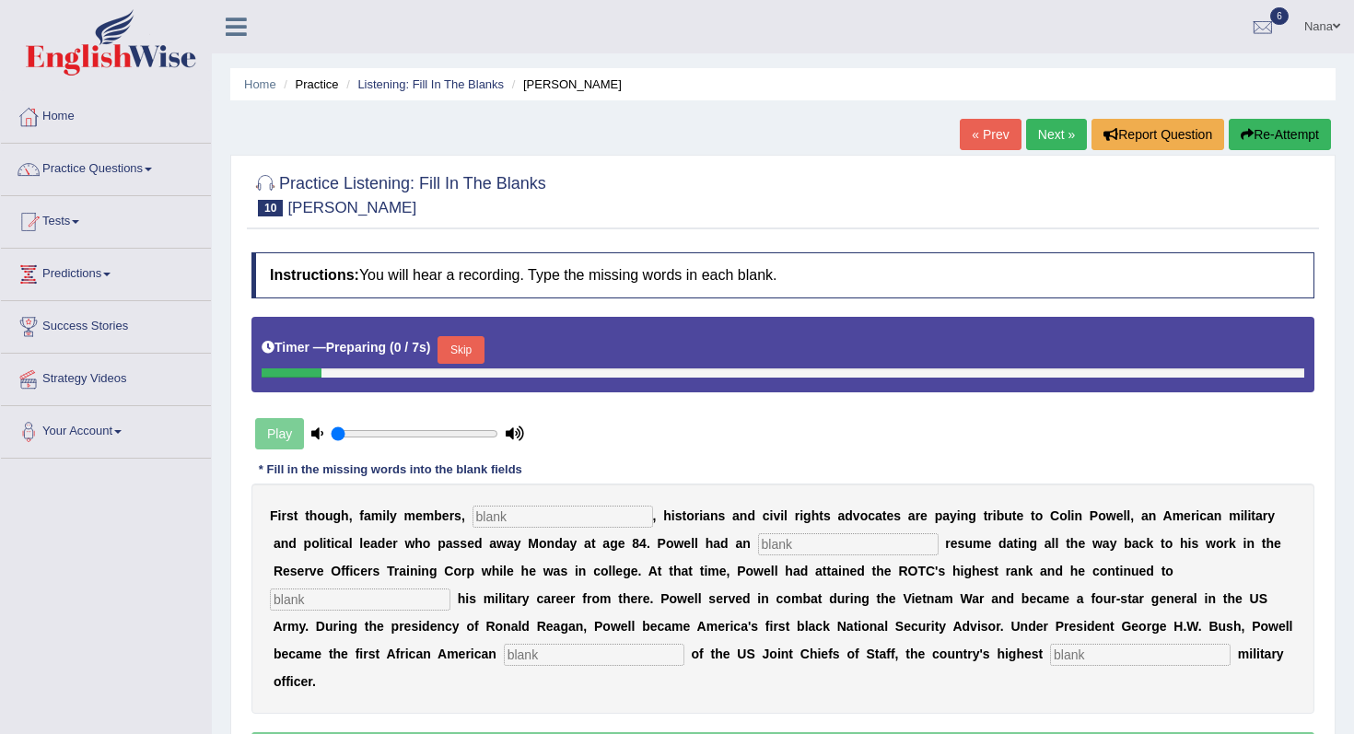
click at [462, 355] on button "Skip" at bounding box center [460, 350] width 46 height 28
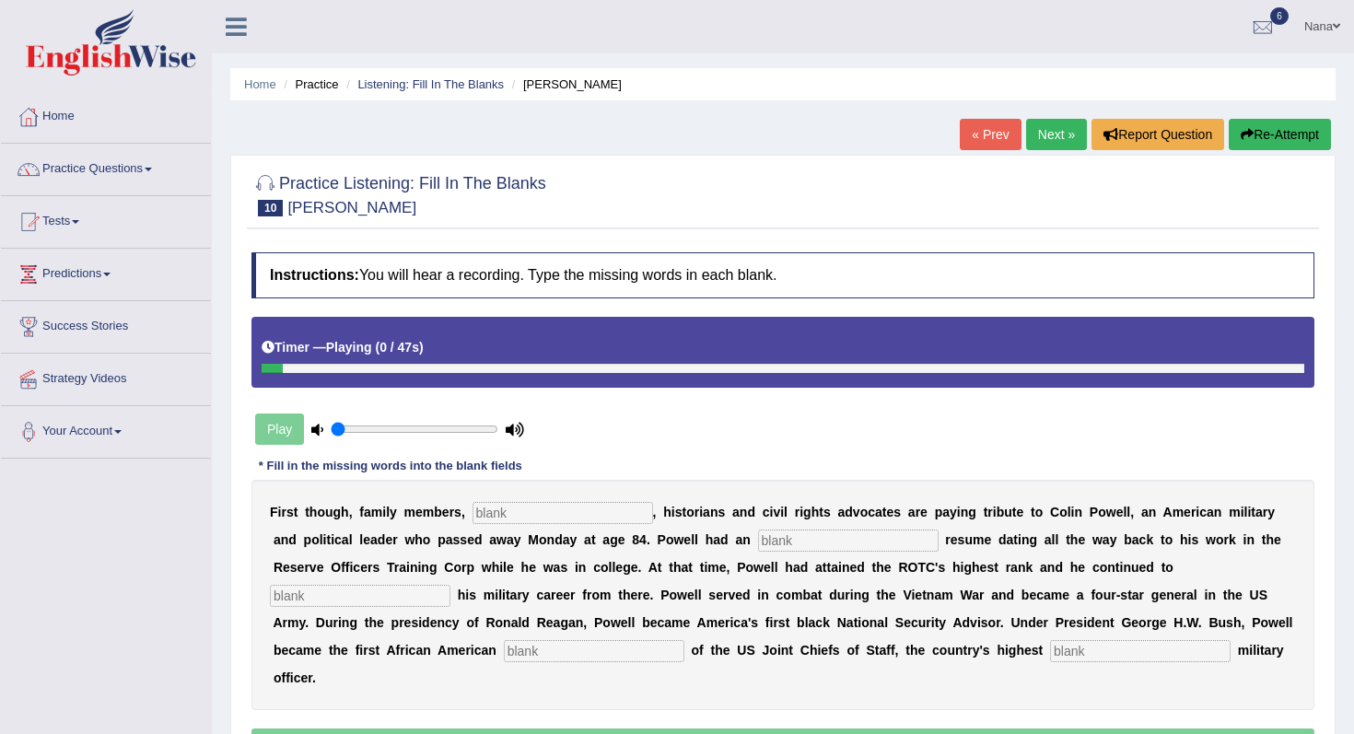
click at [512, 509] on input "text" at bounding box center [562, 513] width 180 height 22
type input "politicians"
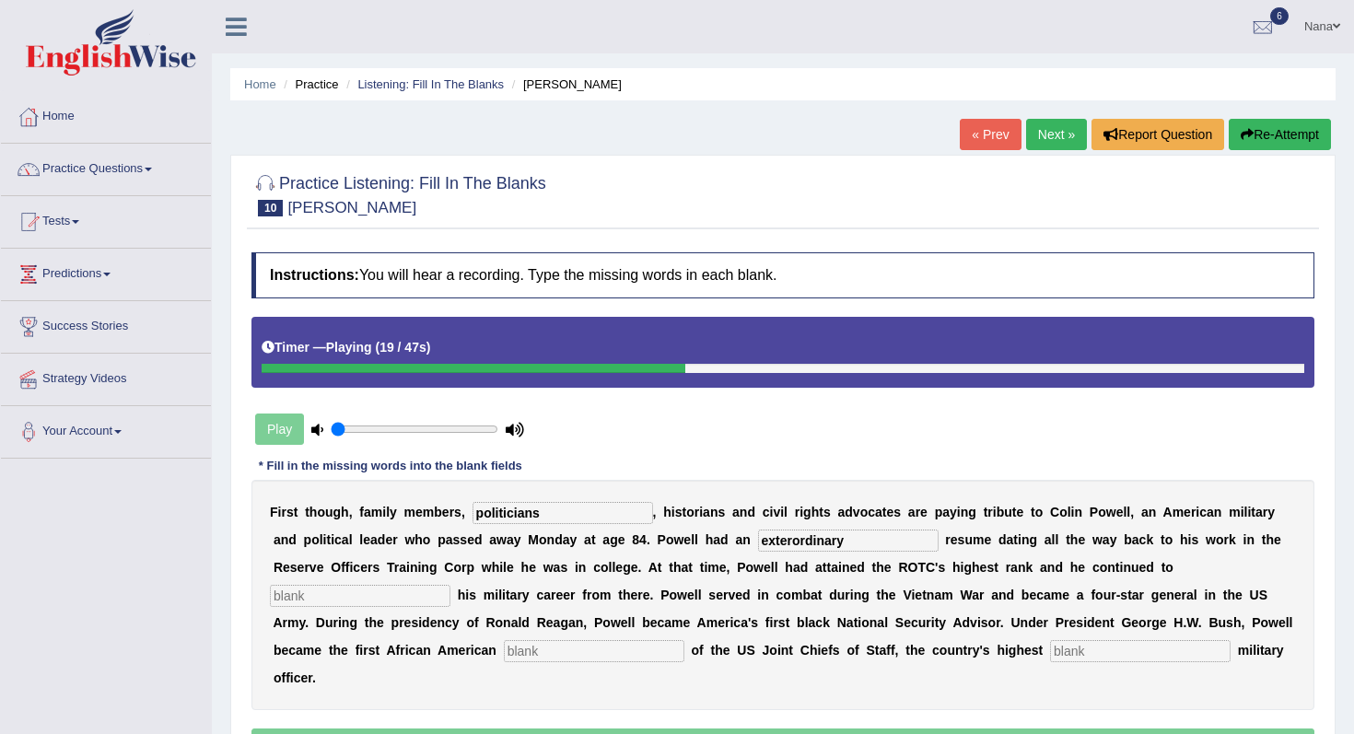
type input "exterordinary"
type input "advance"
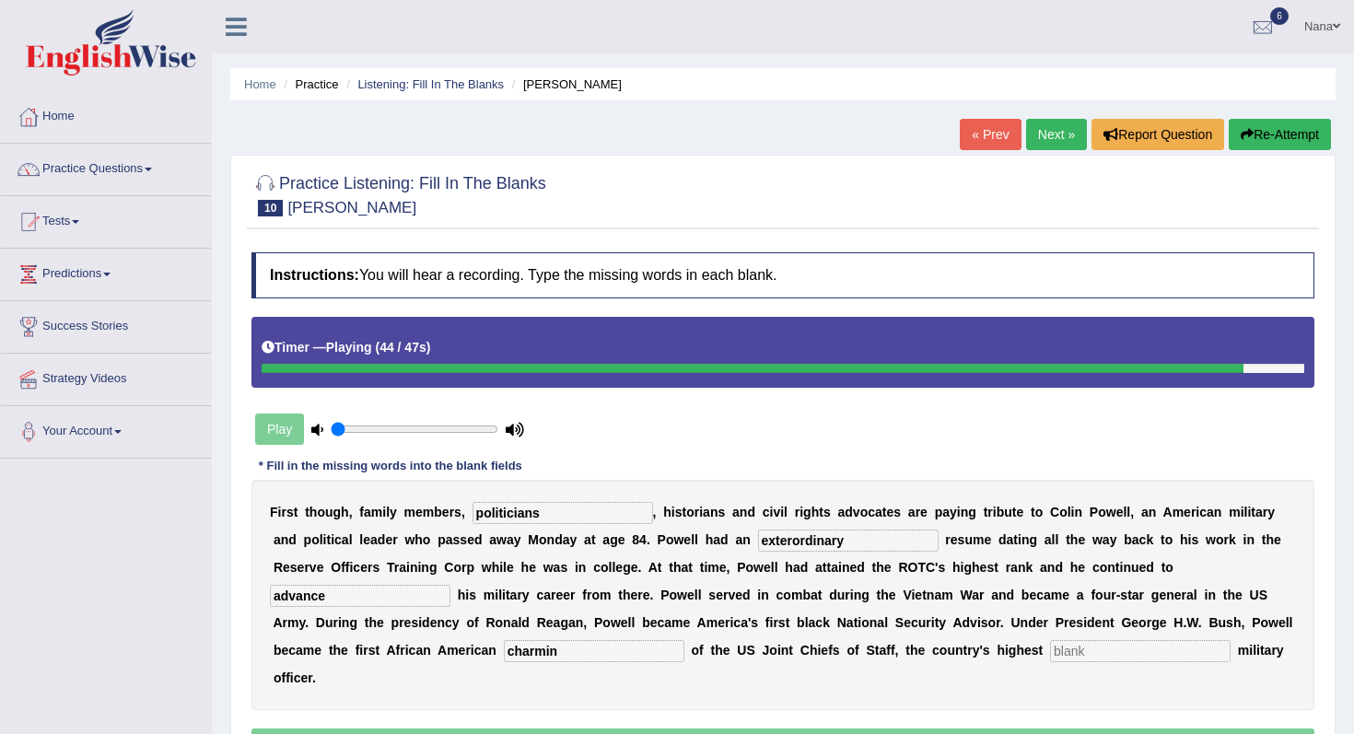
type input "charmin"
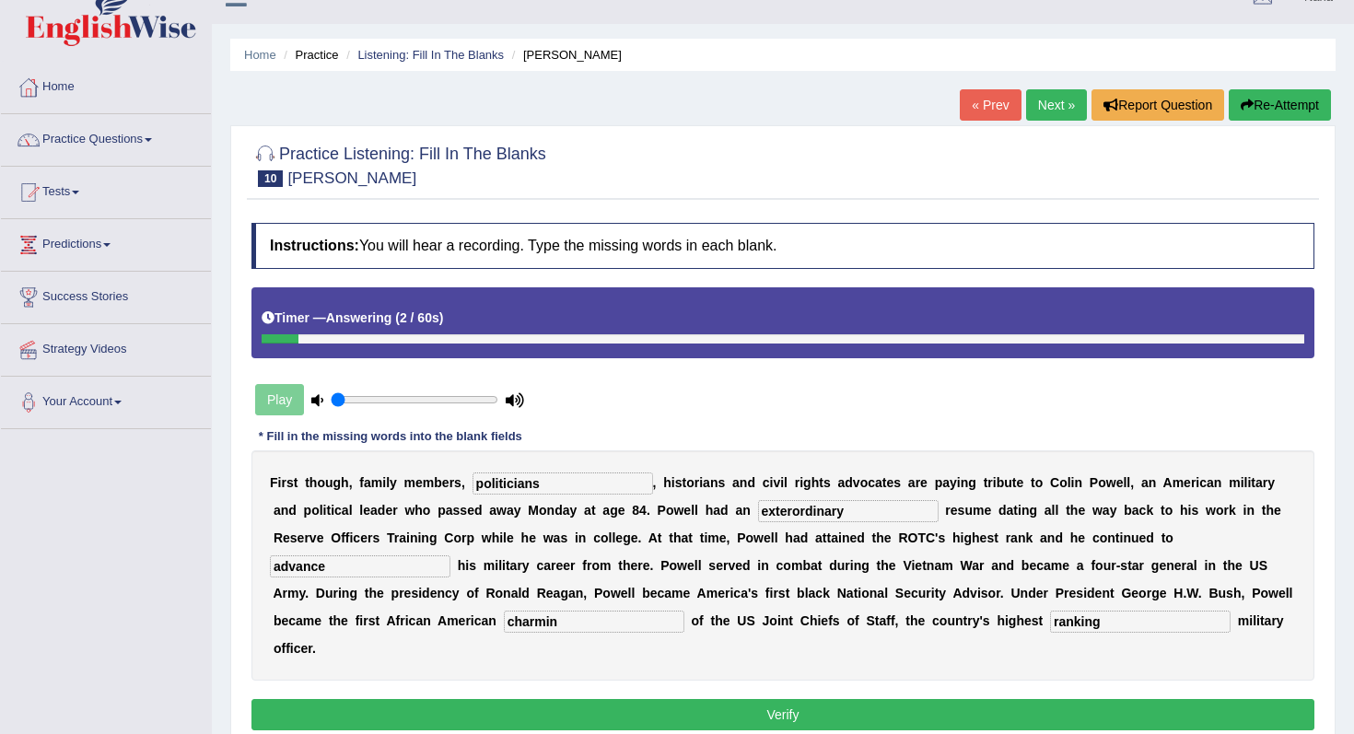
scroll to position [98, 0]
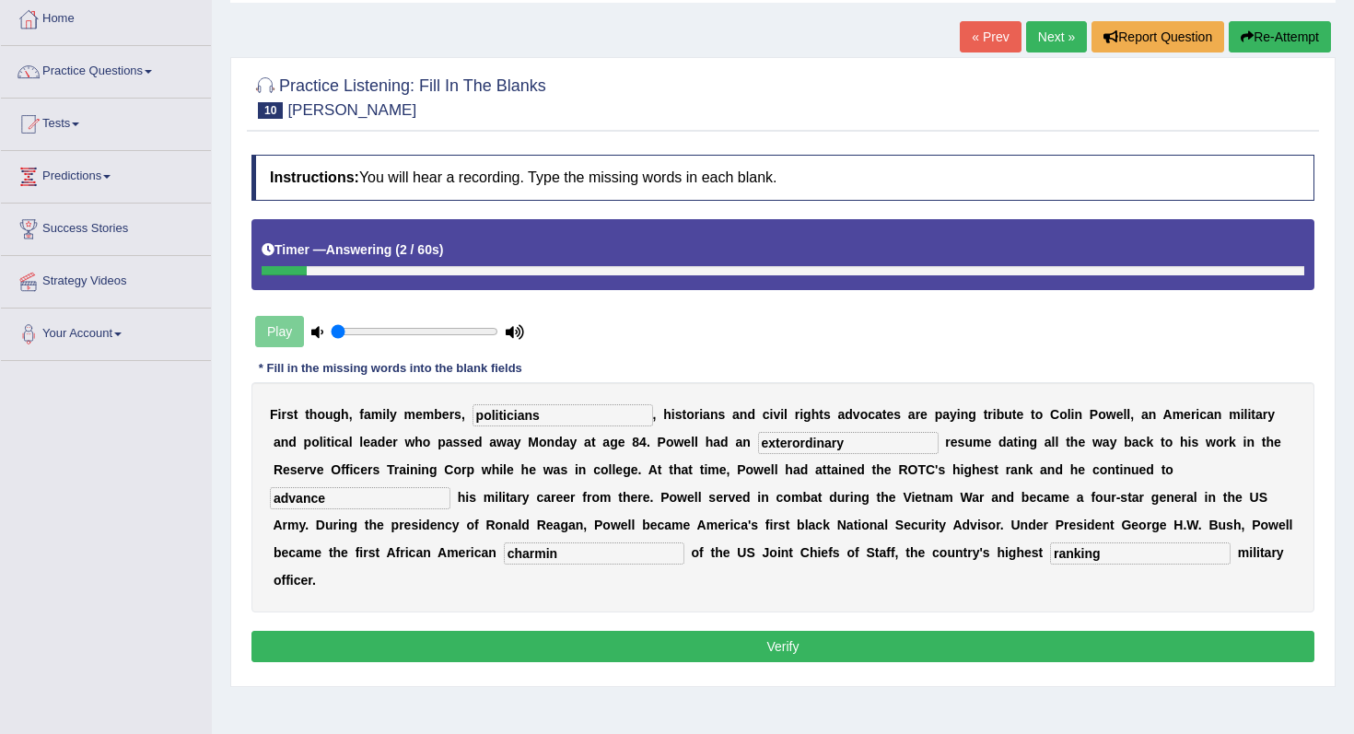
type input "ranking"
click at [529, 631] on button "Verify" at bounding box center [782, 646] width 1063 height 31
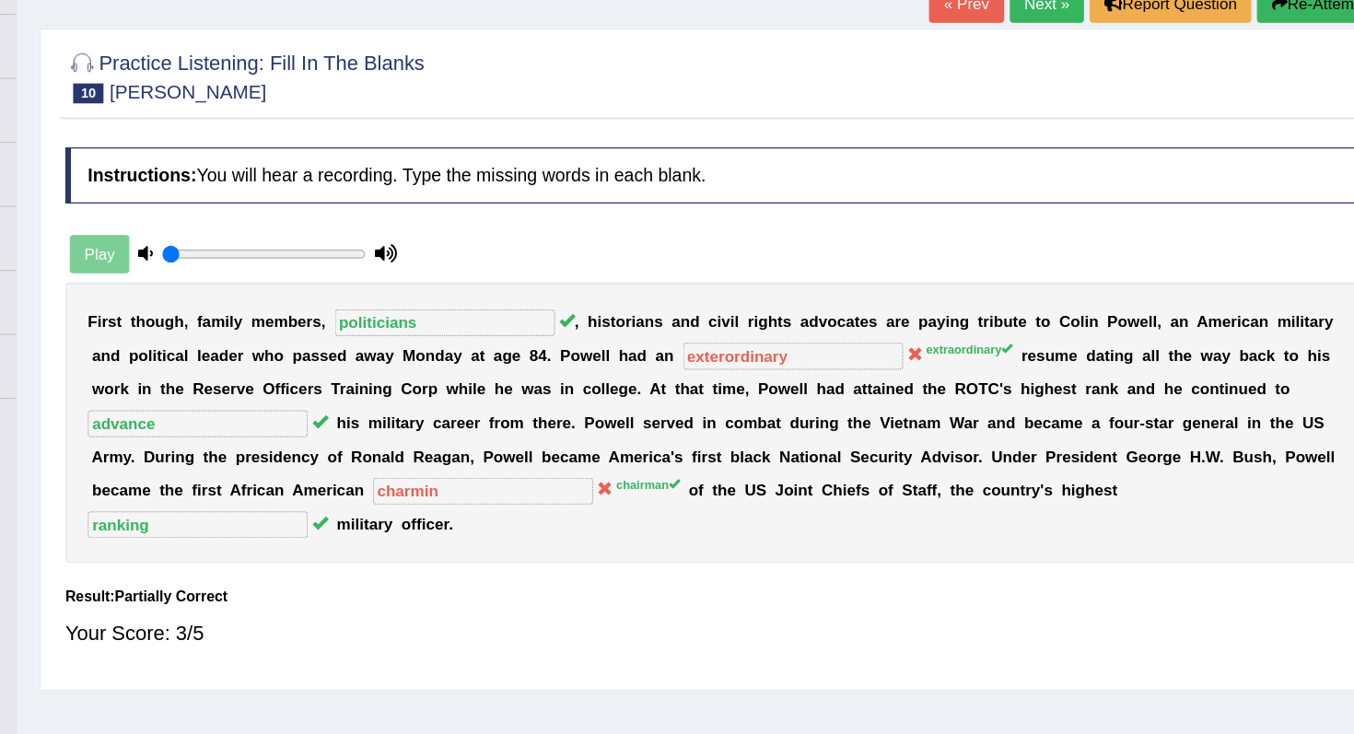
scroll to position [0, 0]
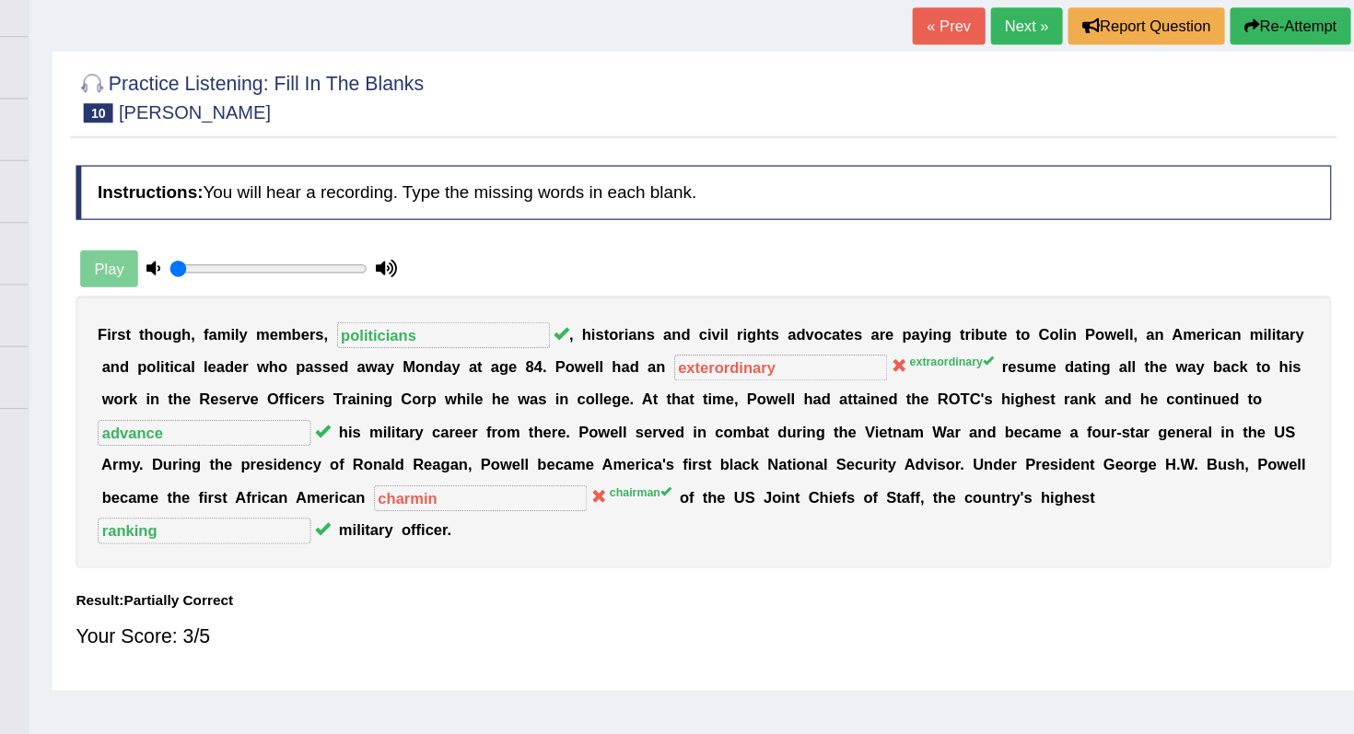
click at [1275, 145] on button "Re-Attempt" at bounding box center [1279, 134] width 102 height 31
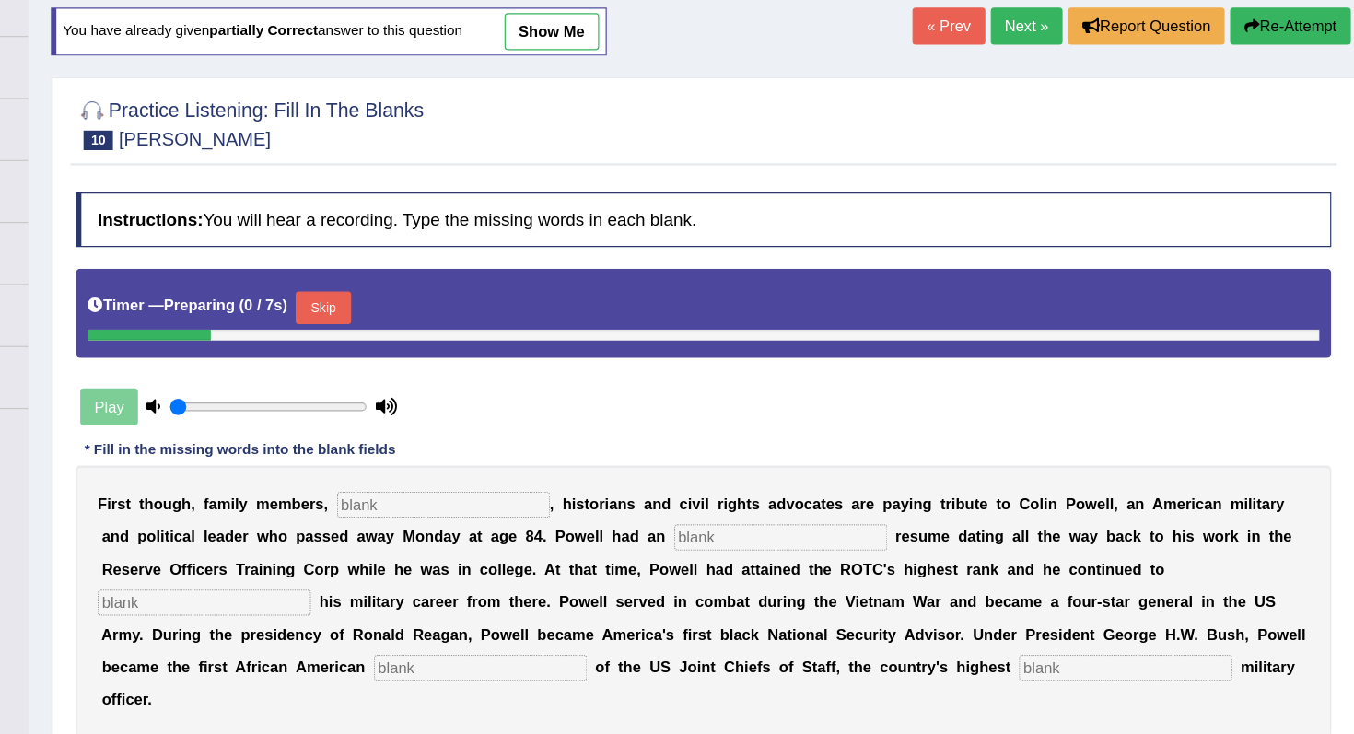
click at [480, 369] on button "Skip" at bounding box center [460, 373] width 46 height 28
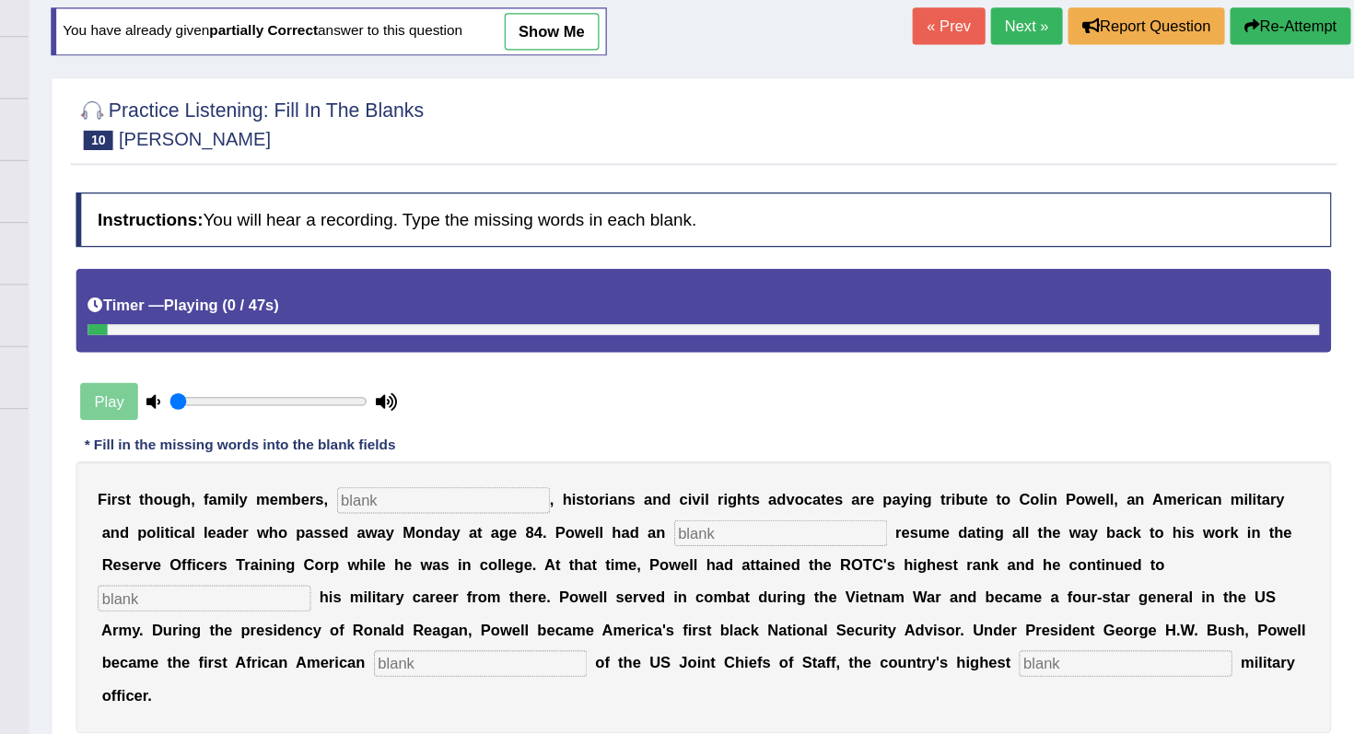
click at [550, 538] on input "text" at bounding box center [562, 536] width 180 height 22
type input "o"
type input "politicians"
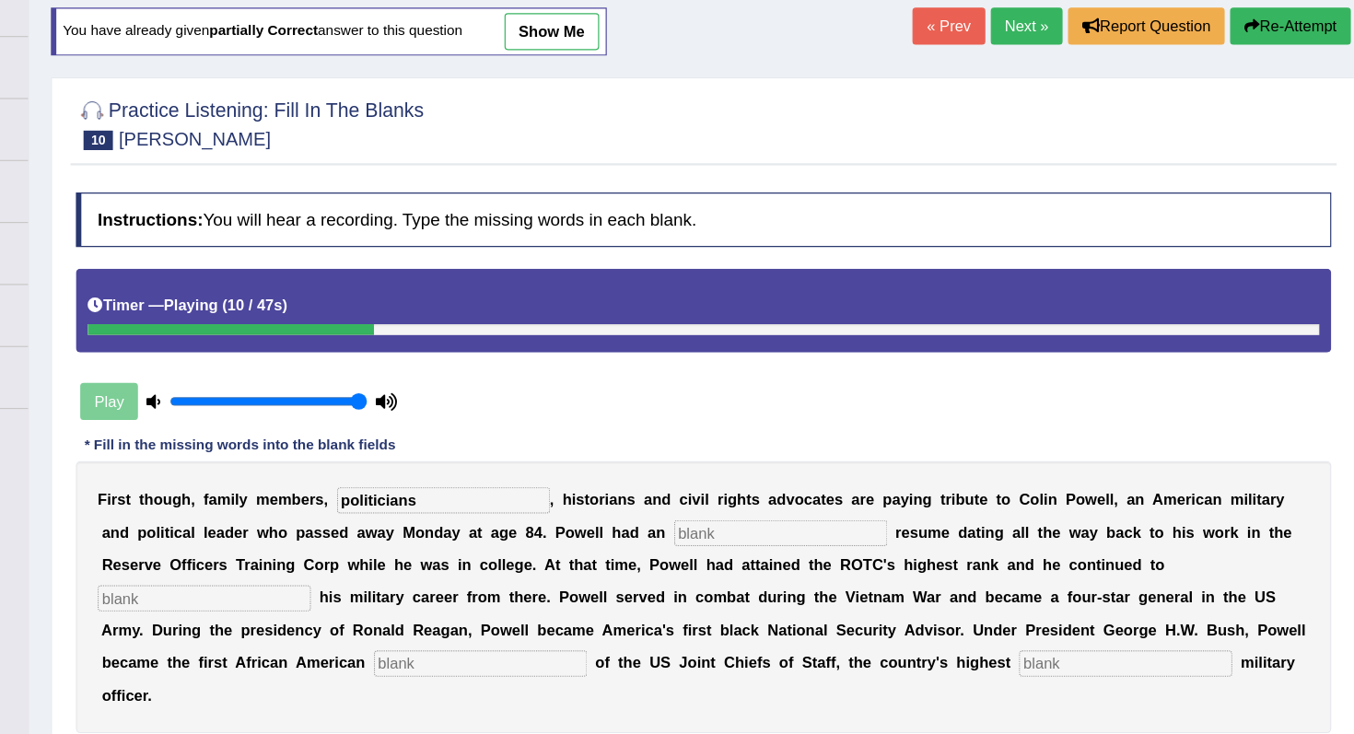
drag, startPoint x: 378, startPoint y: 458, endPoint x: 548, endPoint y: 462, distance: 170.4
type input "1"
click at [498, 459] on input "range" at bounding box center [415, 452] width 168 height 15
click at [861, 564] on input "text" at bounding box center [848, 563] width 180 height 22
type input "extraordinary"
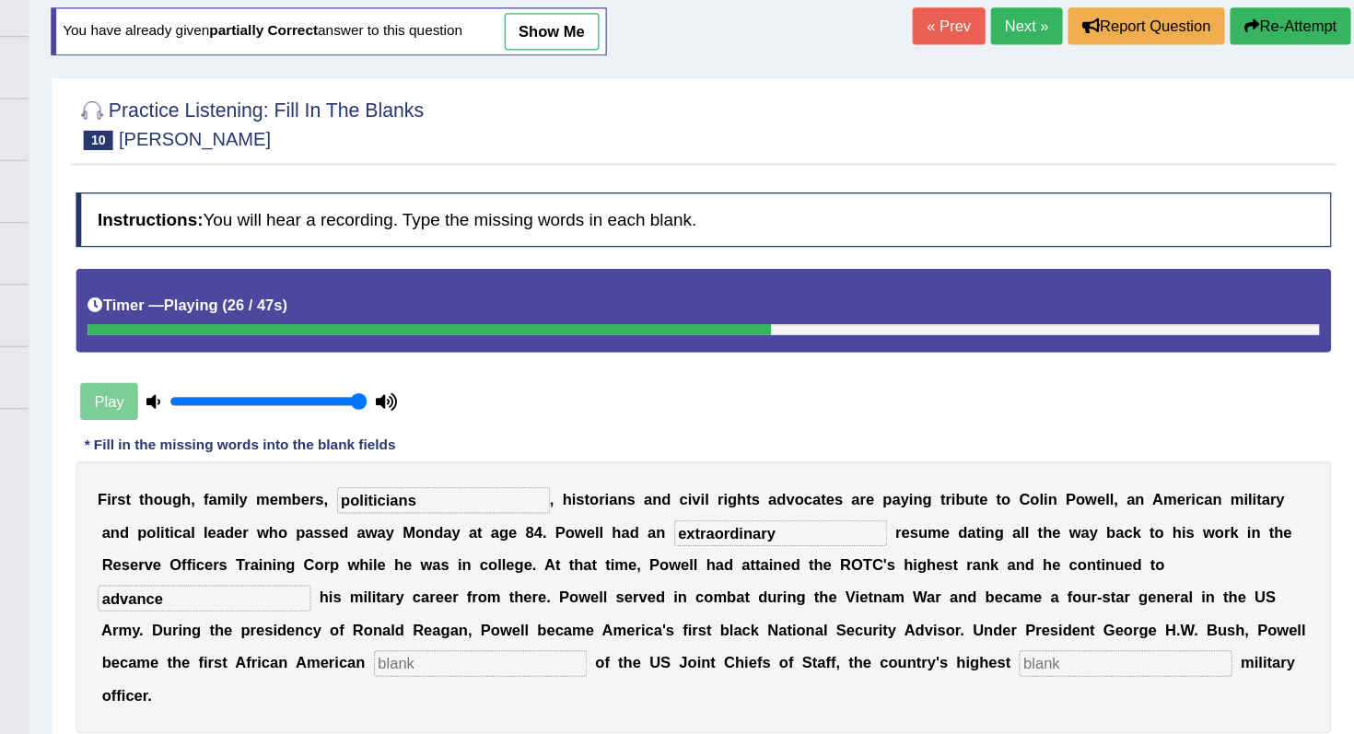
type input "advance"
type input "chairman"
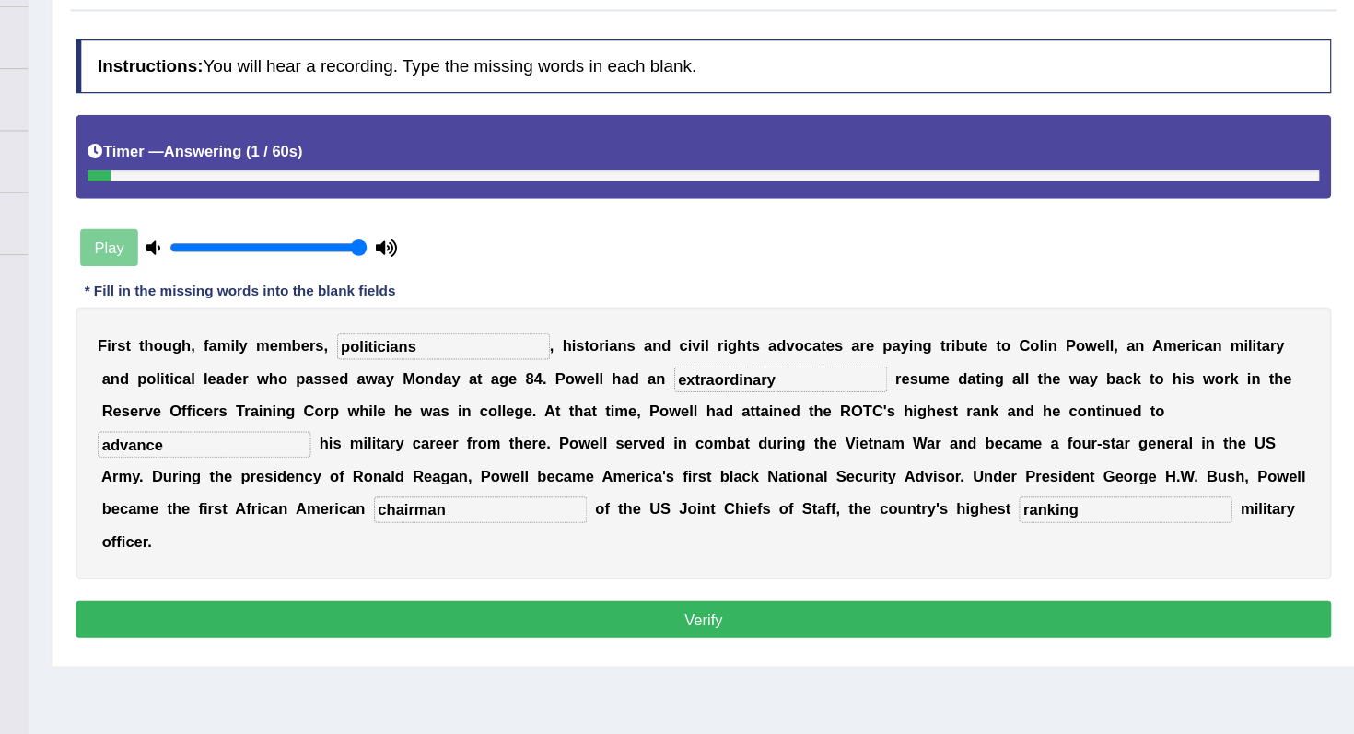
scroll to position [141, 0]
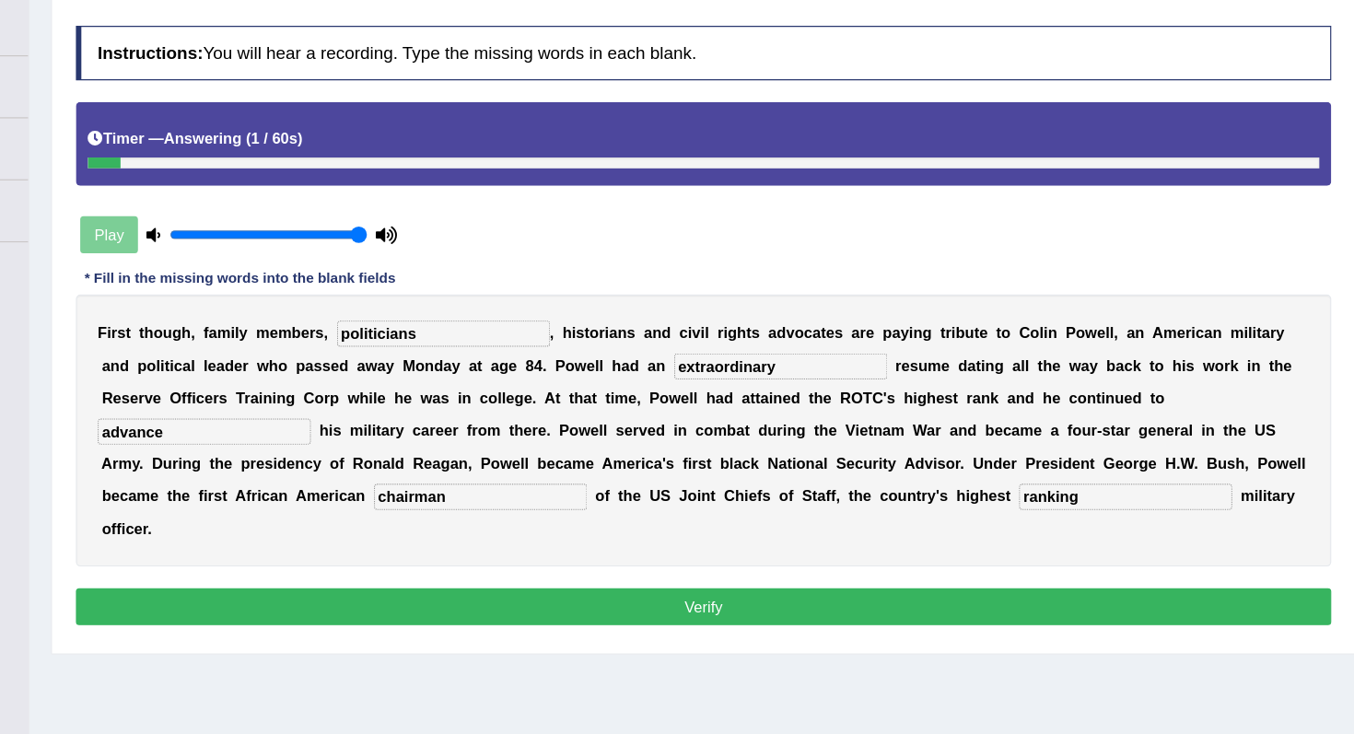
type input "ranking"
click at [850, 610] on button "Verify" at bounding box center [782, 625] width 1063 height 31
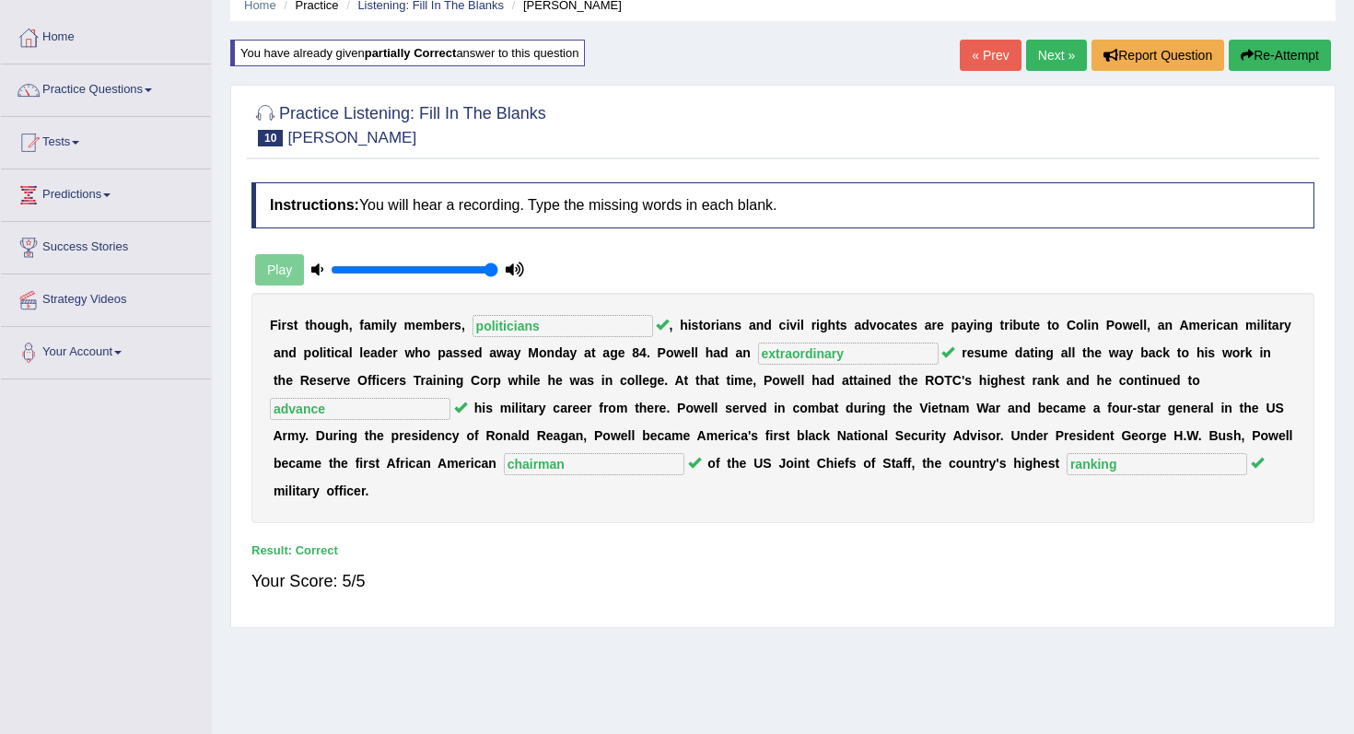
scroll to position [75, 0]
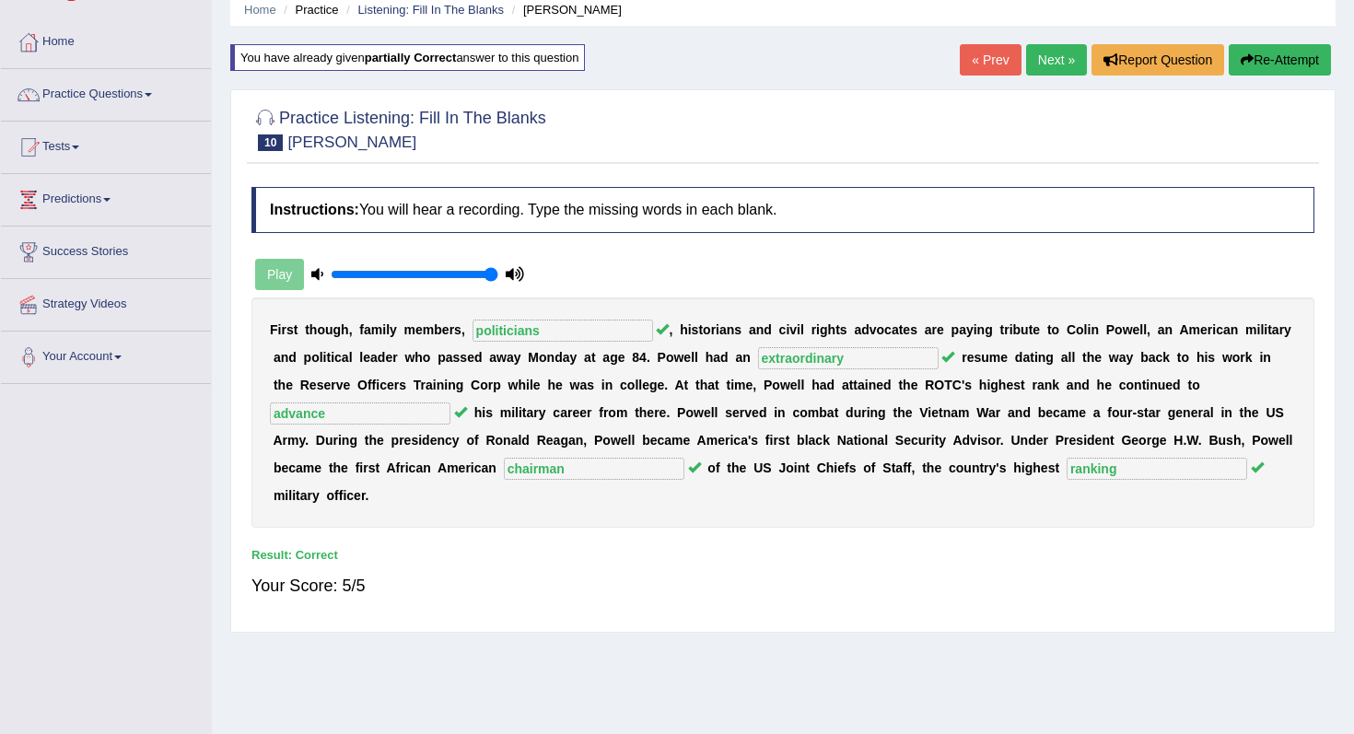
click at [1039, 67] on link "Next »" at bounding box center [1056, 59] width 61 height 31
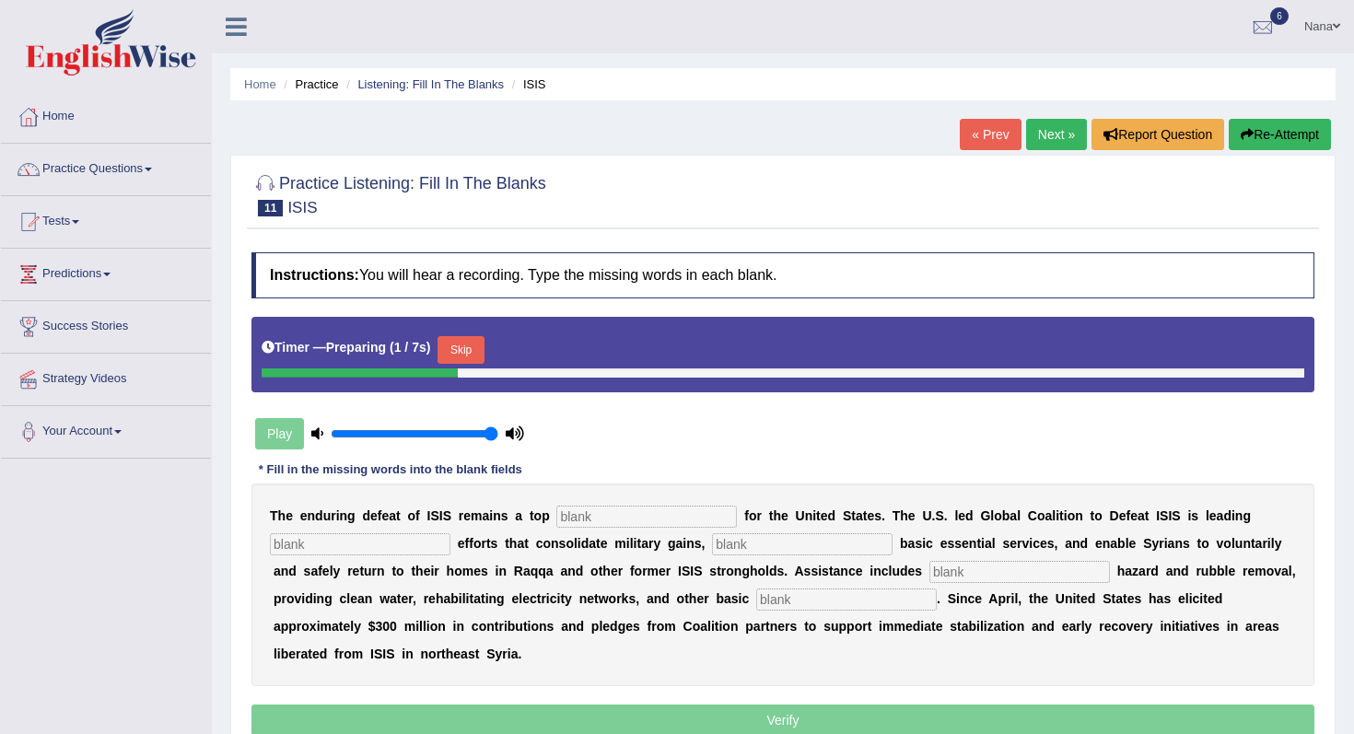
click at [467, 343] on button "Skip" at bounding box center [460, 350] width 46 height 28
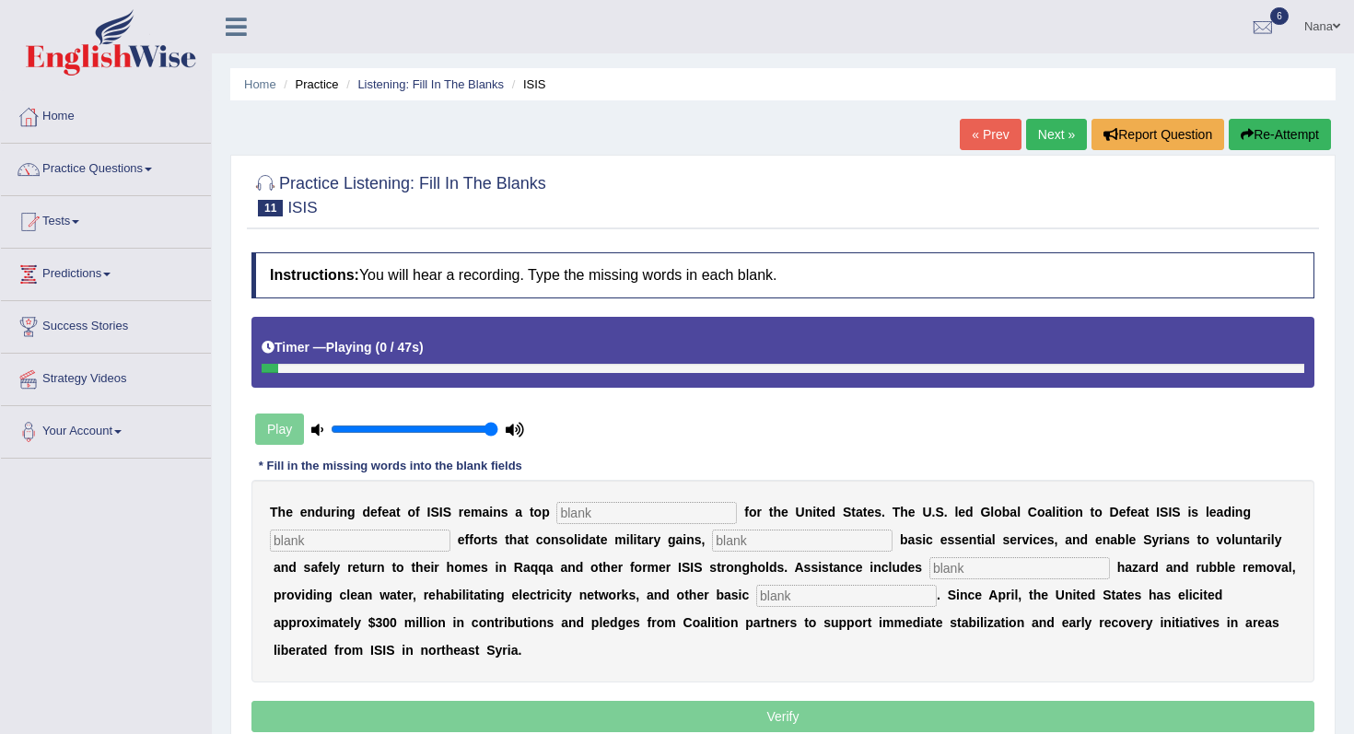
click at [666, 502] on input "text" at bounding box center [646, 513] width 180 height 22
type input "priority"
type input "stablisation"
type input "restore"
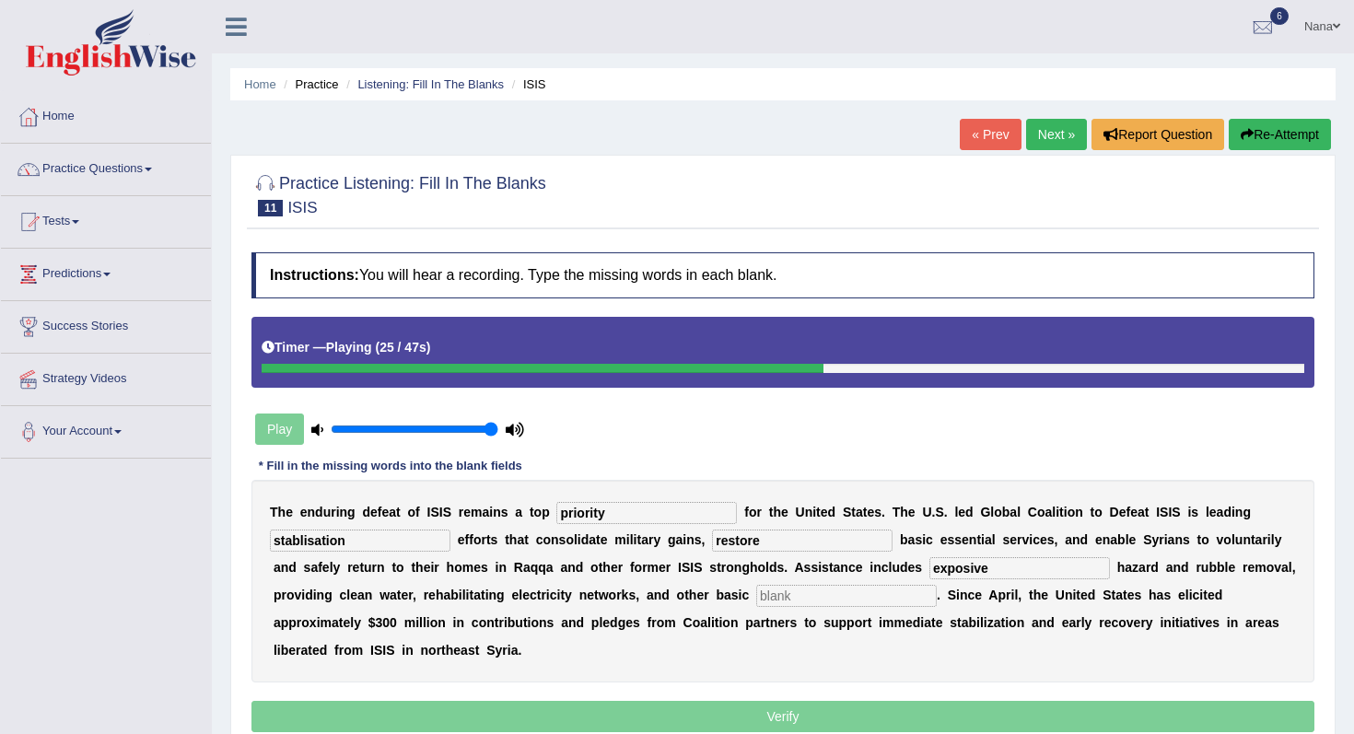
type input "exposive"
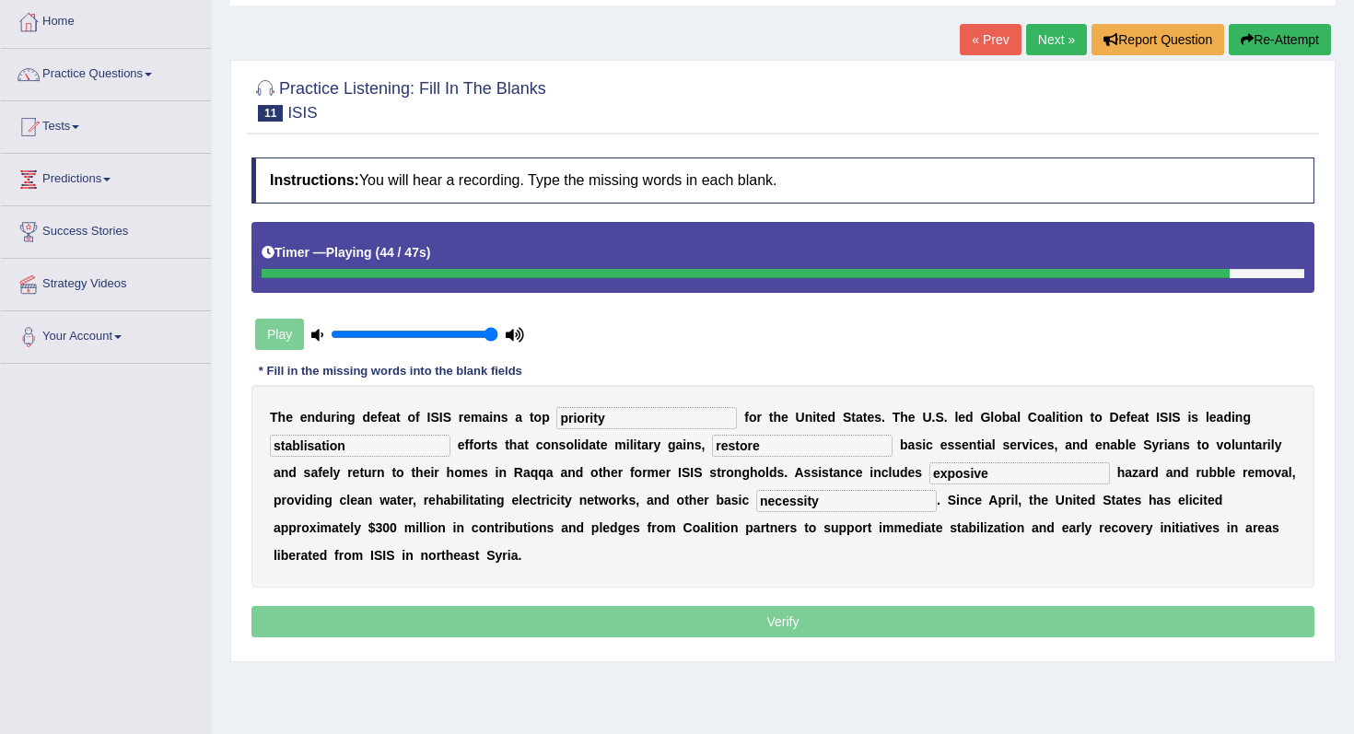
scroll to position [111, 0]
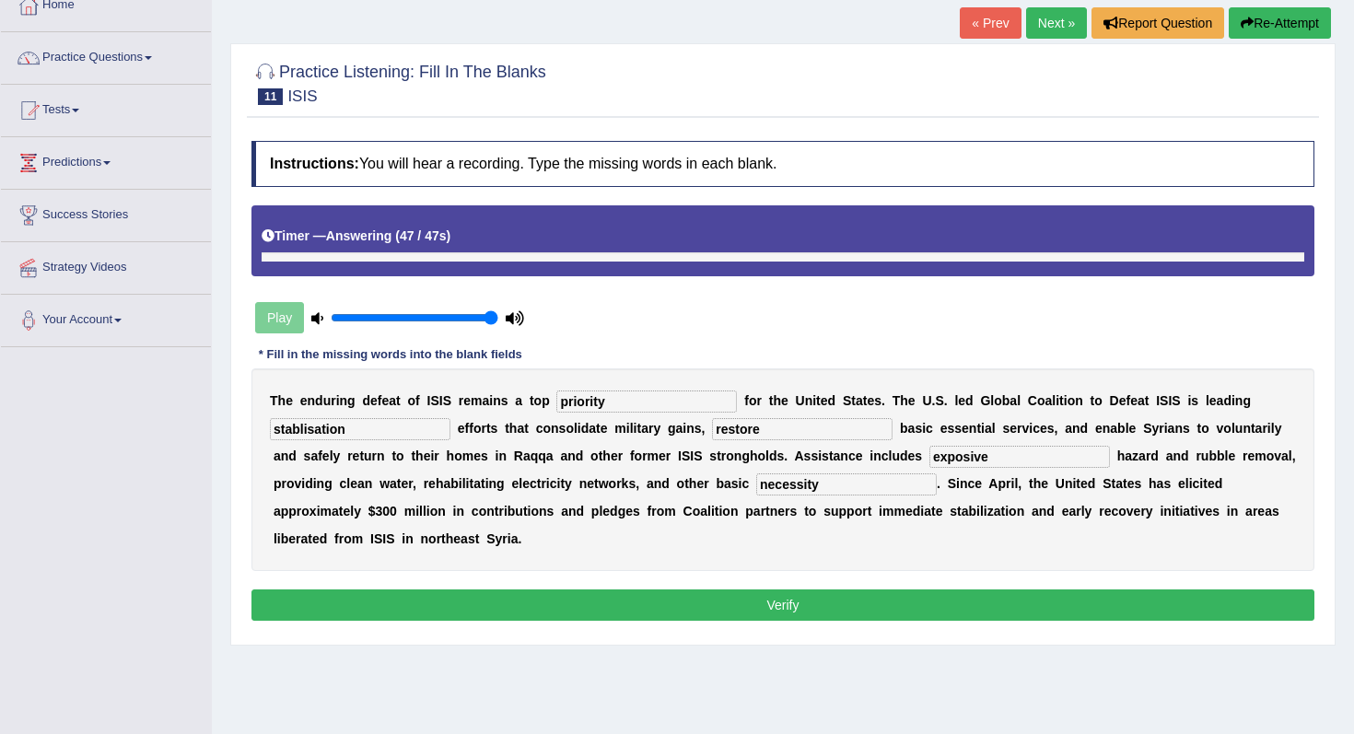
type input "necessity"
click at [409, 435] on input "stablisation" at bounding box center [360, 429] width 180 height 22
type input "stablelisation"
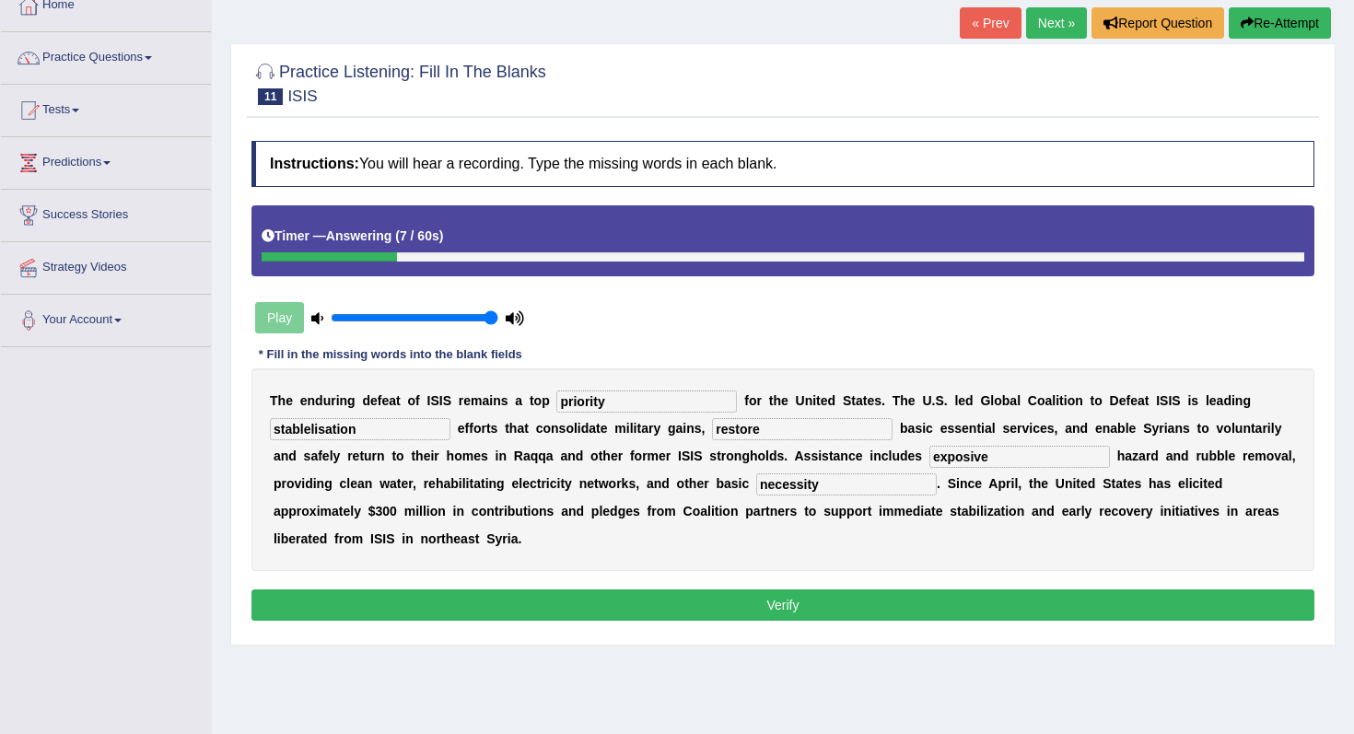
click at [446, 601] on button "Verify" at bounding box center [782, 604] width 1063 height 31
